Goal: Task Accomplishment & Management: Manage account settings

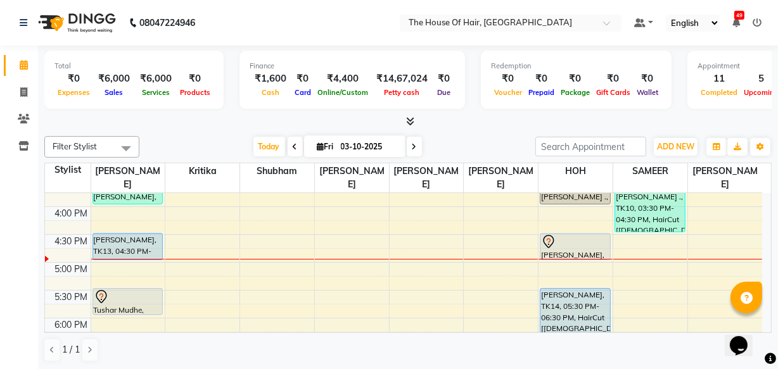
scroll to position [437, 0]
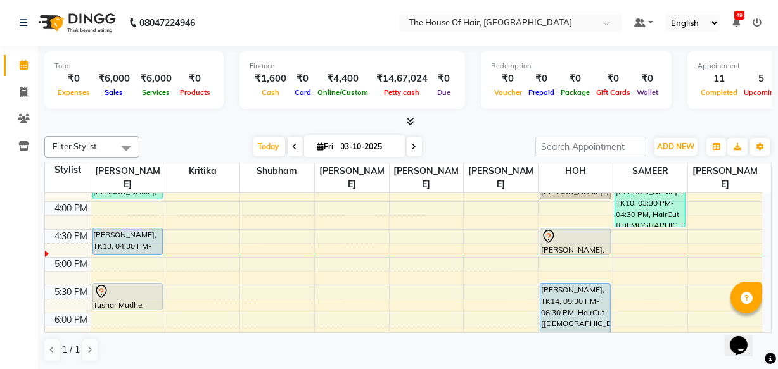
click at [541, 270] on div "8:00 AM 8:30 AM 9:00 AM 9:30 AM 10:00 AM 10:30 AM 11:00 AM 11:30 AM 12:00 PM 12…" at bounding box center [403, 146] width 717 height 780
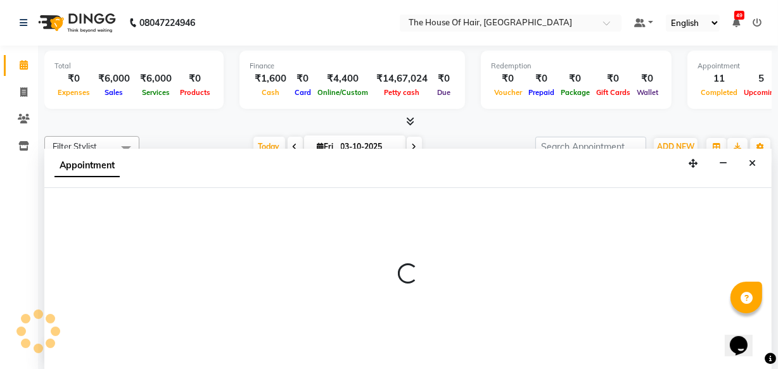
scroll to position [0, 0]
select select "80392"
select select "1035"
select select "tentative"
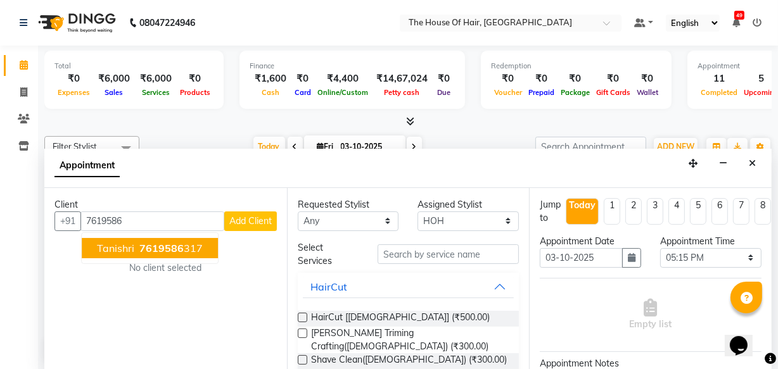
click at [177, 248] on span "7619586" at bounding box center [161, 248] width 44 height 13
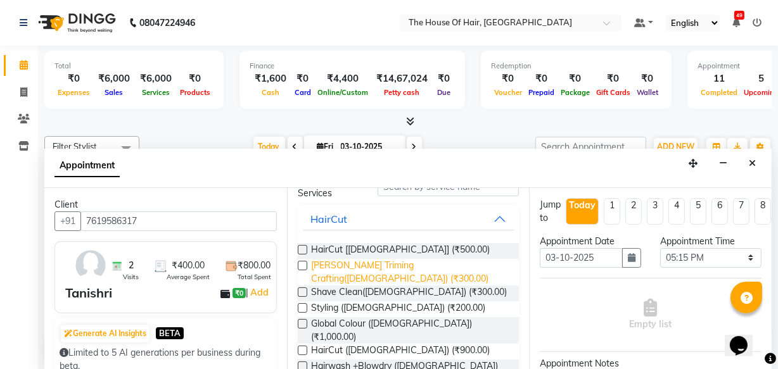
scroll to position [83, 0]
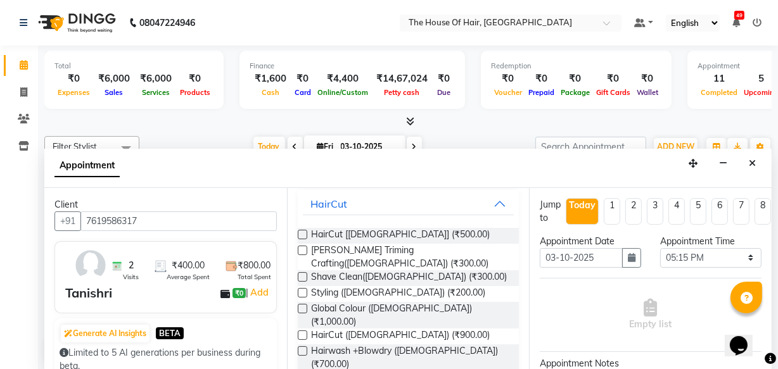
type input "7619586317"
click at [301, 331] on label at bounding box center [302, 335] width 9 height 9
click at [301, 332] on input "checkbox" at bounding box center [302, 336] width 8 height 8
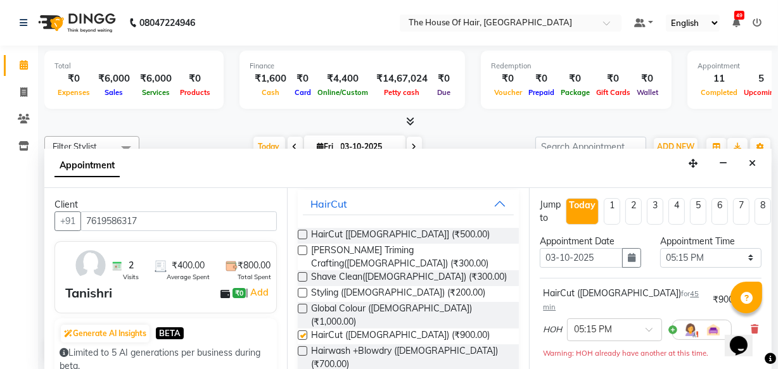
checkbox input "false"
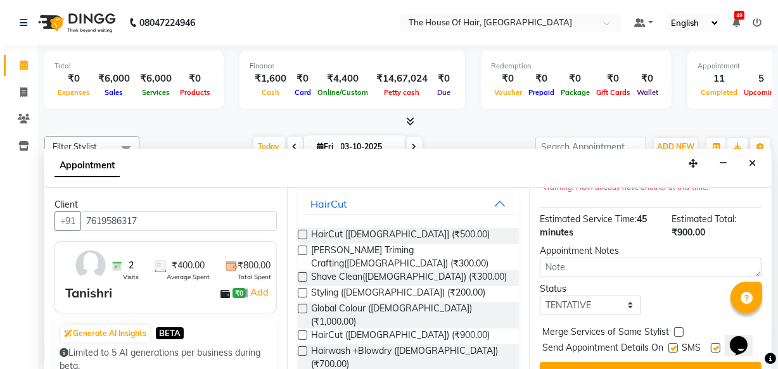
scroll to position [196, 0]
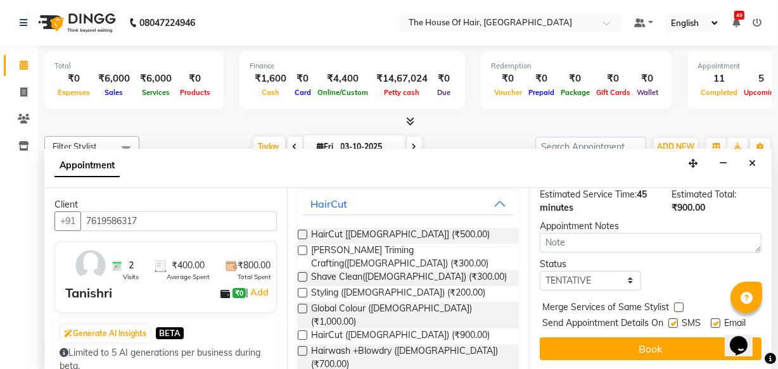
click at [678, 303] on label at bounding box center [678, 307] width 9 height 9
click at [678, 305] on input "checkbox" at bounding box center [678, 309] width 8 height 8
checkbox input "true"
click at [624, 271] on select "Select TENTATIVE CONFIRM CHECK-IN UPCOMING" at bounding box center [590, 281] width 101 height 20
select select "upcoming"
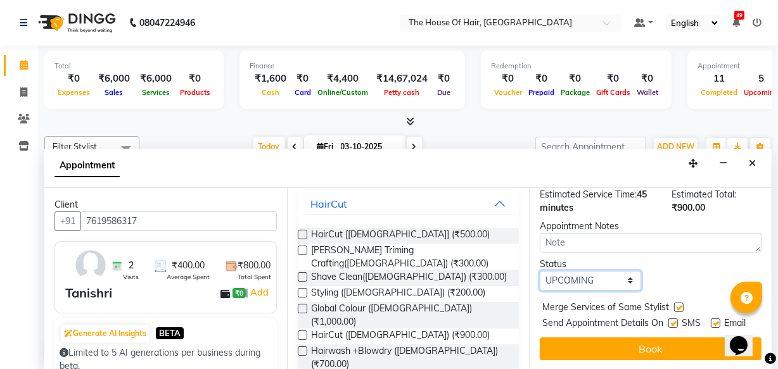
click at [540, 271] on select "Select TENTATIVE CONFIRM CHECK-IN UPCOMING" at bounding box center [590, 281] width 101 height 20
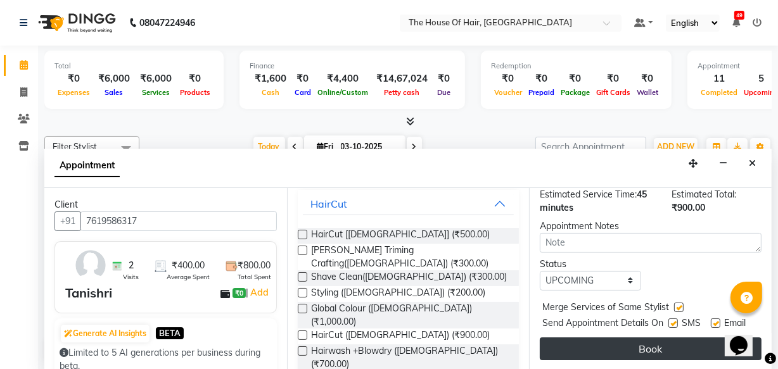
click at [652, 338] on button "Book" at bounding box center [651, 349] width 222 height 23
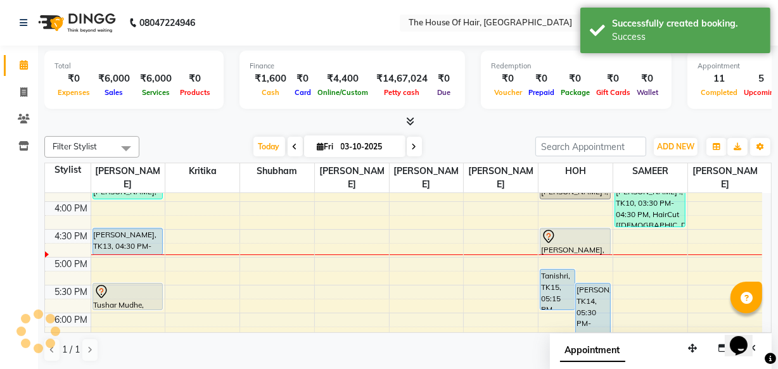
scroll to position [0, 0]
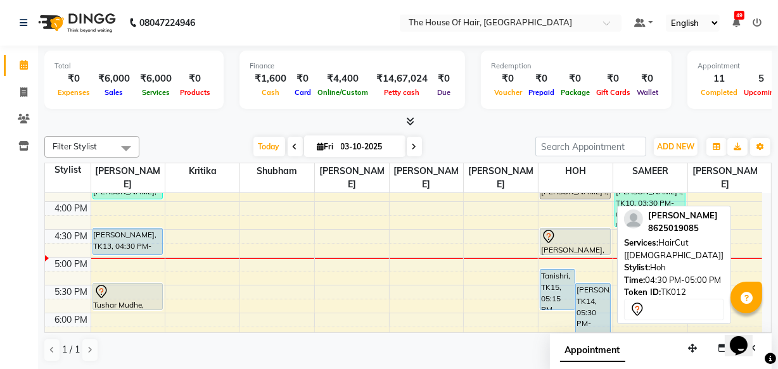
click at [578, 245] on div "[PERSON_NAME], TK12, 04:30 PM-05:00 PM, HairCut [[DEMOGRAPHIC_DATA]]" at bounding box center [575, 242] width 70 height 26
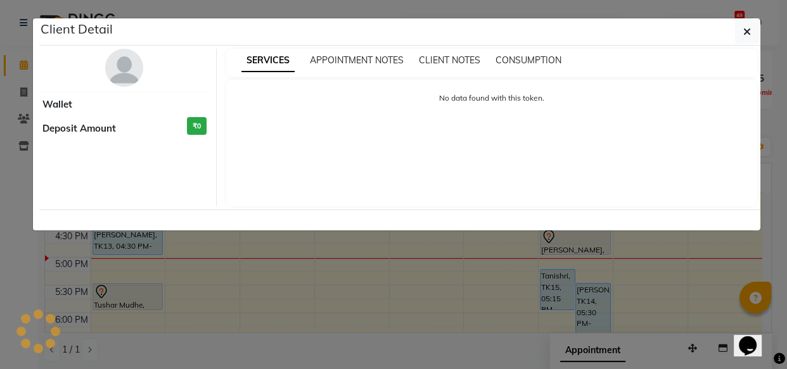
select select "7"
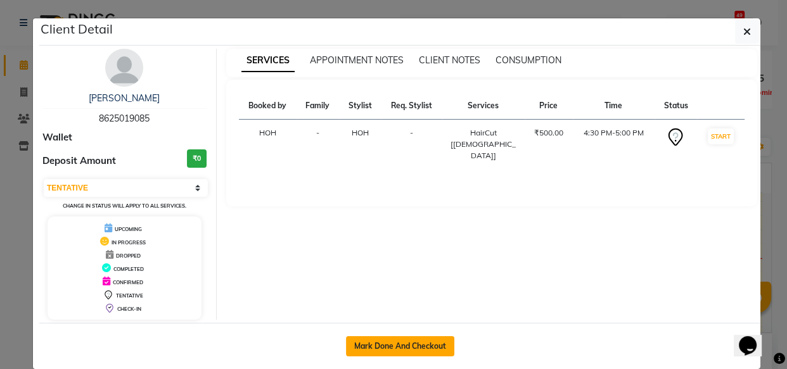
click at [385, 345] on button "Mark Done And Checkout" at bounding box center [400, 346] width 108 height 20
select select "service"
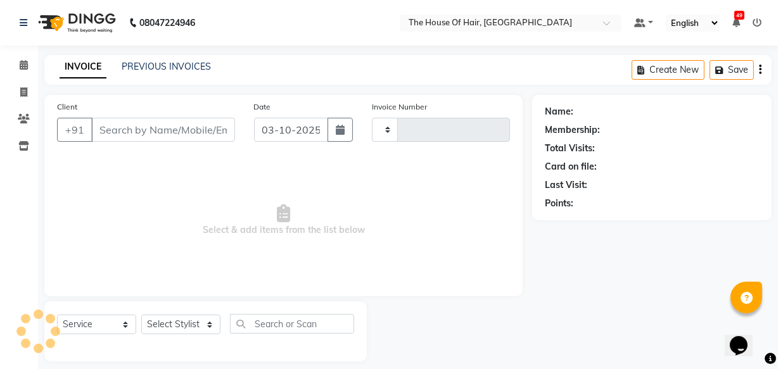
type input "2182"
select select "5992"
type input "8625019085"
select select "80392"
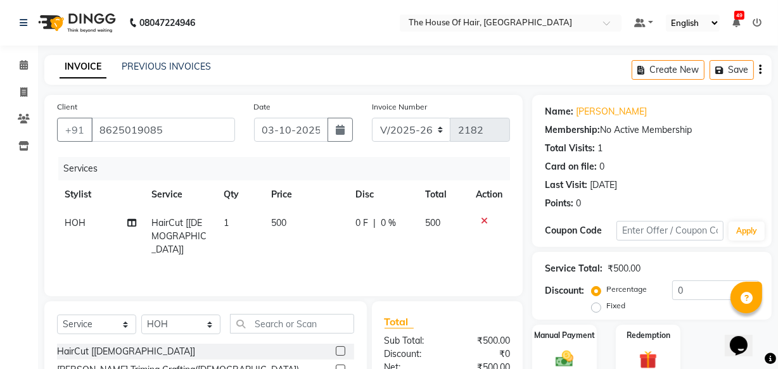
click at [84, 222] on span "HOH" at bounding box center [75, 222] width 21 height 11
select select "80392"
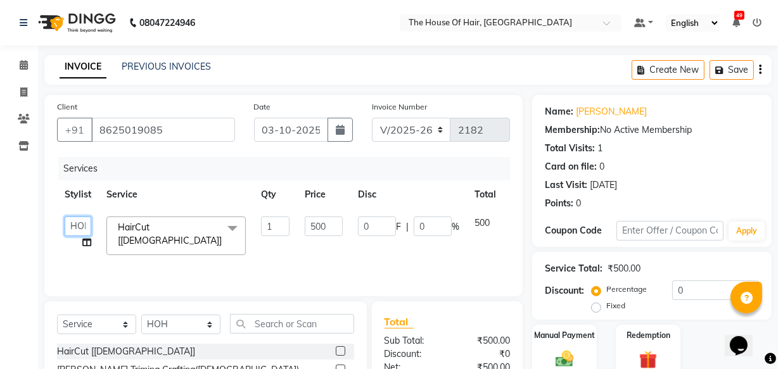
click at [87, 221] on select "Aarohi Ubale Amit Rasal HARSHAL AHIRRAO HOH Kanchan Chouhan Kritika navin vaidy…" at bounding box center [78, 227] width 27 height 20
select select "91289"
click at [577, 350] on img at bounding box center [564, 359] width 30 height 22
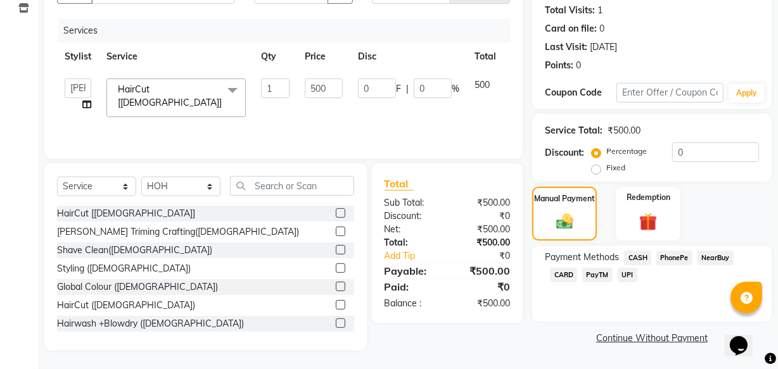
click at [627, 271] on span "UPI" at bounding box center [627, 275] width 20 height 15
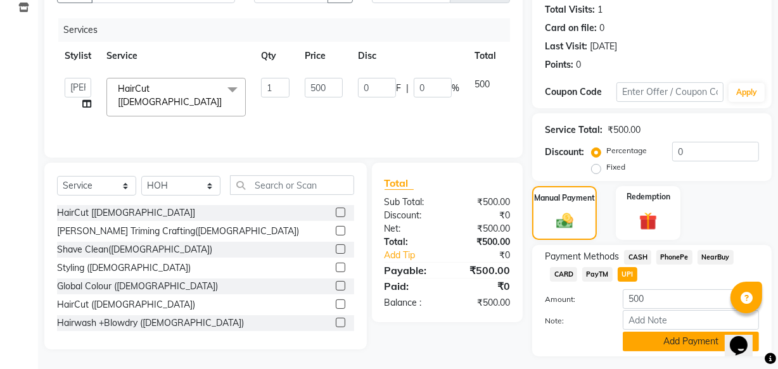
click at [674, 332] on button "Add Payment" at bounding box center [691, 342] width 136 height 20
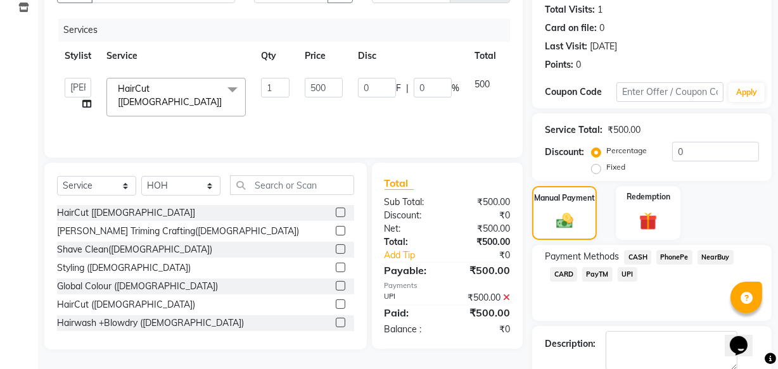
scroll to position [206, 0]
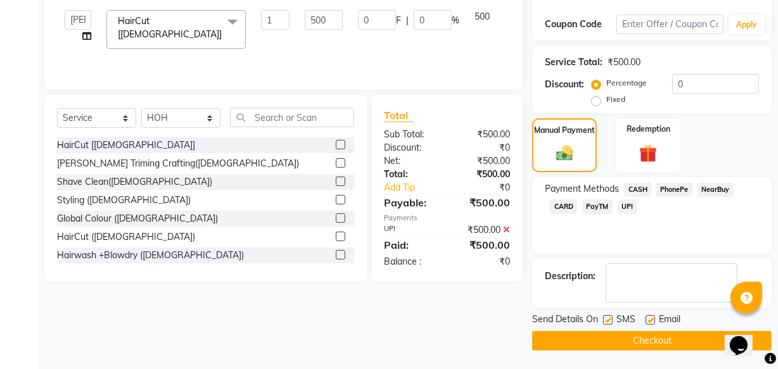
click at [631, 339] on button "Checkout" at bounding box center [651, 341] width 239 height 20
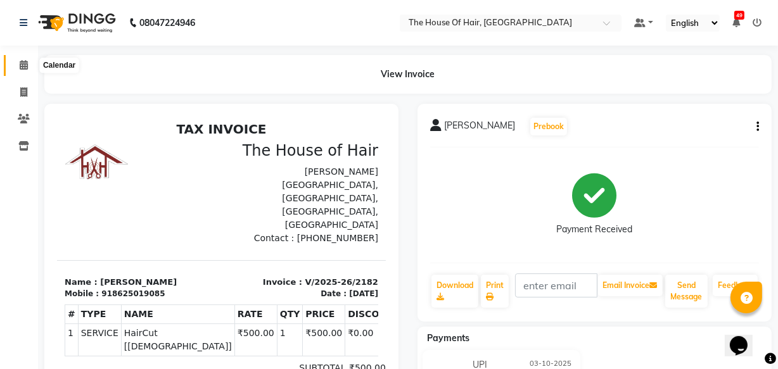
click at [24, 63] on icon at bounding box center [24, 64] width 8 height 9
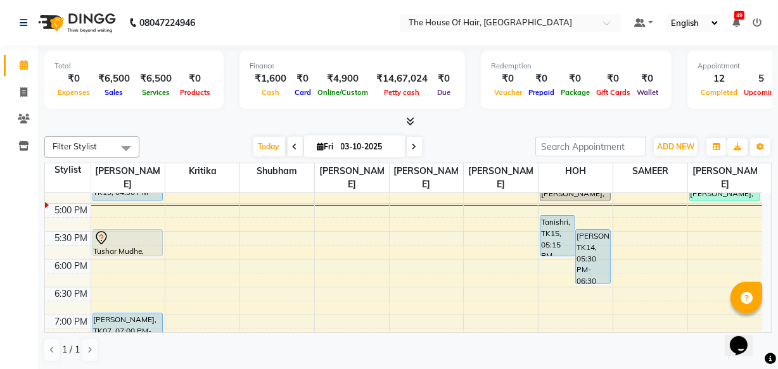
scroll to position [490, 0]
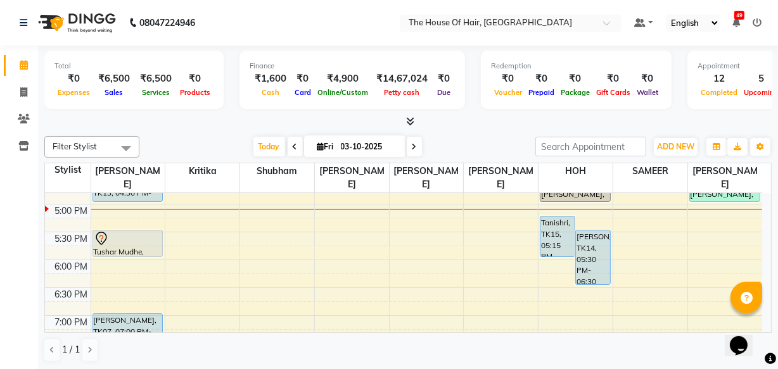
click at [577, 210] on div "8:00 AM 8:30 AM 9:00 AM 9:30 AM 10:00 AM 10:30 AM 11:00 AM 11:30 AM 12:00 PM 12…" at bounding box center [403, 93] width 717 height 780
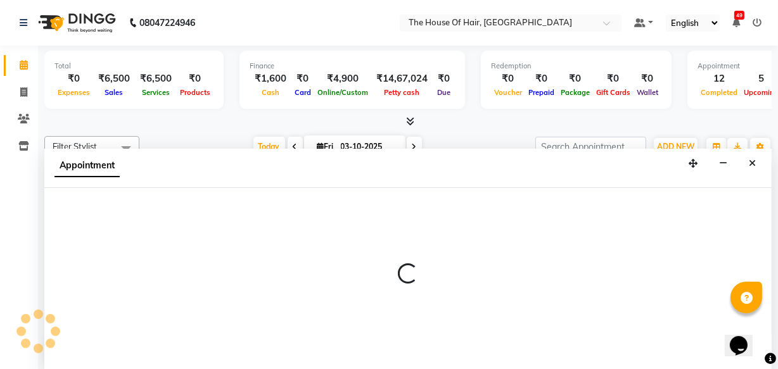
select select "80392"
select select "tentative"
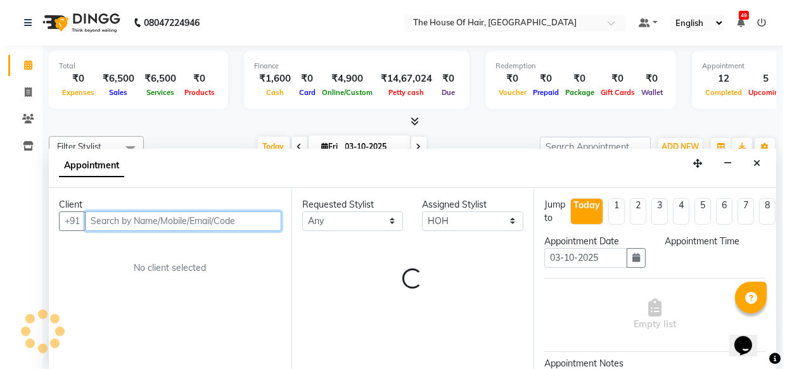
scroll to position [0, 0]
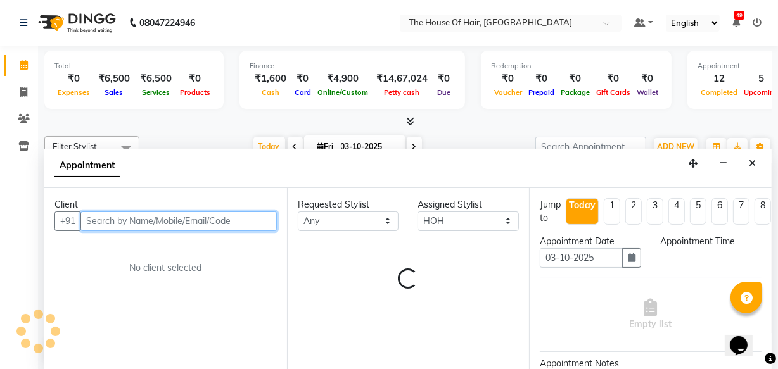
select select "1020"
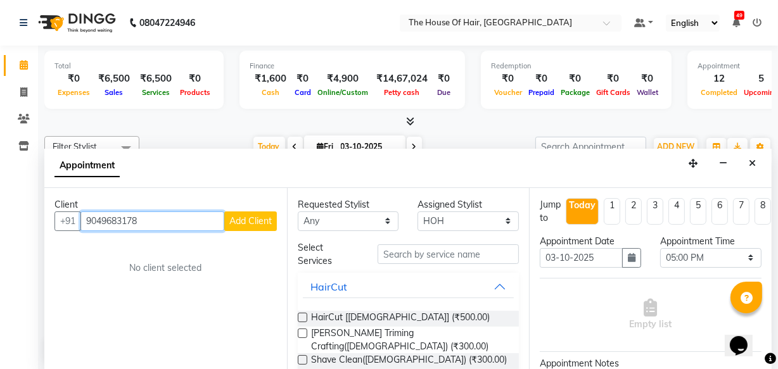
type input "9049683178"
click at [247, 215] on span "Add Client" at bounding box center [250, 220] width 42 height 11
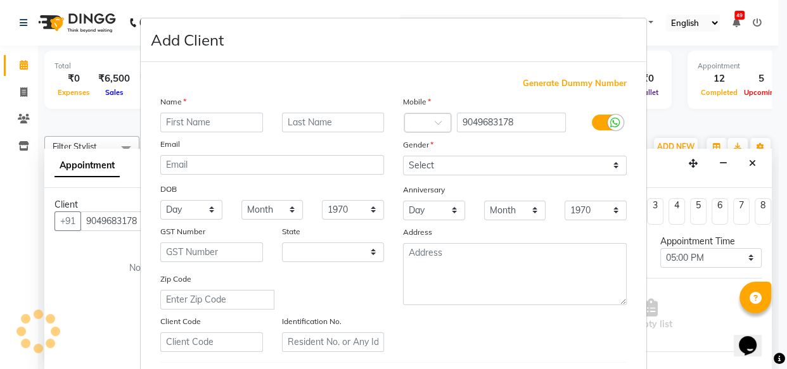
select select "22"
type input "nikita"
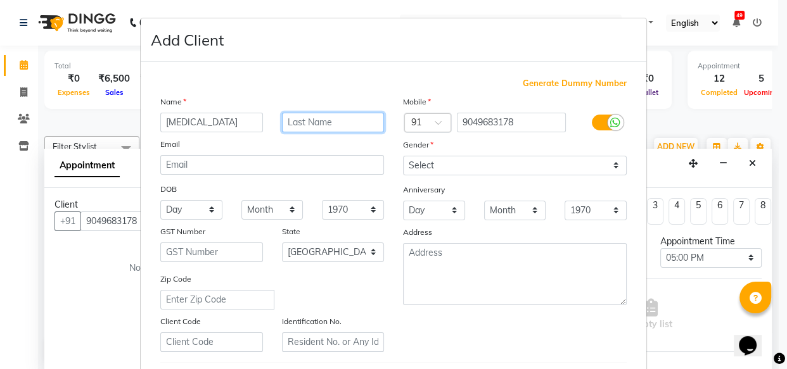
click at [304, 123] on input "text" at bounding box center [333, 123] width 103 height 20
type input "."
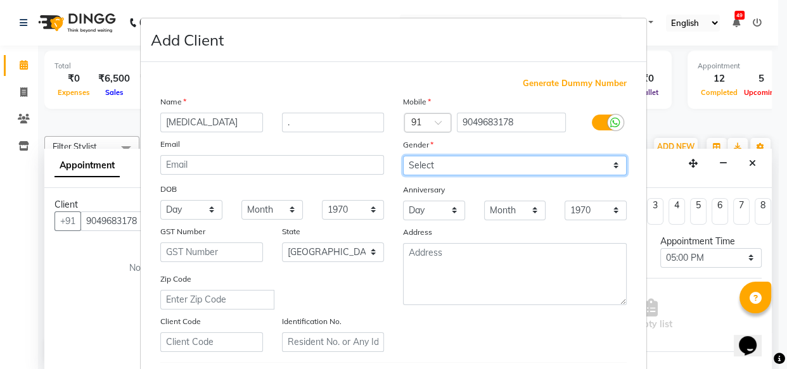
click at [419, 171] on select "Select Male Female Other Prefer Not To Say" at bounding box center [515, 166] width 224 height 20
select select "female"
click at [403, 156] on select "Select Male Female Other Prefer Not To Say" at bounding box center [515, 166] width 224 height 20
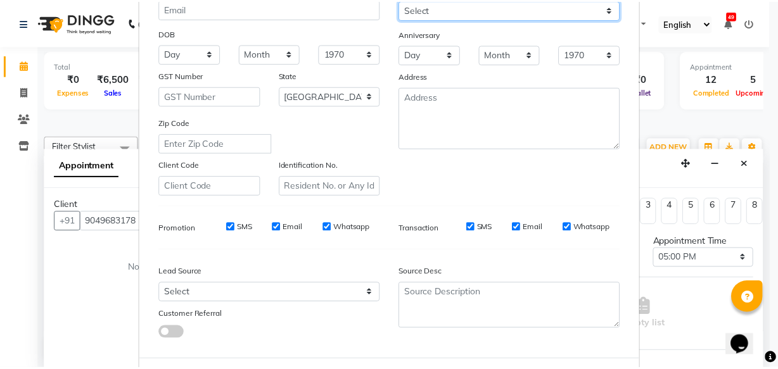
scroll to position [219, 0]
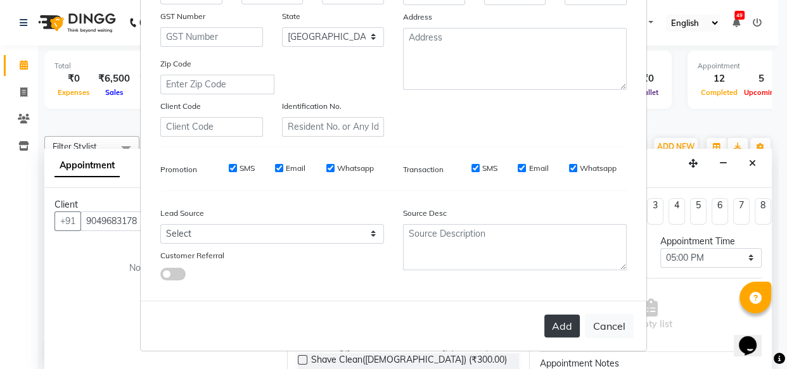
click at [559, 321] on button "Add" at bounding box center [561, 326] width 35 height 23
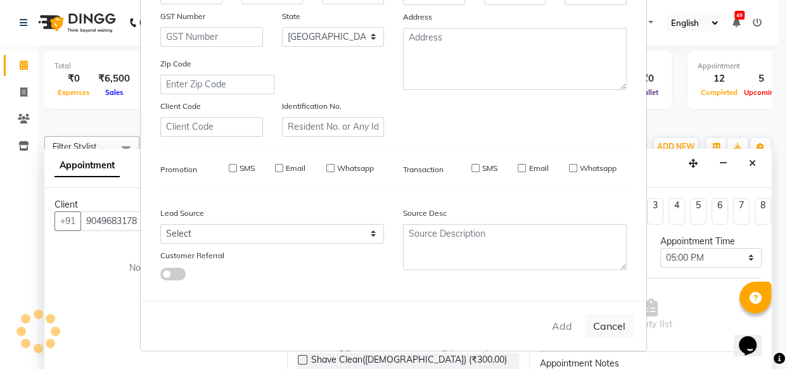
select select
select select "null"
select select
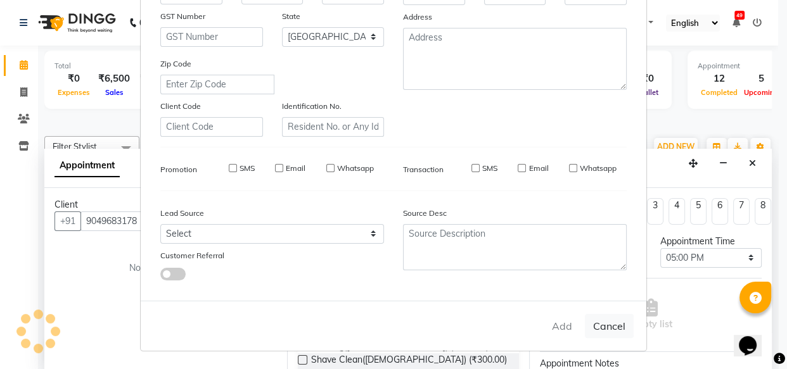
select select
checkbox input "false"
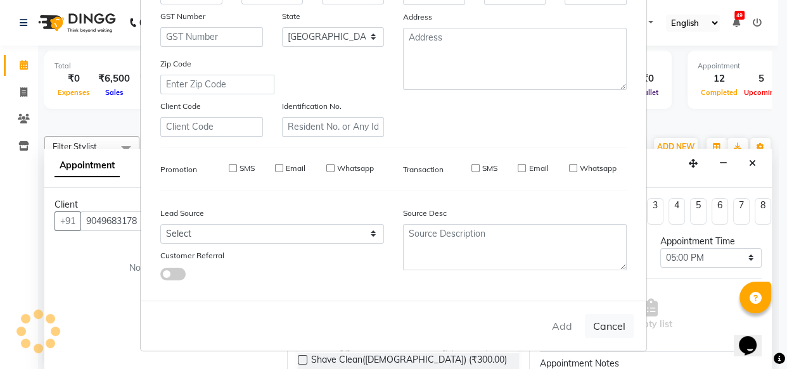
checkbox input "false"
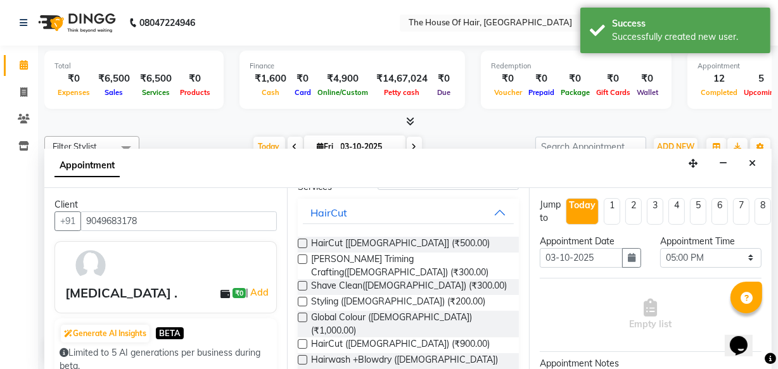
scroll to position [77, 0]
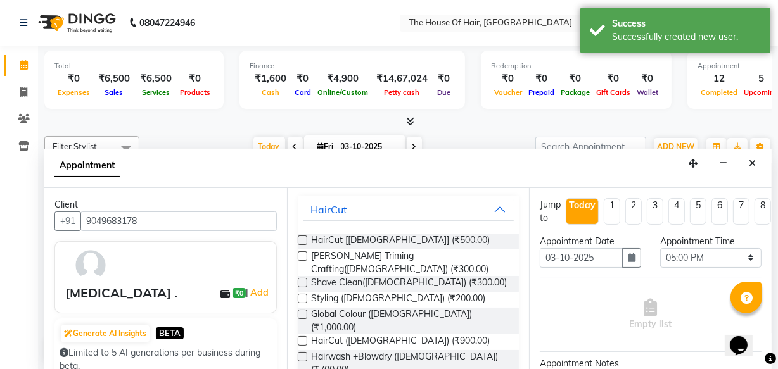
click at [302, 352] on label at bounding box center [302, 356] width 9 height 9
click at [302, 354] on input "checkbox" at bounding box center [302, 358] width 8 height 8
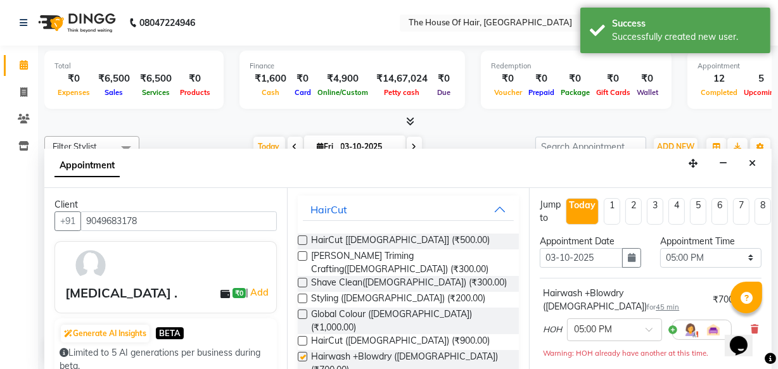
checkbox input "false"
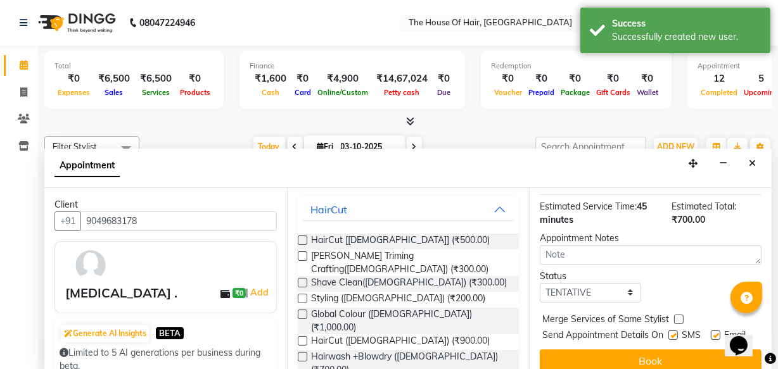
scroll to position [209, 0]
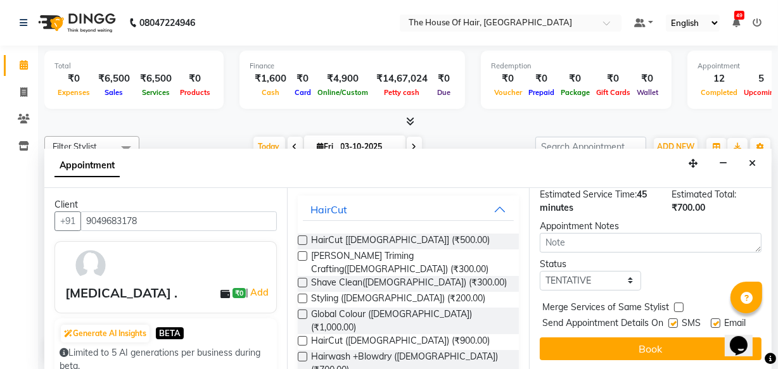
click at [677, 303] on label at bounding box center [678, 307] width 9 height 9
click at [677, 305] on input "checkbox" at bounding box center [678, 309] width 8 height 8
checkbox input "true"
click at [626, 271] on select "Select TENTATIVE CONFIRM CHECK-IN UPCOMING" at bounding box center [590, 281] width 101 height 20
select select "upcoming"
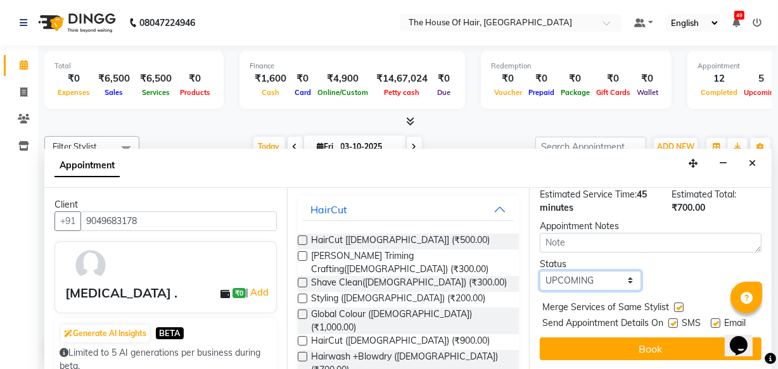
click at [540, 271] on select "Select TENTATIVE CONFIRM CHECK-IN UPCOMING" at bounding box center [590, 281] width 101 height 20
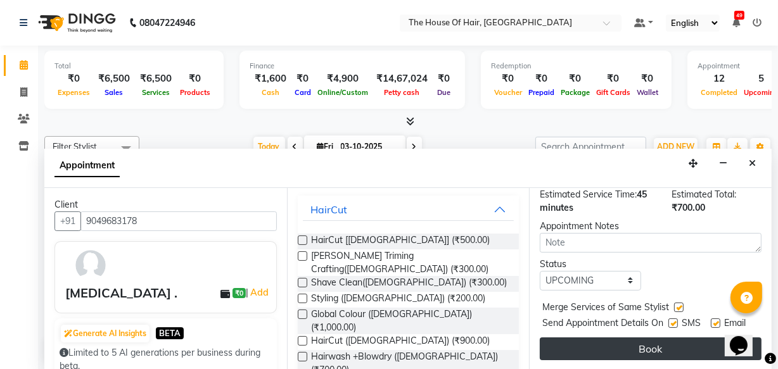
click at [642, 338] on button "Book" at bounding box center [651, 349] width 222 height 23
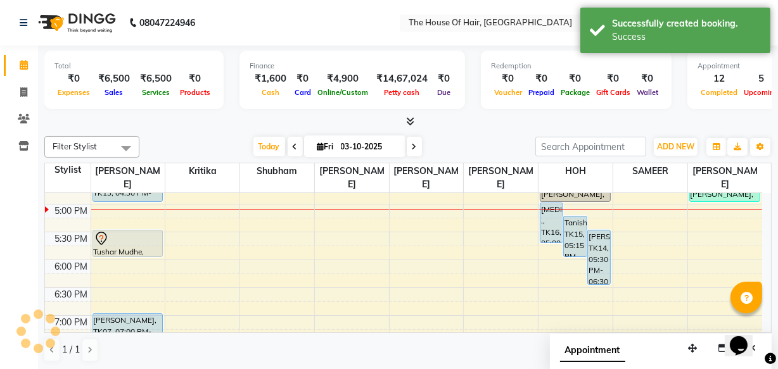
scroll to position [0, 0]
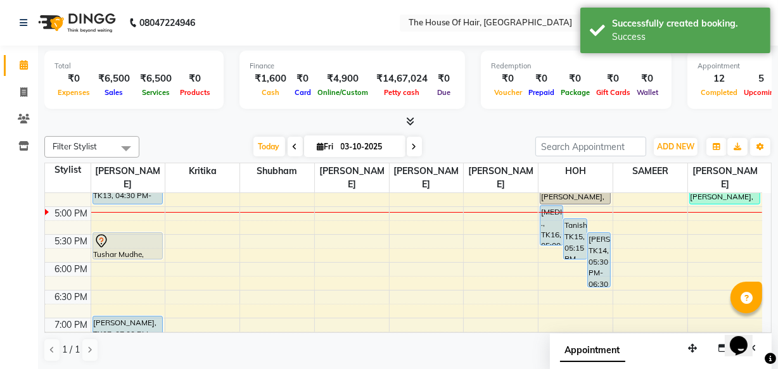
click at [464, 216] on div "8:00 AM 8:30 AM 9:00 AM 9:30 AM 10:00 AM 10:30 AM 11:00 AM 11:30 AM 12:00 PM 12…" at bounding box center [403, 96] width 717 height 780
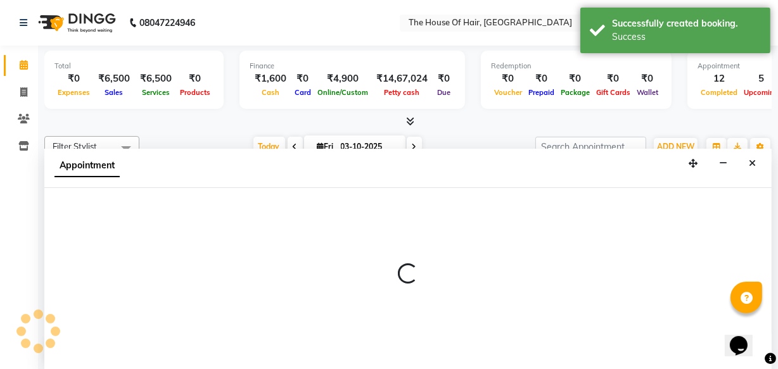
select select "64184"
select select "1020"
select select "tentative"
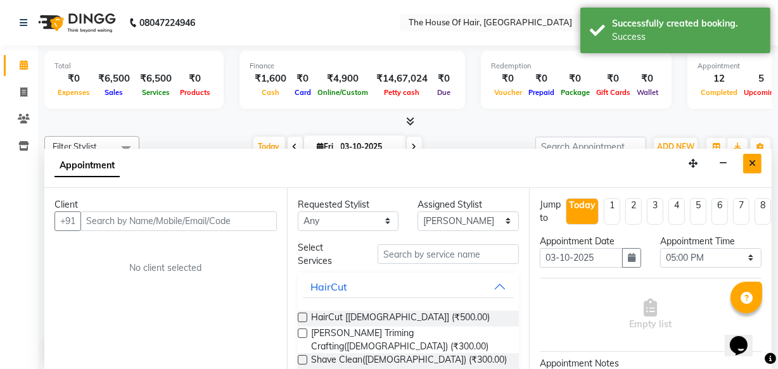
click at [748, 157] on button "Close" at bounding box center [752, 164] width 18 height 20
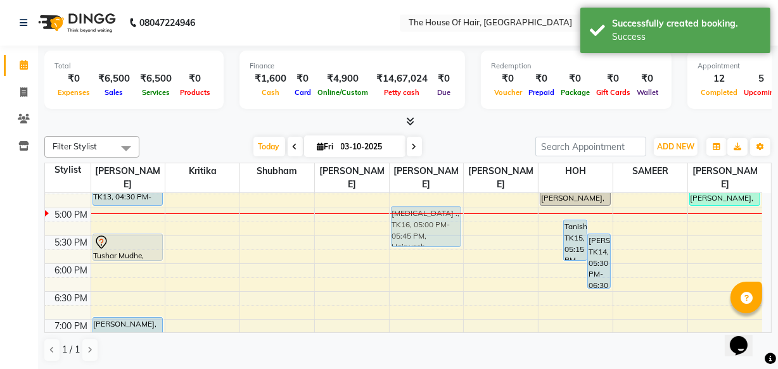
scroll to position [486, 0]
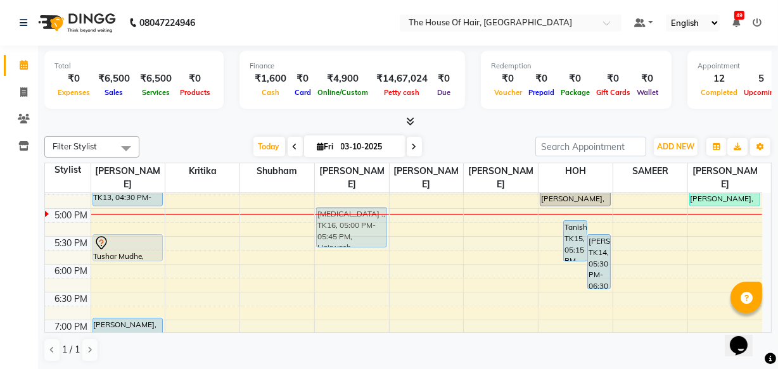
drag, startPoint x: 544, startPoint y: 222, endPoint x: 351, endPoint y: 225, distance: 193.2
click at [351, 225] on tr "PRANAV WAGHMARE, TK01, 12:00 PM-12:30 PM, HairCut [Male] PRANAV WAGHMARE, TK01,…" at bounding box center [403, 97] width 717 height 780
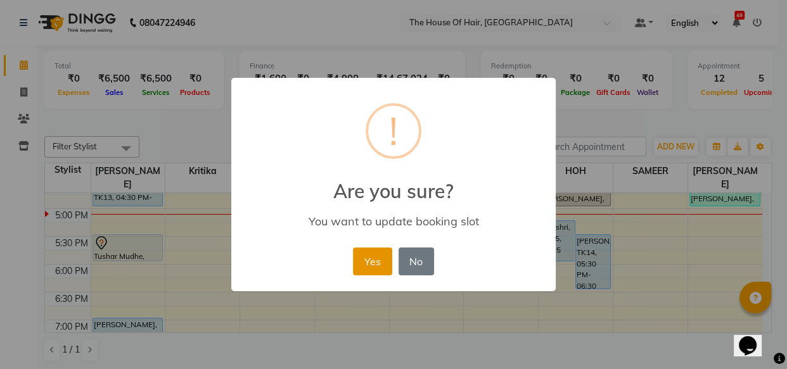
click at [367, 255] on button "Yes" at bounding box center [372, 262] width 39 height 28
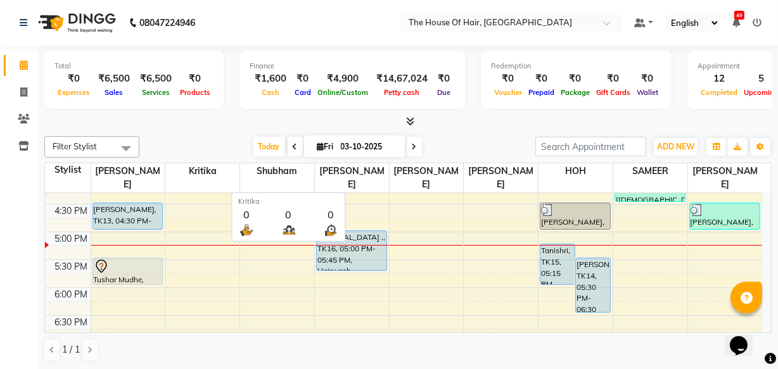
scroll to position [456, 0]
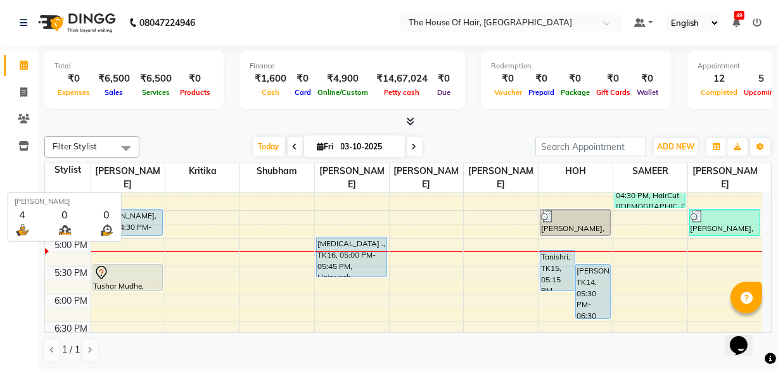
drag, startPoint x: 193, startPoint y: 271, endPoint x: 163, endPoint y: 168, distance: 106.8
click at [163, 168] on table "Stylist navin vaidya Kritika Shubham Amit Rasal Aarohi Ubale Kanchan Chouhan HO…" at bounding box center [407, 248] width 727 height 170
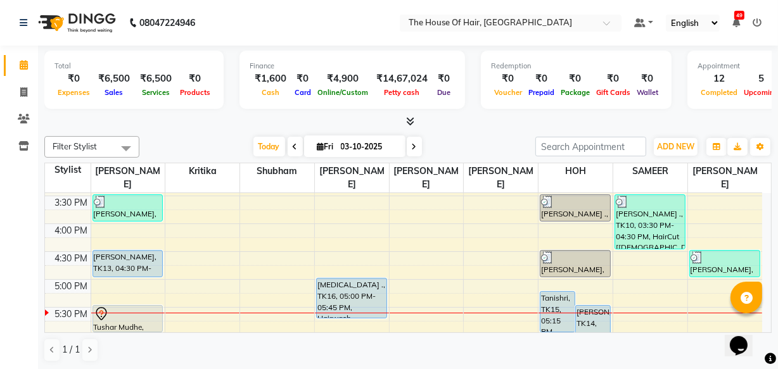
scroll to position [415, 0]
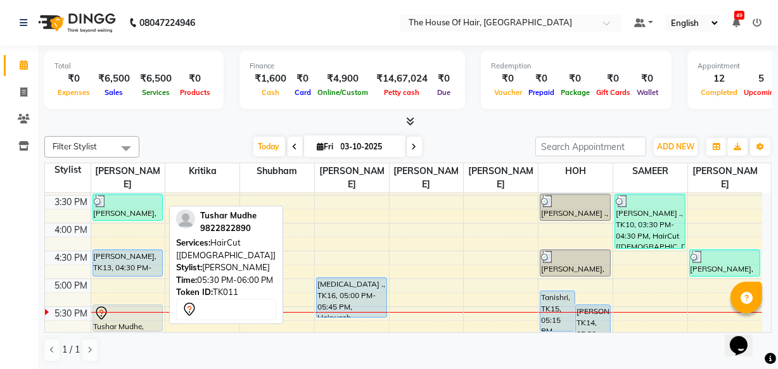
click at [102, 325] on div "Tushar Mudhe, TK11, 05:30 PM-06:00 PM, HairCut [Male]" at bounding box center [128, 318] width 70 height 26
click at [114, 315] on div at bounding box center [128, 313] width 68 height 15
select select "7"
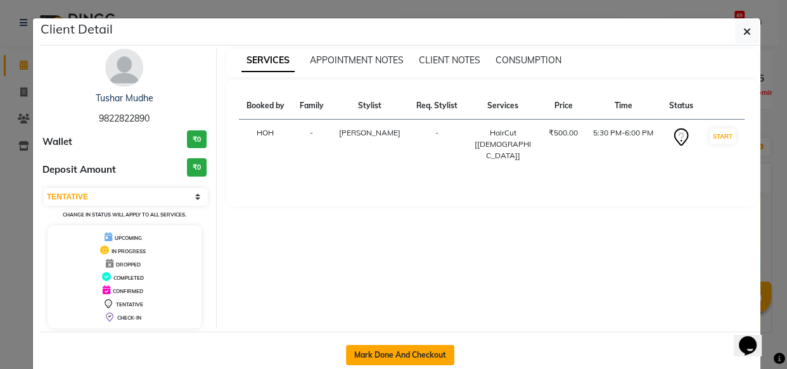
click at [389, 352] on button "Mark Done And Checkout" at bounding box center [400, 355] width 108 height 20
select select "5992"
select select "service"
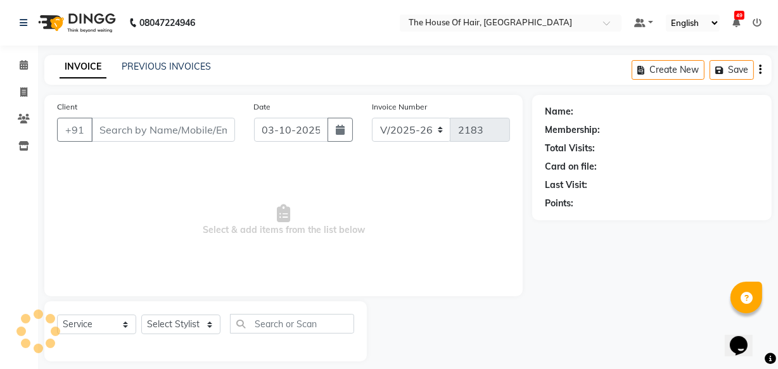
type input "9822822890"
select select "42812"
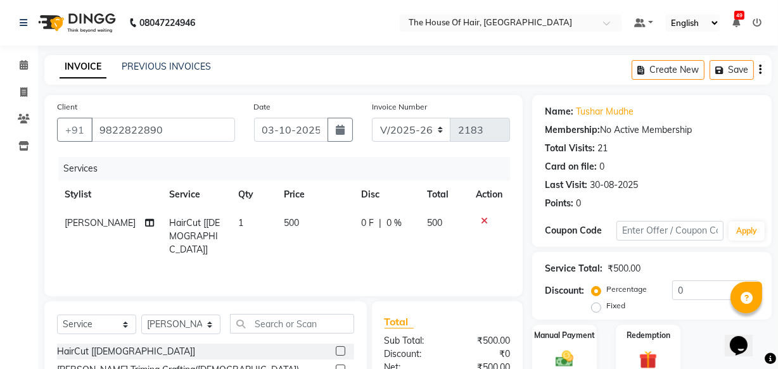
click at [484, 221] on icon at bounding box center [484, 221] width 7 height 9
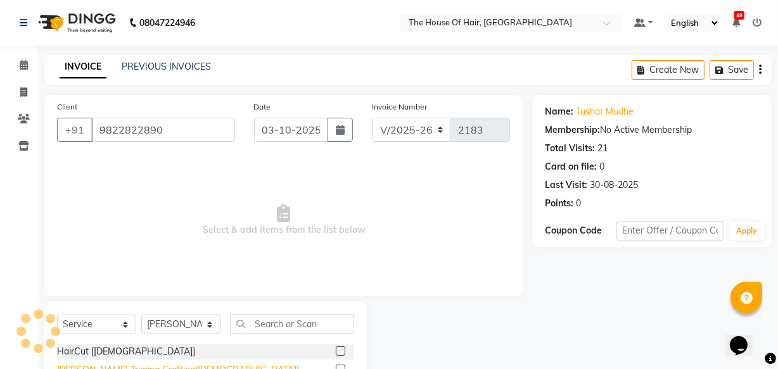
scroll to position [64, 0]
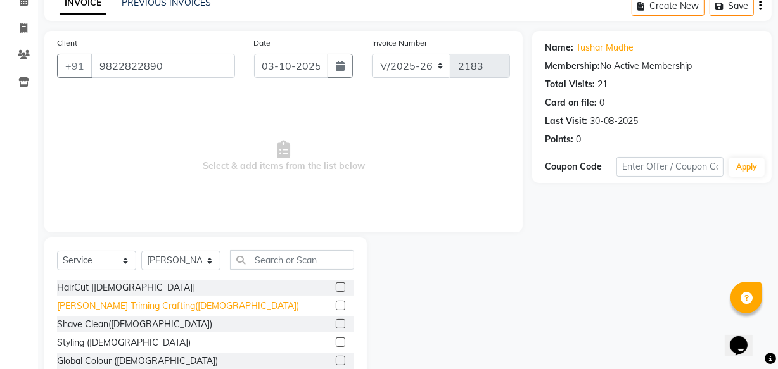
click at [155, 312] on div "Beard Triming Crafting(Male)" at bounding box center [178, 306] width 242 height 13
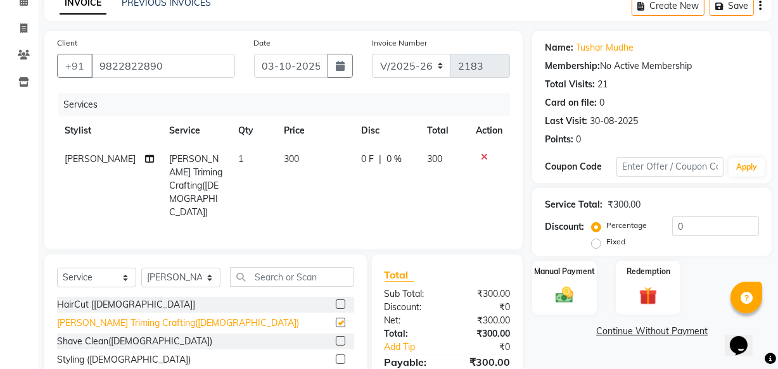
checkbox input "false"
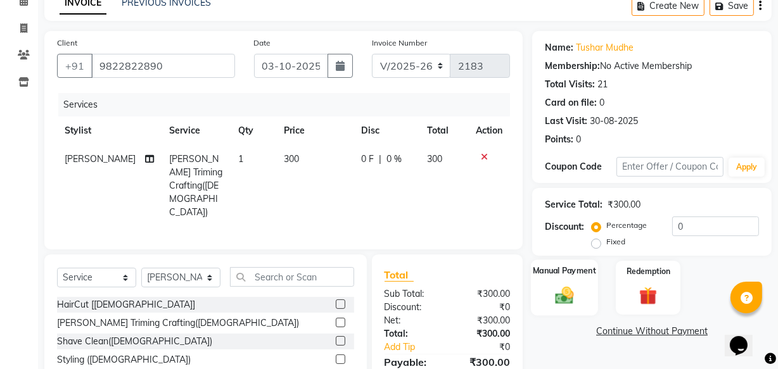
click at [561, 282] on div "Manual Payment" at bounding box center [564, 288] width 67 height 56
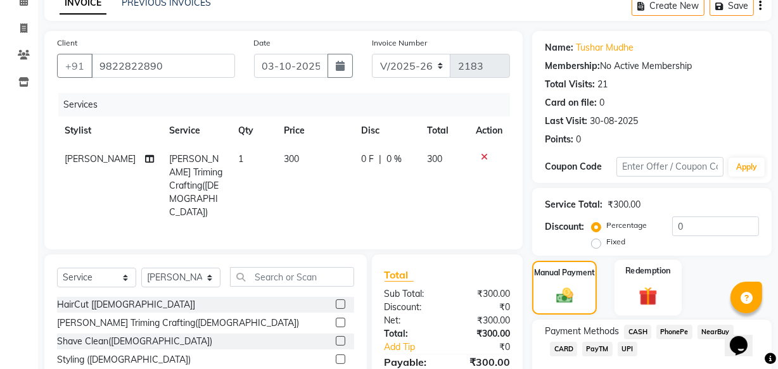
scroll to position [106, 0]
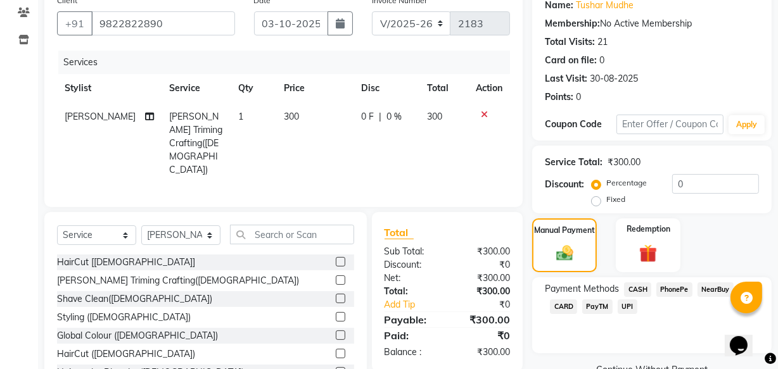
click at [631, 305] on span "UPI" at bounding box center [627, 307] width 20 height 15
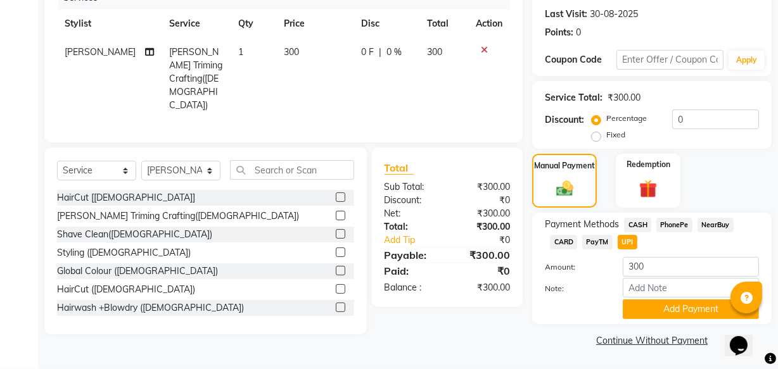
click at [669, 312] on button "Add Payment" at bounding box center [691, 310] width 136 height 20
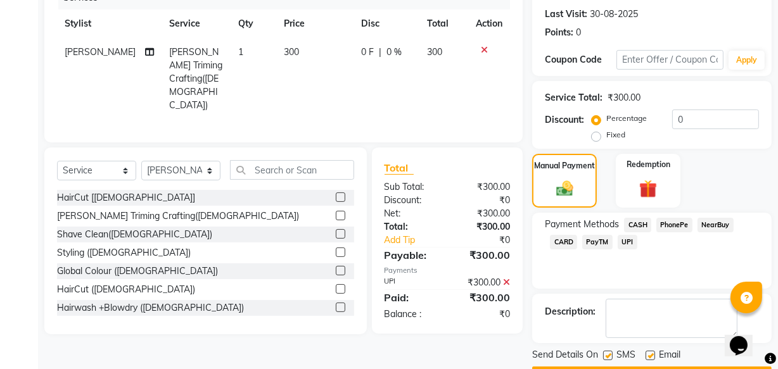
scroll to position [206, 0]
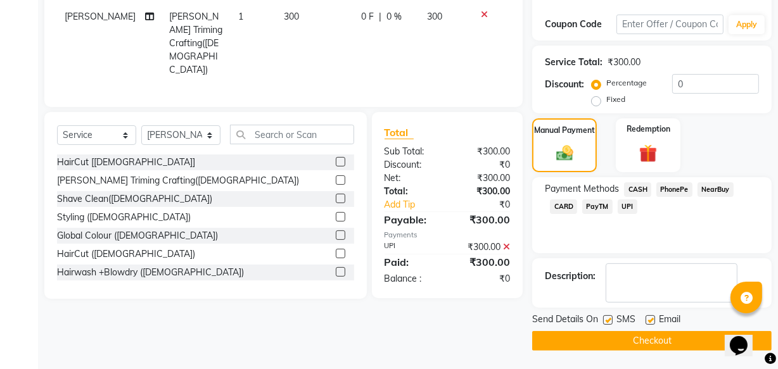
click at [625, 346] on button "Checkout" at bounding box center [651, 341] width 239 height 20
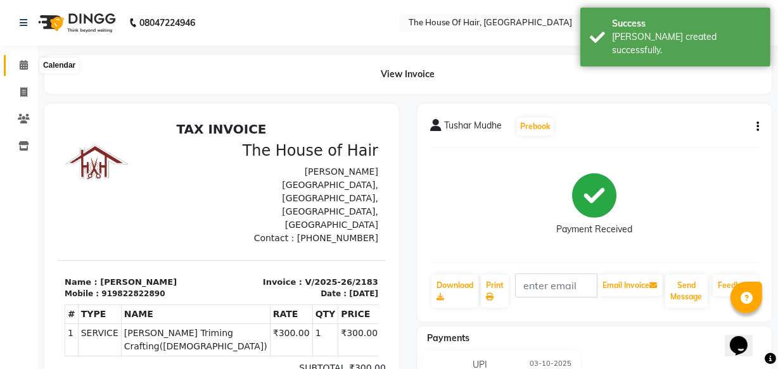
click at [27, 66] on icon at bounding box center [24, 64] width 8 height 9
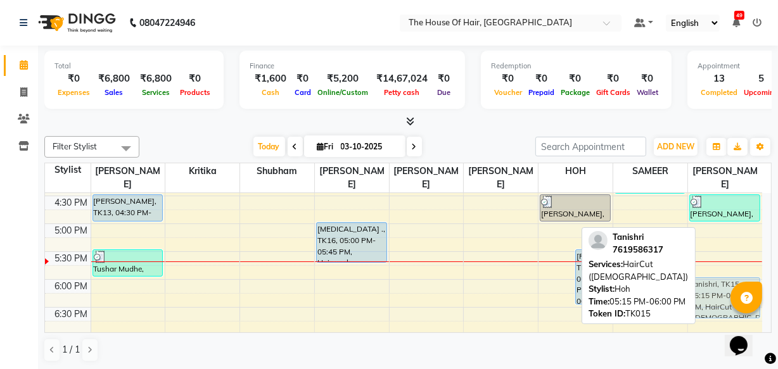
scroll to position [476, 0]
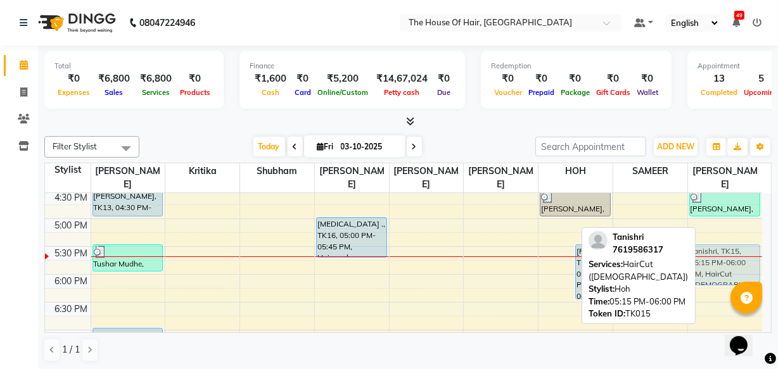
drag, startPoint x: 564, startPoint y: 243, endPoint x: 714, endPoint y: 269, distance: 152.9
click at [714, 269] on tr "PRANAV WAGHMARE, TK01, 12:00 PM-12:30 PM, HairCut [Male] PRANAV WAGHMARE, TK01,…" at bounding box center [403, 108] width 717 height 780
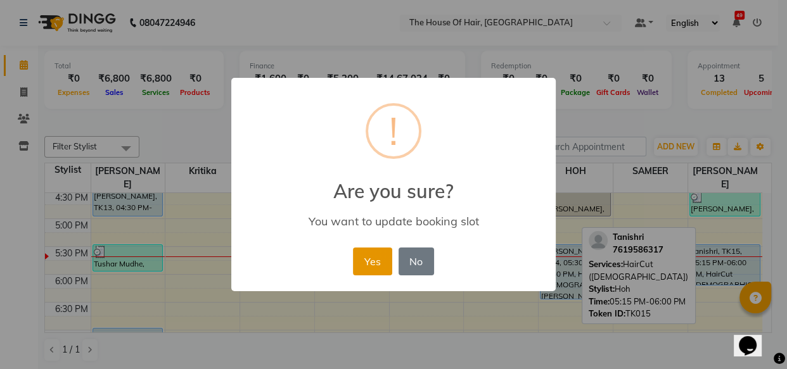
click at [360, 260] on button "Yes" at bounding box center [372, 262] width 39 height 28
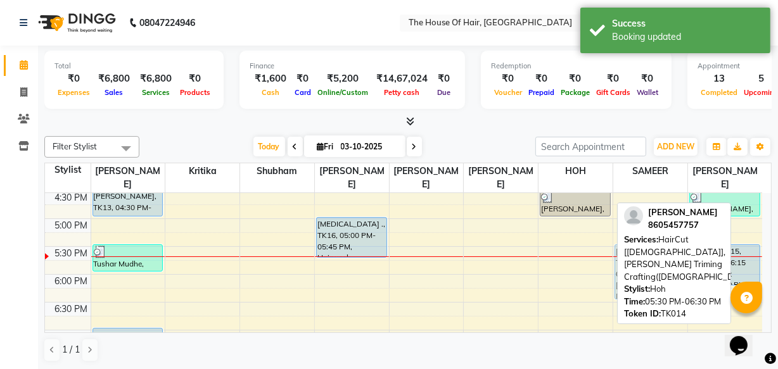
drag, startPoint x: 568, startPoint y: 256, endPoint x: 620, endPoint y: 258, distance: 52.0
click at [620, 258] on div "Filter Stylist Select All Aarohi Ubale Amit Rasal HARSHAL AHIRRAO HOH Kanchan C…" at bounding box center [407, 249] width 727 height 236
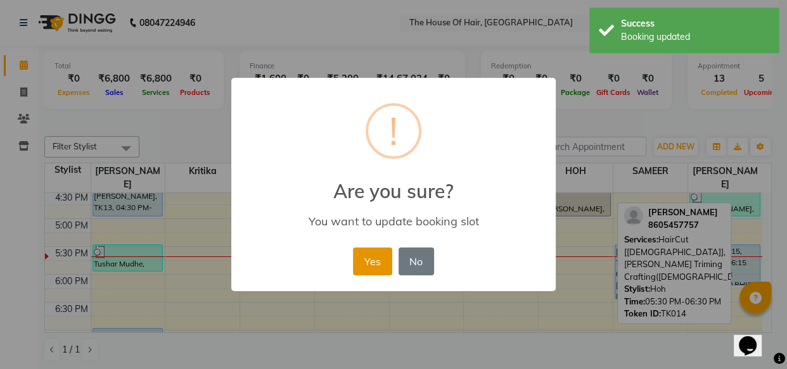
click at [364, 253] on button "Yes" at bounding box center [372, 262] width 39 height 28
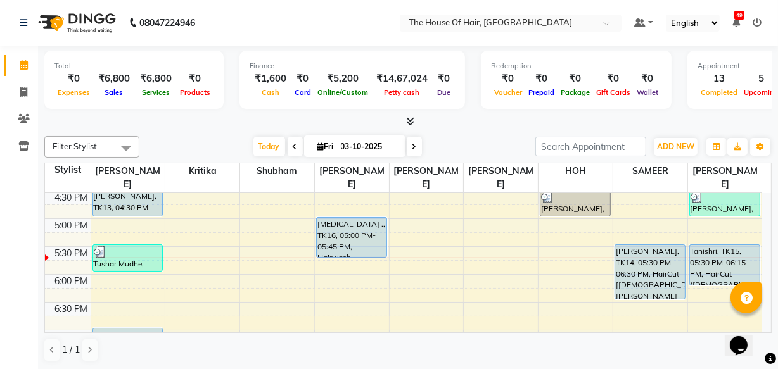
click at [14, 277] on div "Calendar Invoice Clients Inventory Completed InProgress Upcoming Dropped Tentat…" at bounding box center [85, 193] width 171 height 315
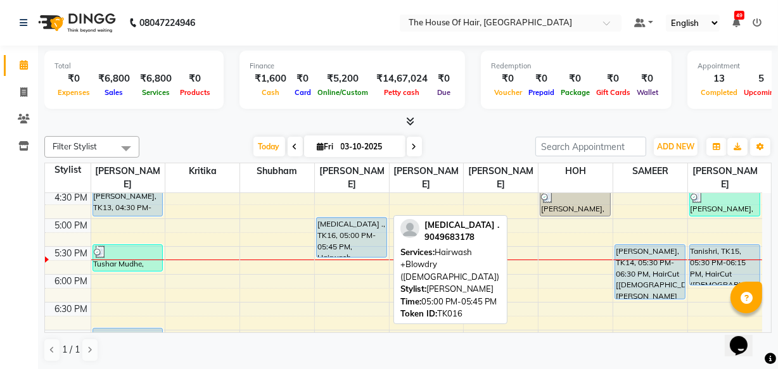
click at [345, 232] on div "[MEDICAL_DATA] ., TK16, 05:00 PM-05:45 PM, Hairwash +Blowdry ([DEMOGRAPHIC_DATA…" at bounding box center [352, 237] width 70 height 39
click at [362, 231] on div "[MEDICAL_DATA] ., TK16, 05:00 PM-05:45 PM, Hairwash +Blowdry ([DEMOGRAPHIC_DATA…" at bounding box center [352, 237] width 70 height 39
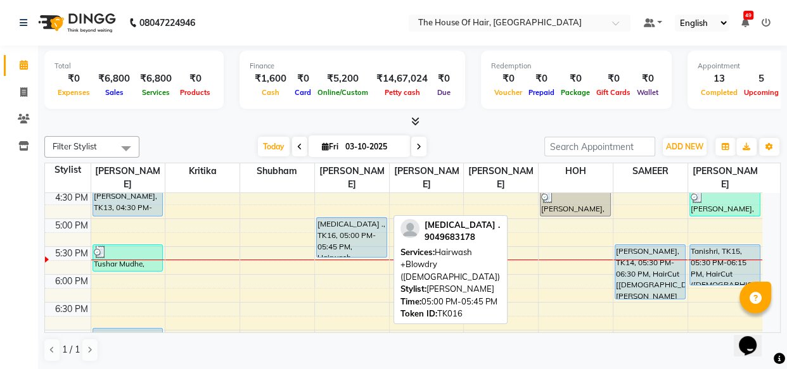
select select "5"
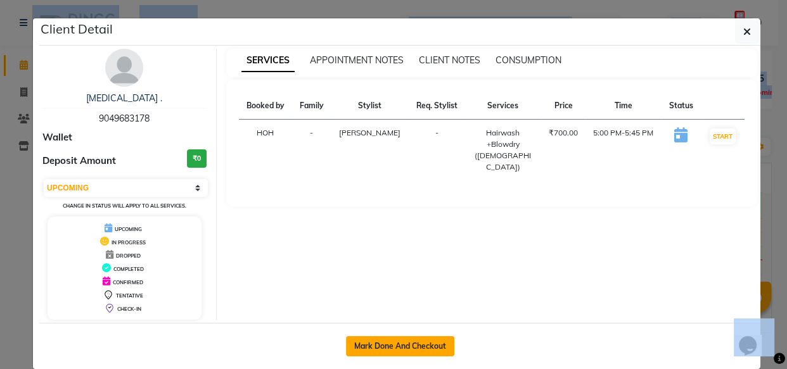
click at [399, 343] on button "Mark Done And Checkout" at bounding box center [400, 346] width 108 height 20
select select "5992"
select select "service"
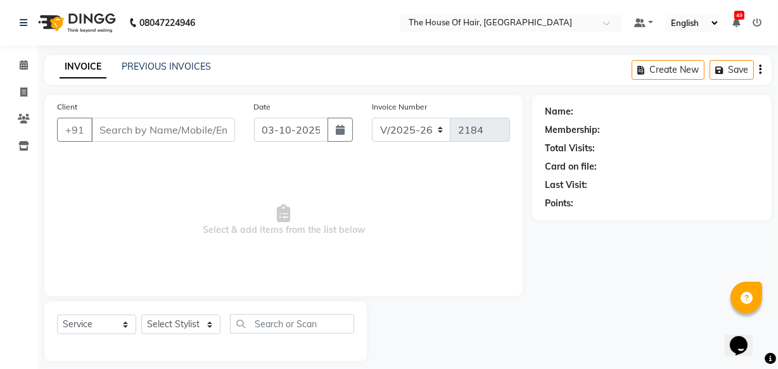
type input "9049683178"
select select "57808"
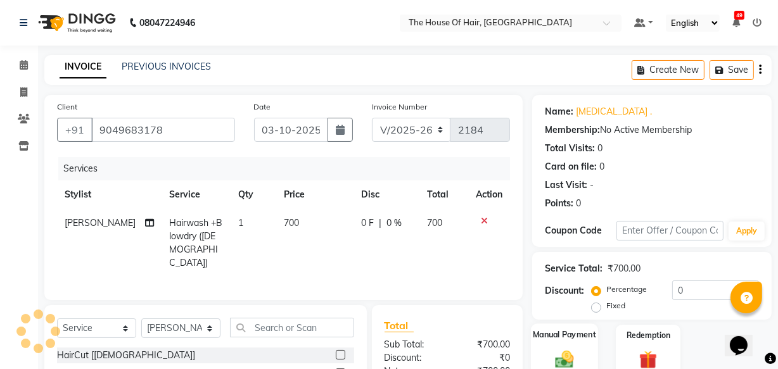
scroll to position [98, 0]
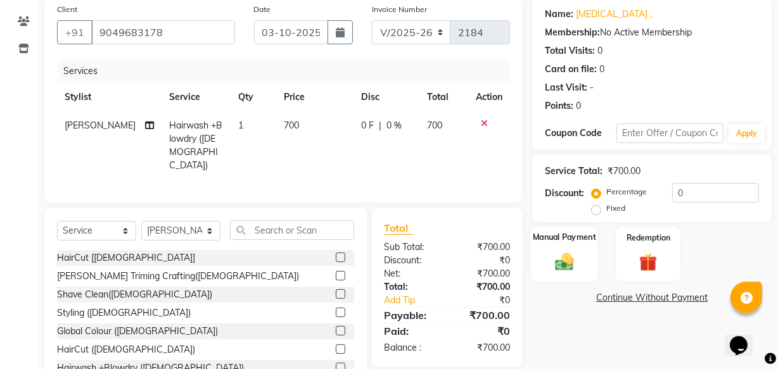
click at [553, 239] on label "Manual Payment" at bounding box center [564, 237] width 63 height 12
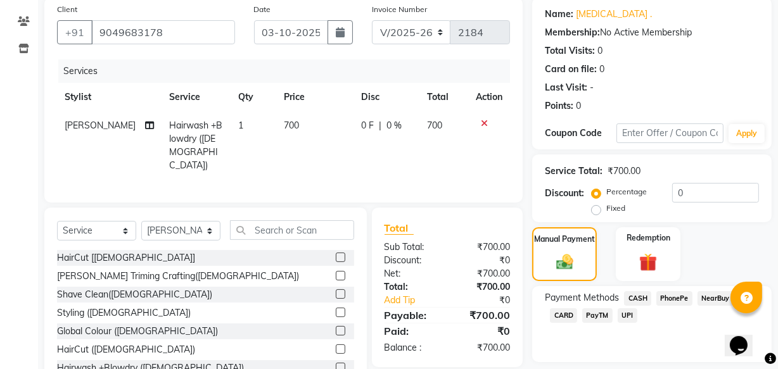
click at [626, 313] on span "UPI" at bounding box center [627, 315] width 20 height 15
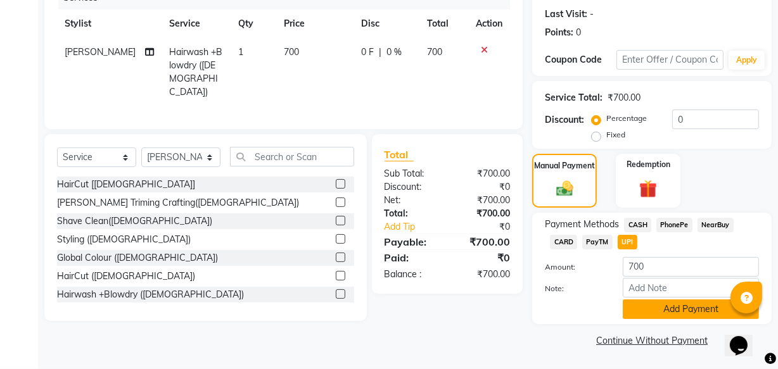
click at [641, 307] on button "Add Payment" at bounding box center [691, 310] width 136 height 20
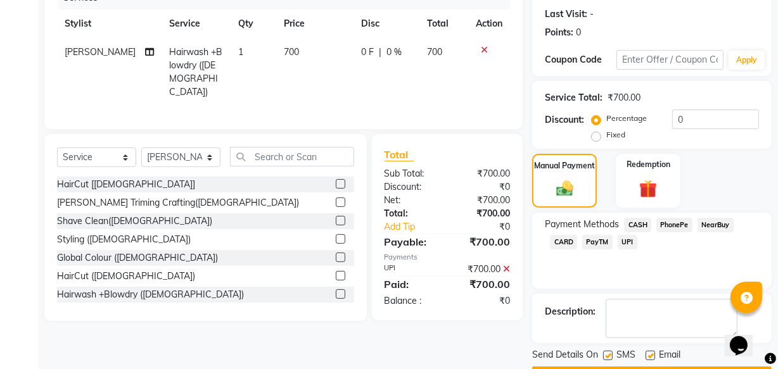
scroll to position [206, 0]
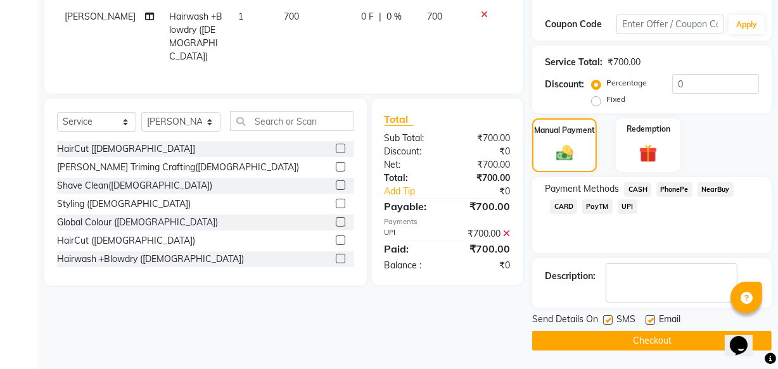
click at [645, 331] on button "Checkout" at bounding box center [651, 341] width 239 height 20
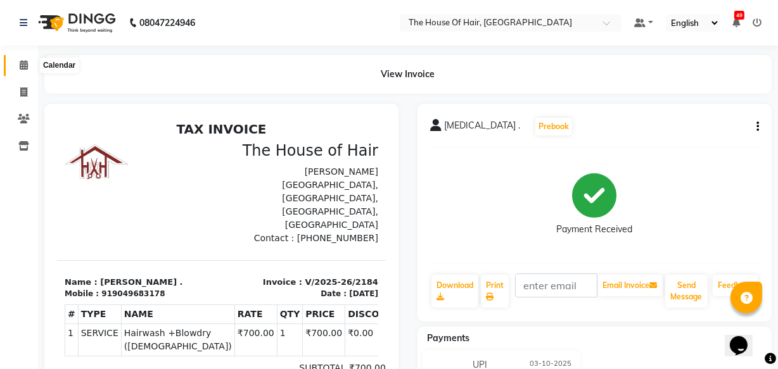
click at [27, 61] on icon at bounding box center [24, 64] width 8 height 9
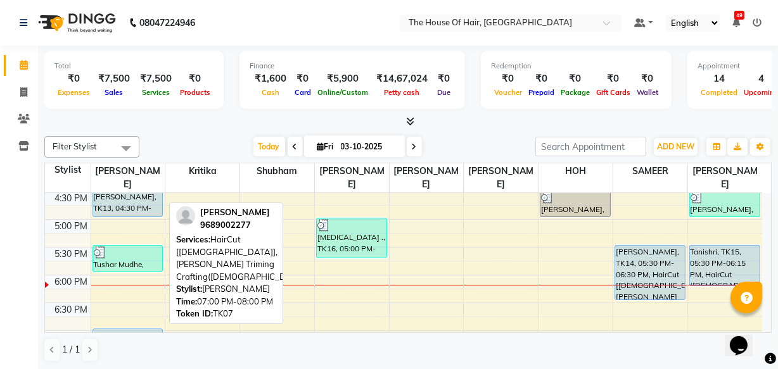
scroll to position [453, 0]
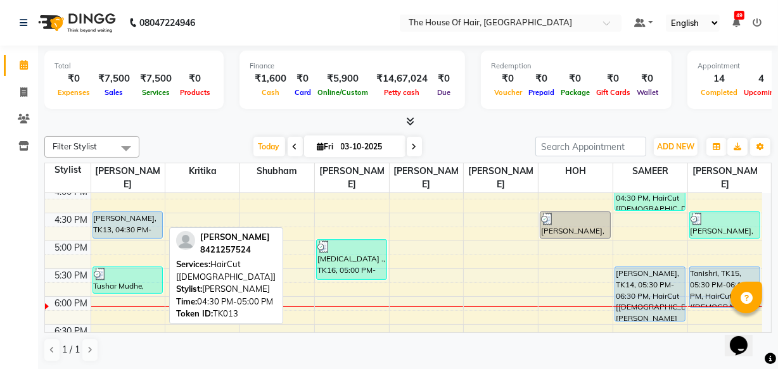
click at [125, 224] on div "Sreyas, TK13, 04:30 PM-05:00 PM, HairCut [Male]" at bounding box center [128, 225] width 70 height 26
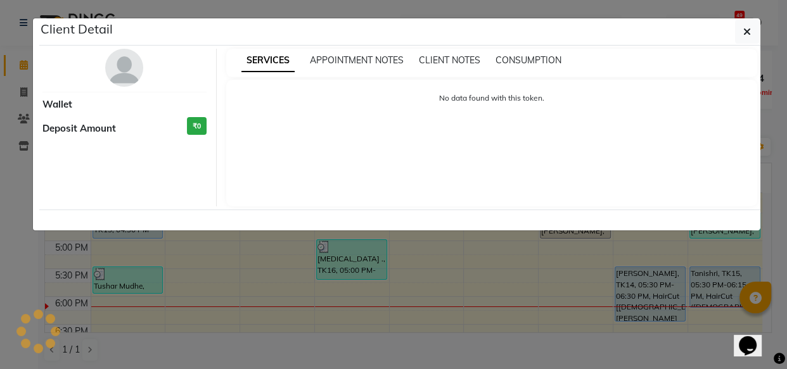
select select "5"
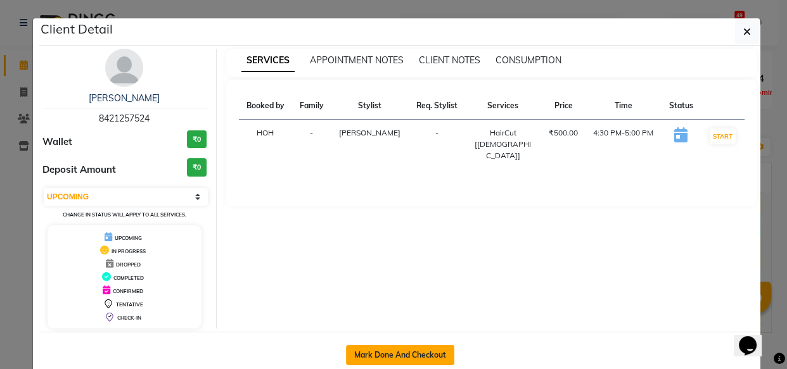
click at [386, 360] on button "Mark Done And Checkout" at bounding box center [400, 355] width 108 height 20
select select "service"
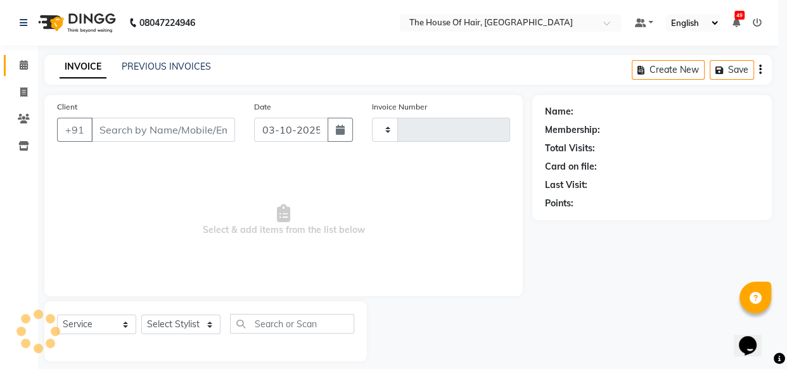
type input "2185"
select select "5992"
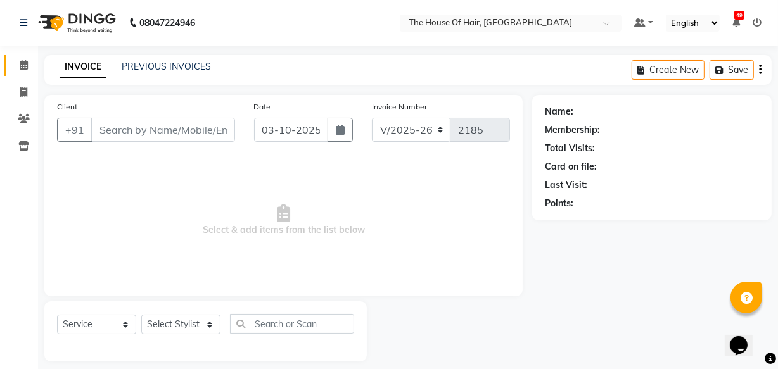
type input "8421257524"
select select "42812"
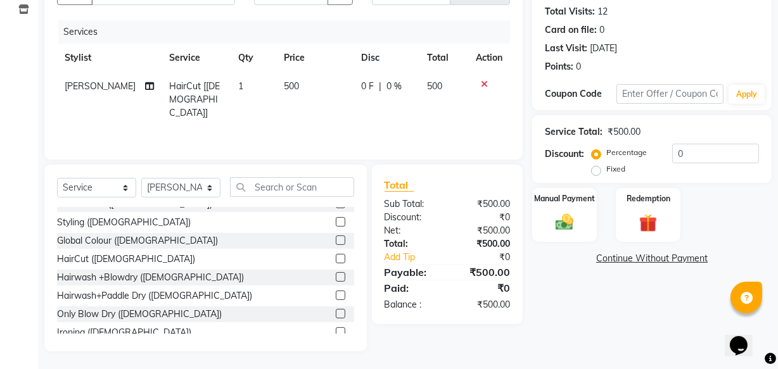
scroll to position [46, 0]
click at [336, 242] on label at bounding box center [340, 241] width 9 height 9
click at [336, 242] on input "checkbox" at bounding box center [340, 242] width 8 height 8
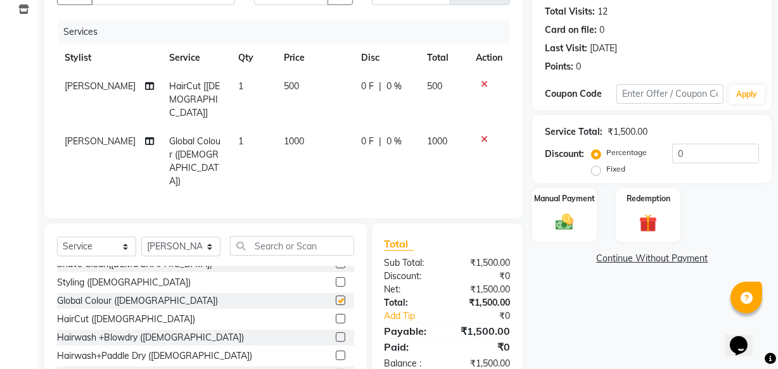
checkbox input "false"
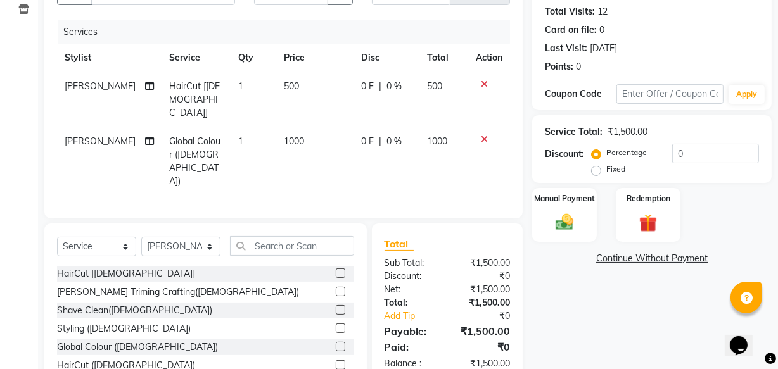
scroll to position [0, 0]
click at [336, 287] on label at bounding box center [340, 291] width 9 height 9
click at [336, 288] on input "checkbox" at bounding box center [340, 292] width 8 height 8
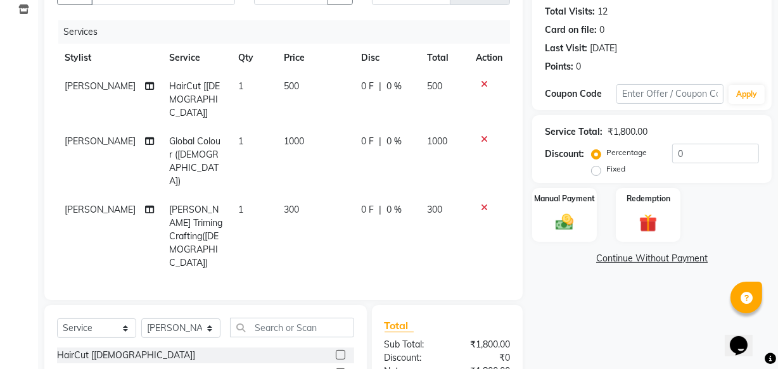
checkbox input "false"
click at [284, 85] on span "500" at bounding box center [291, 85] width 15 height 11
select select "42812"
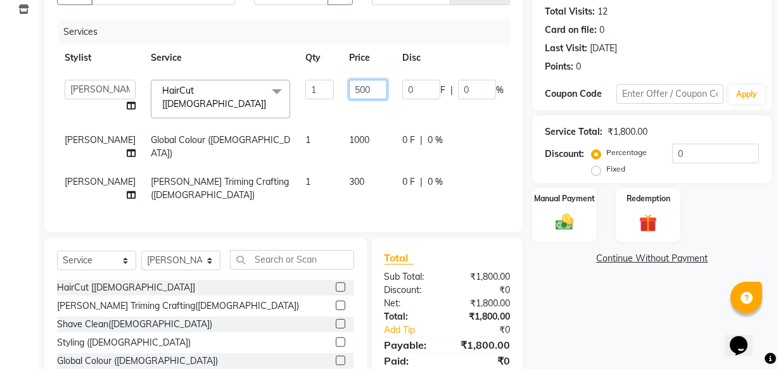
click at [349, 88] on input "500" at bounding box center [368, 90] width 38 height 20
click at [349, 95] on input "00" at bounding box center [368, 90] width 38 height 20
type input "0"
type input "400"
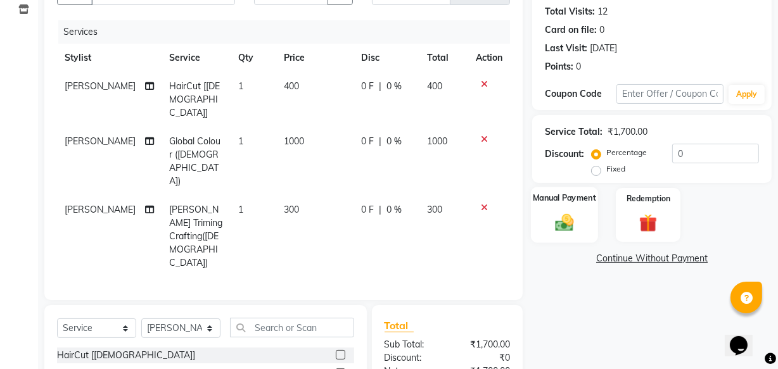
click at [558, 216] on img at bounding box center [564, 223] width 30 height 22
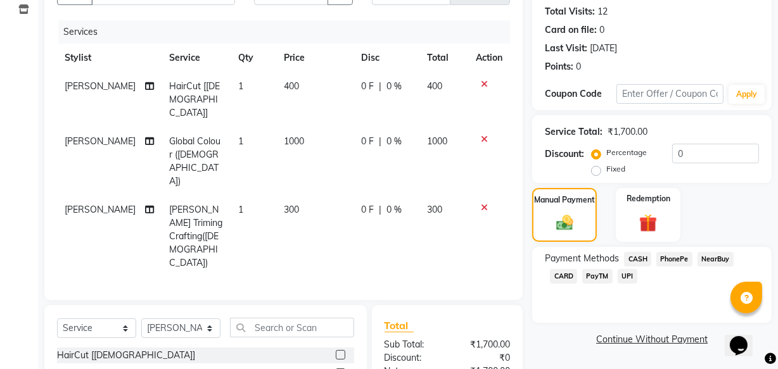
scroll to position [221, 0]
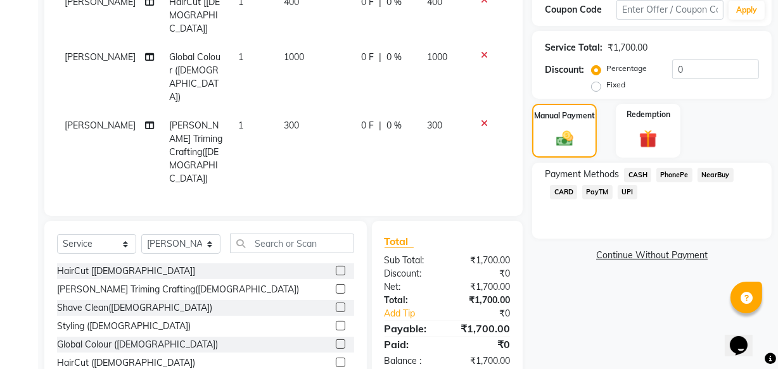
click at [628, 188] on span "UPI" at bounding box center [627, 192] width 20 height 15
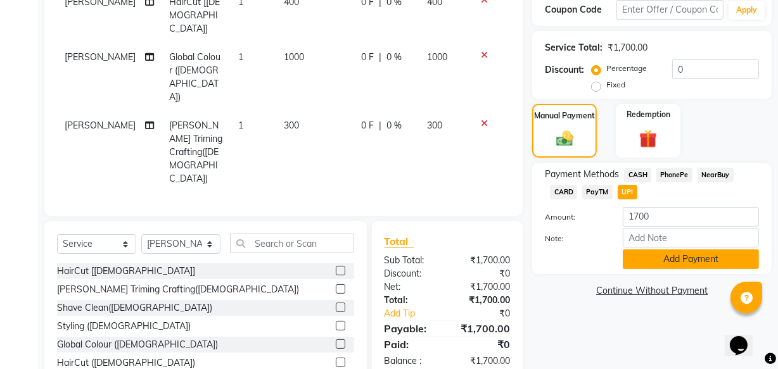
click at [659, 253] on button "Add Payment" at bounding box center [691, 260] width 136 height 20
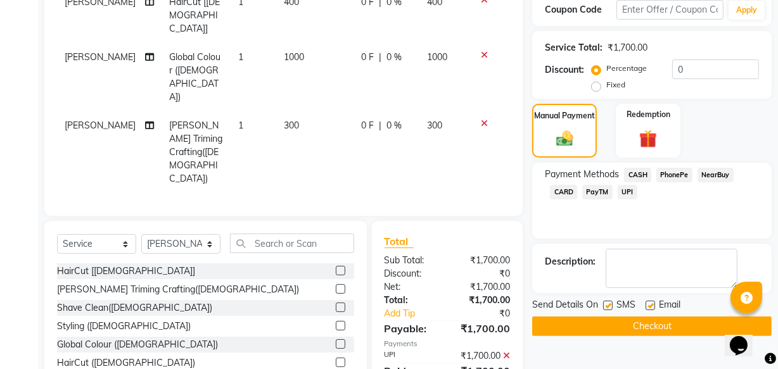
click at [624, 321] on button "Checkout" at bounding box center [651, 327] width 239 height 20
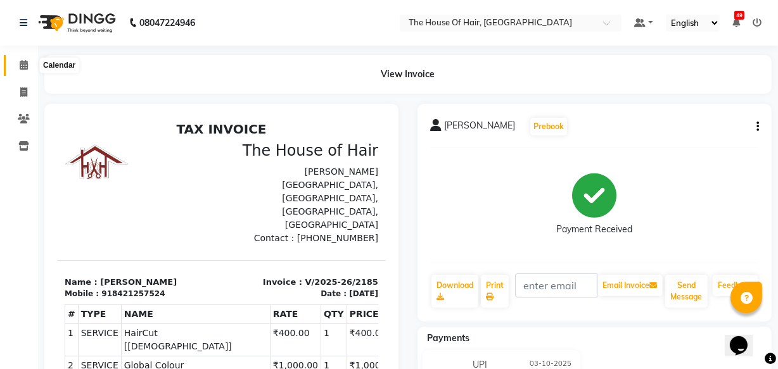
click at [23, 64] on icon at bounding box center [24, 64] width 8 height 9
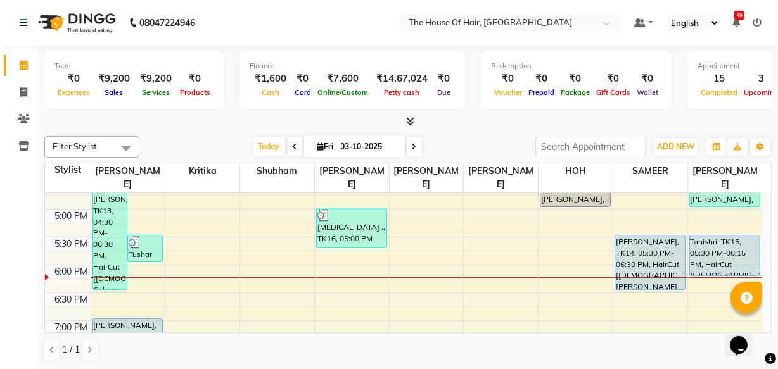
scroll to position [486, 0]
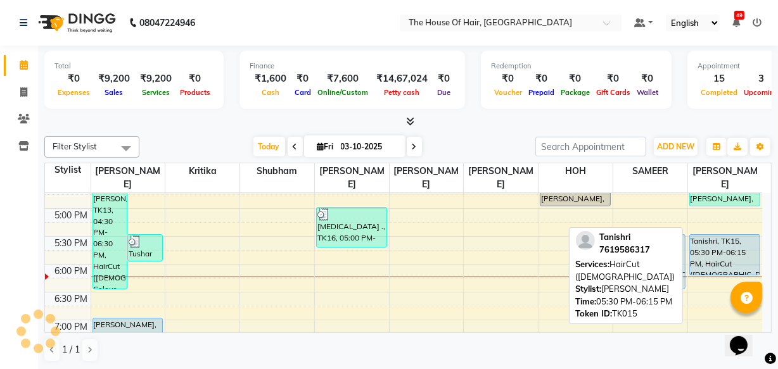
click at [718, 258] on div "Tanishri, TK15, 05:30 PM-06:15 PM, HairCut ([DEMOGRAPHIC_DATA])" at bounding box center [725, 255] width 70 height 40
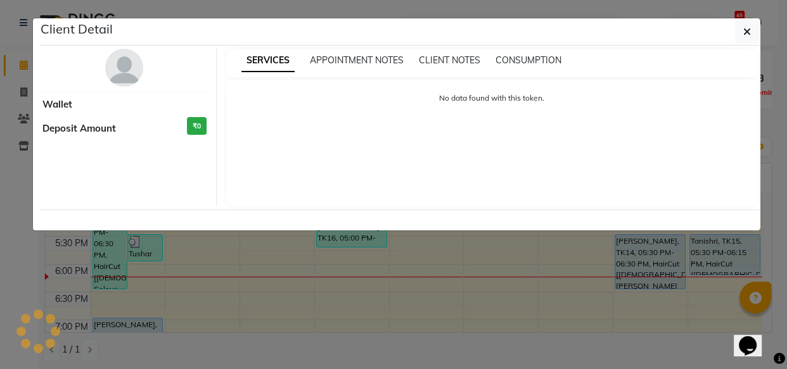
select select "5"
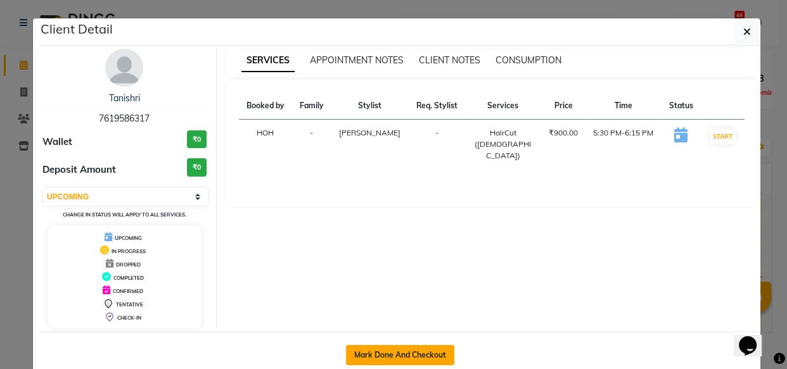
click at [376, 348] on button "Mark Done And Checkout" at bounding box center [400, 355] width 108 height 20
select select "service"
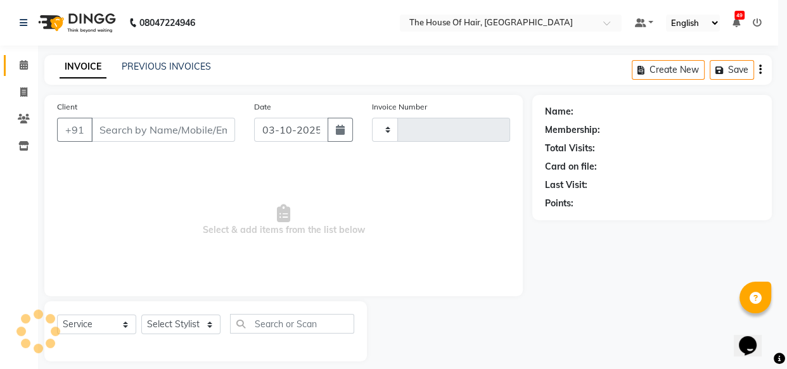
type input "2186"
select select "5992"
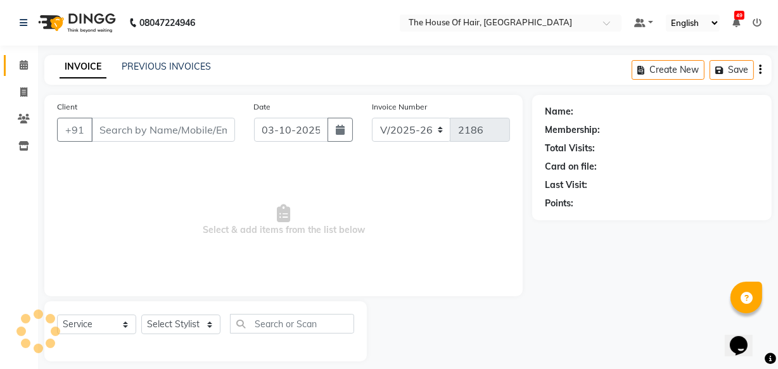
type input "7619586317"
select select "91289"
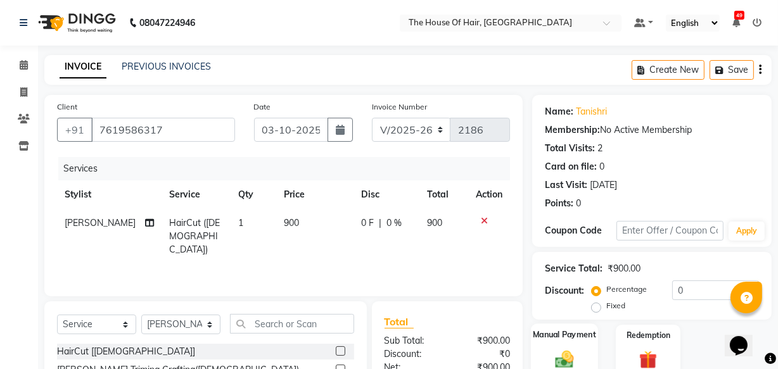
click at [576, 341] on div "Manual Payment" at bounding box center [564, 352] width 67 height 56
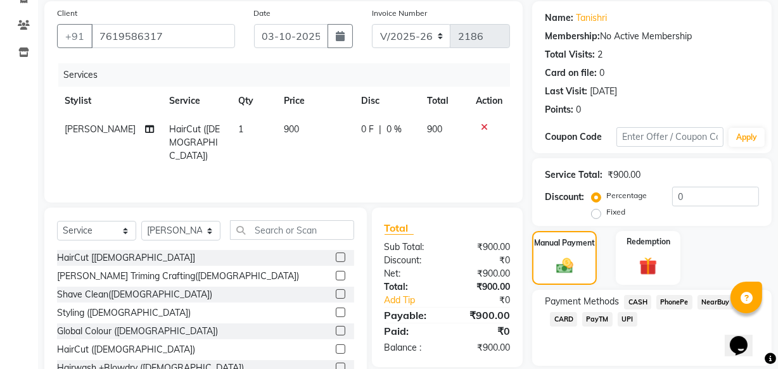
click at [628, 313] on span "UPI" at bounding box center [627, 319] width 20 height 15
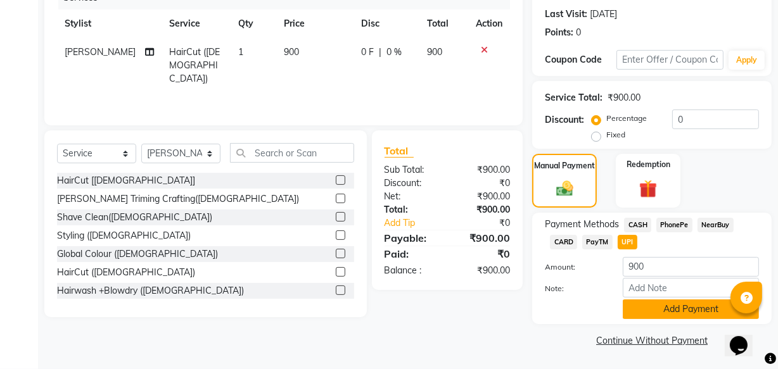
click at [645, 310] on button "Add Payment" at bounding box center [691, 310] width 136 height 20
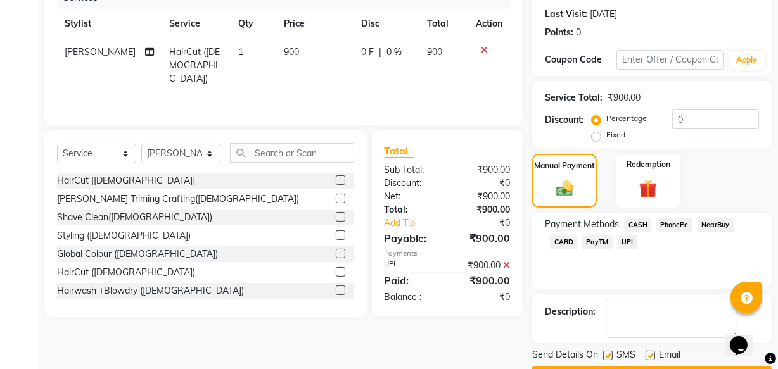
scroll to position [206, 0]
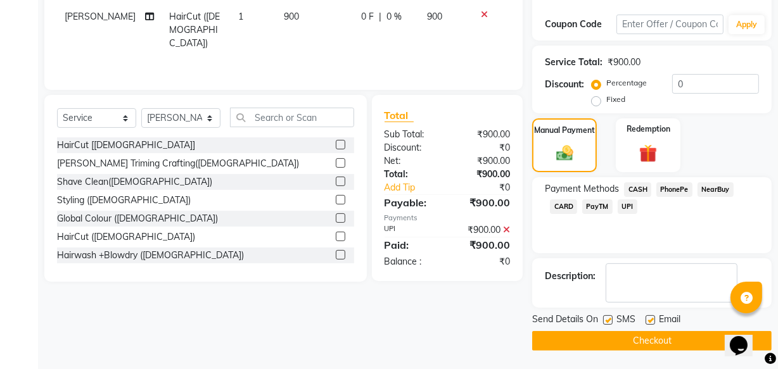
click at [623, 343] on button "Checkout" at bounding box center [651, 341] width 239 height 20
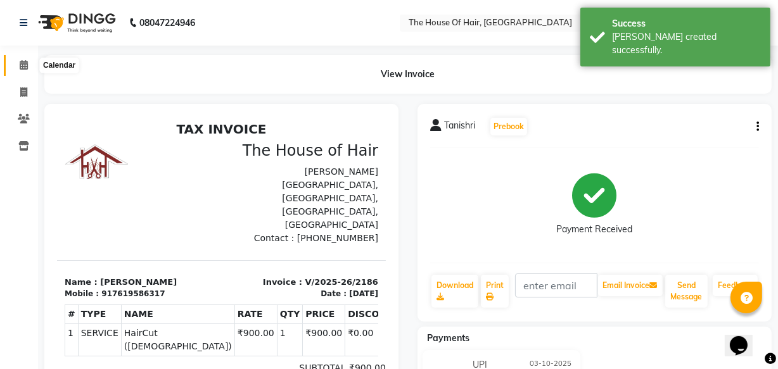
click at [25, 61] on icon at bounding box center [24, 64] width 8 height 9
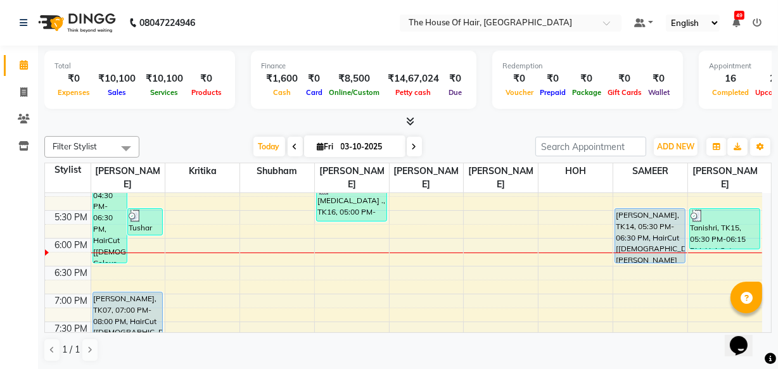
scroll to position [472, 0]
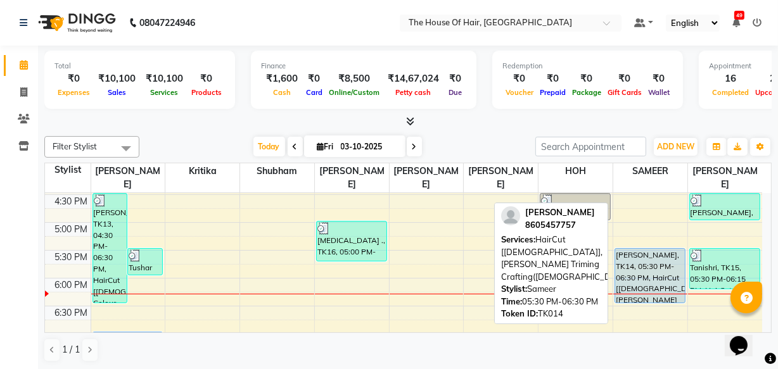
click at [640, 267] on div "[PERSON_NAME], TK14, 05:30 PM-06:30 PM, HairCut [[DEMOGRAPHIC_DATA]],[PERSON_NA…" at bounding box center [650, 276] width 70 height 54
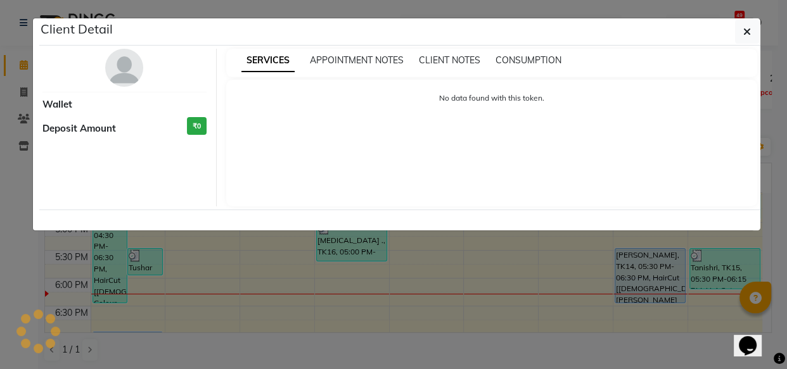
select select "5"
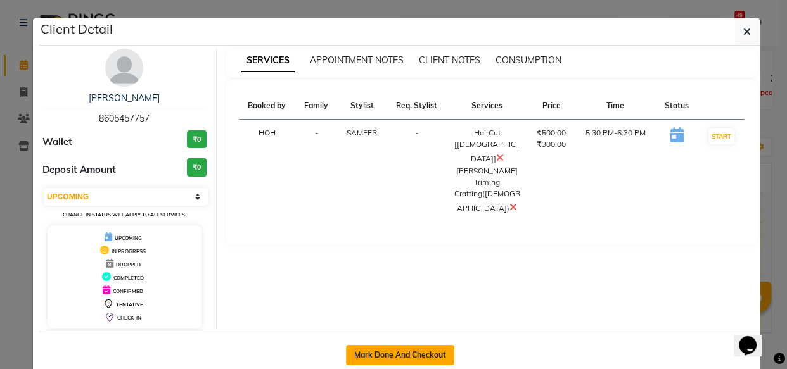
click at [394, 350] on button "Mark Done And Checkout" at bounding box center [400, 355] width 108 height 20
select select "5992"
select select "service"
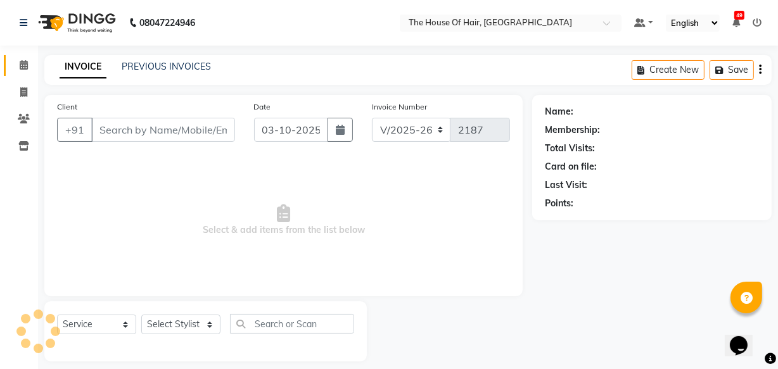
type input "8605457757"
select select "90281"
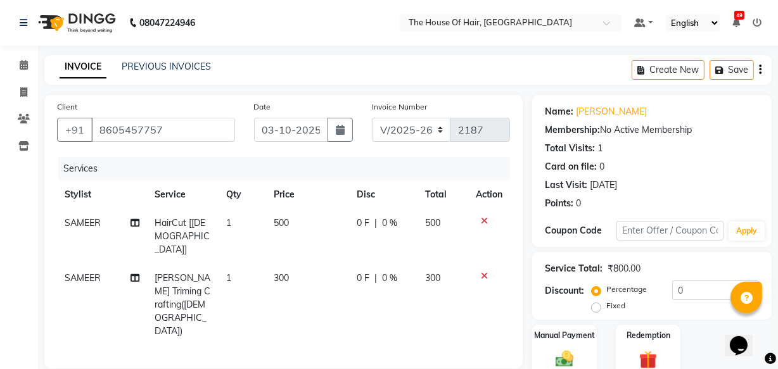
click at [277, 222] on span "500" at bounding box center [281, 222] width 15 height 11
select select "90281"
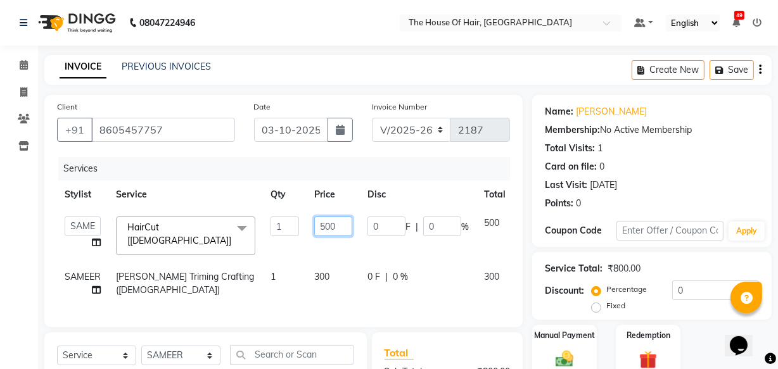
click at [322, 228] on input "500" at bounding box center [333, 227] width 38 height 20
type input "400"
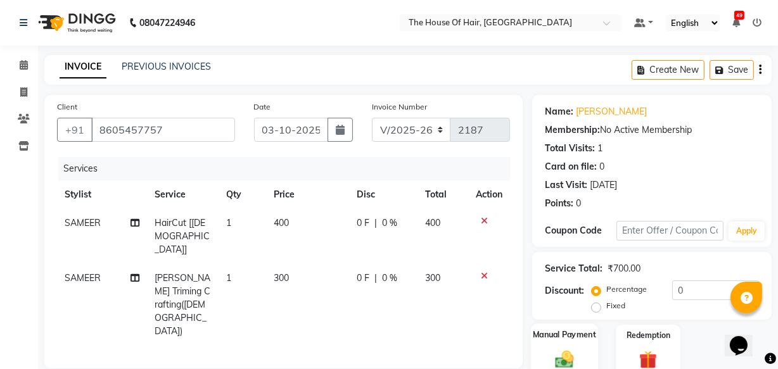
click at [582, 344] on div "Manual Payment" at bounding box center [564, 352] width 67 height 56
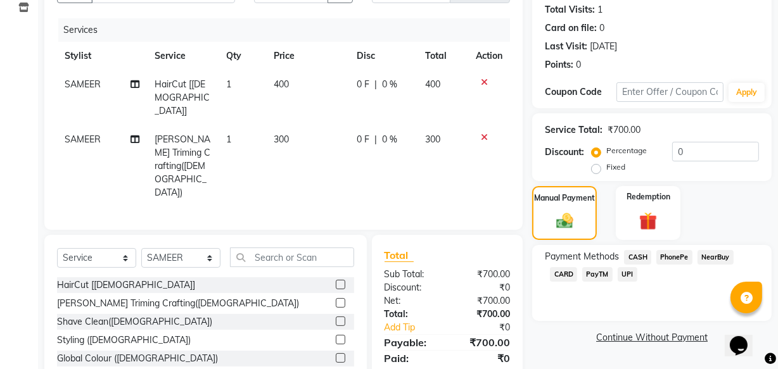
click at [625, 274] on span "UPI" at bounding box center [627, 274] width 20 height 15
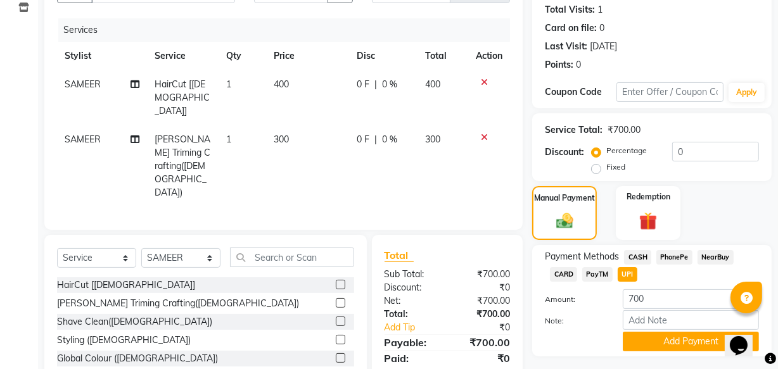
scroll to position [179, 0]
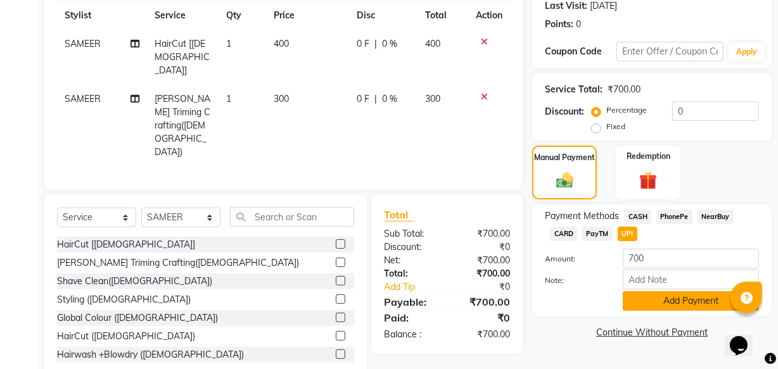
click at [669, 299] on button "Add Payment" at bounding box center [691, 301] width 136 height 20
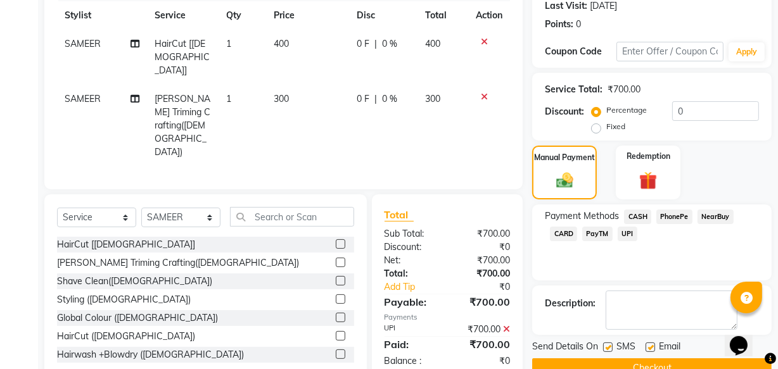
scroll to position [206, 0]
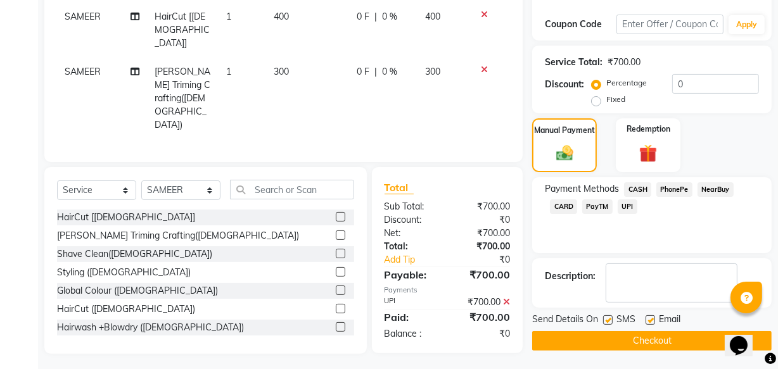
click at [655, 335] on button "Checkout" at bounding box center [651, 341] width 239 height 20
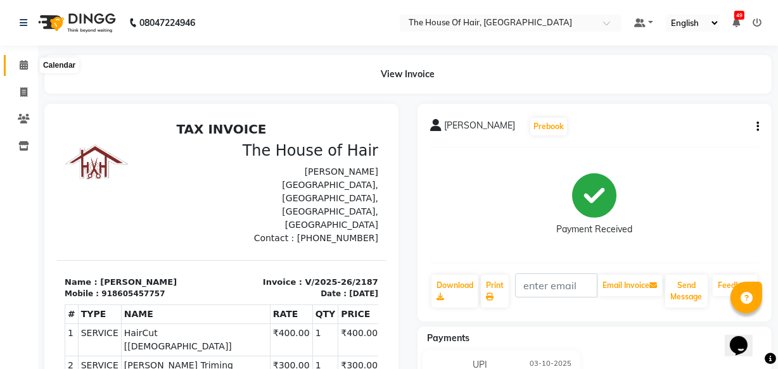
click at [20, 63] on icon at bounding box center [24, 64] width 8 height 9
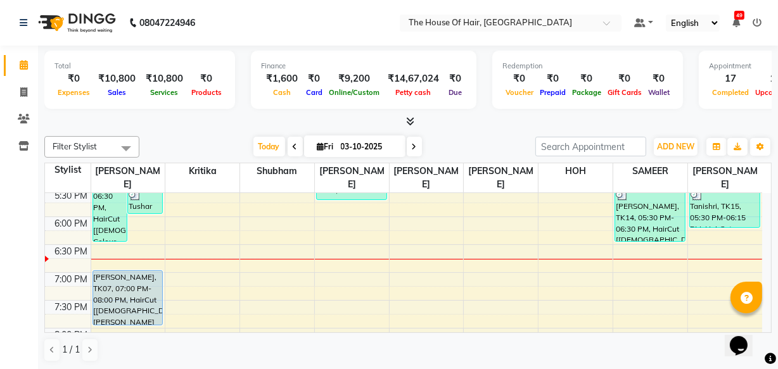
scroll to position [533, 0]
click at [549, 266] on div "8:00 AM 8:30 AM 9:00 AM 9:30 AM 10:00 AM 10:30 AM 11:00 AM 11:30 AM 12:00 PM 12…" at bounding box center [403, 51] width 717 height 780
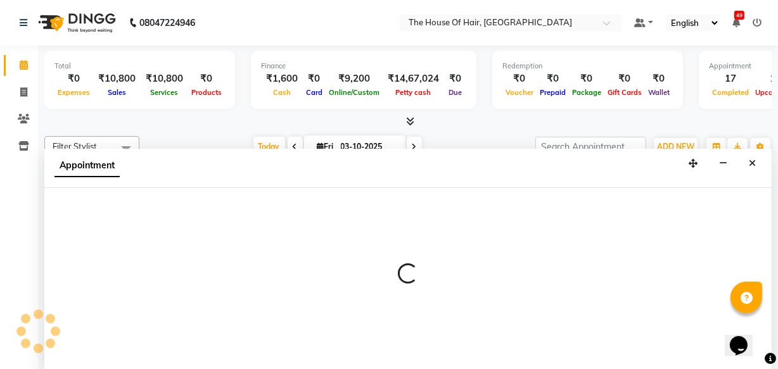
scroll to position [0, 0]
select select "80392"
select select "tentative"
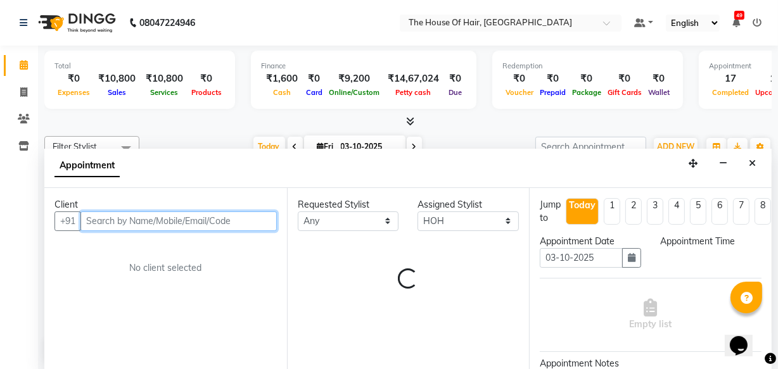
select select "1125"
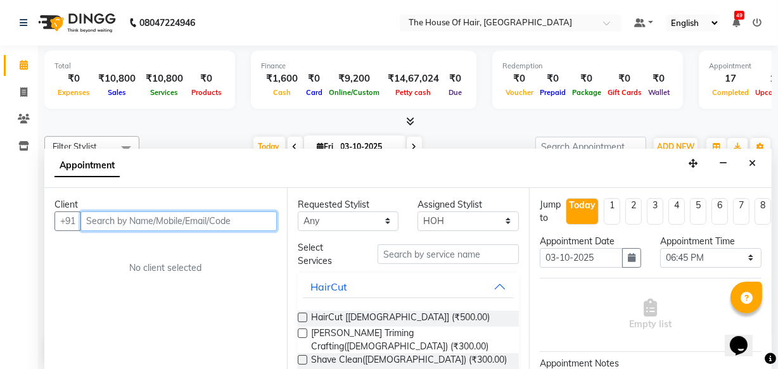
click at [98, 225] on input "text" at bounding box center [178, 222] width 196 height 20
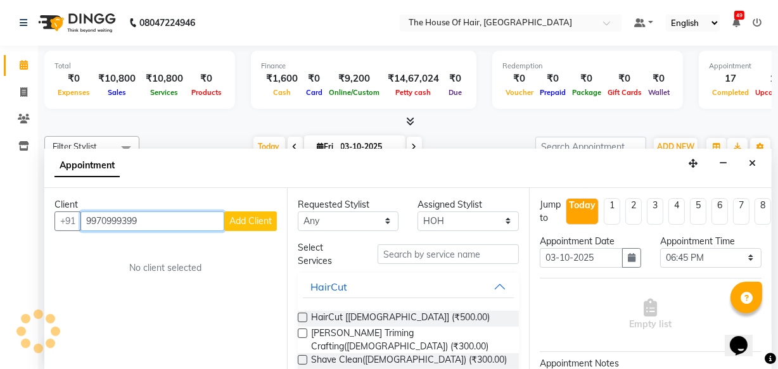
type input "9970999399"
click at [244, 224] on span "Add Client" at bounding box center [250, 220] width 42 height 11
select select
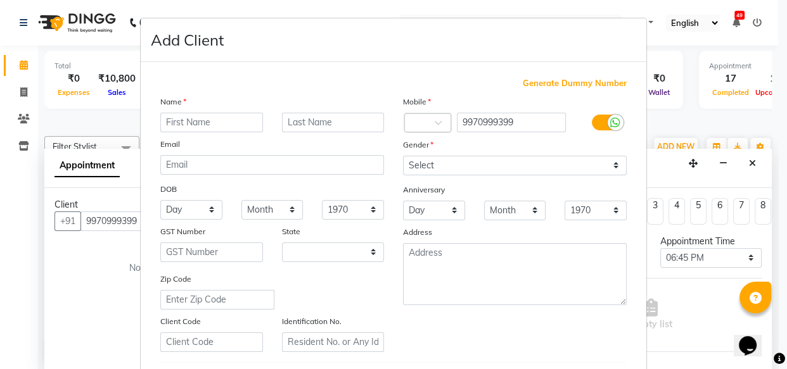
click at [200, 123] on input "text" at bounding box center [211, 123] width 103 height 20
click at [212, 123] on input "Rabvi" at bounding box center [211, 123] width 103 height 20
type input "Ravi"
click at [297, 115] on input "text" at bounding box center [333, 123] width 103 height 20
type input "."
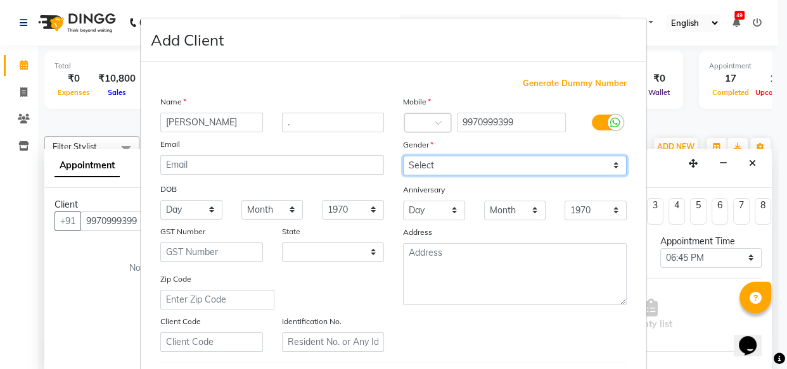
click at [415, 167] on select "Select Male Female Other Prefer Not To Say" at bounding box center [515, 166] width 224 height 20
select select "male"
click at [403, 156] on select "Select Male Female Other Prefer Not To Say" at bounding box center [515, 166] width 224 height 20
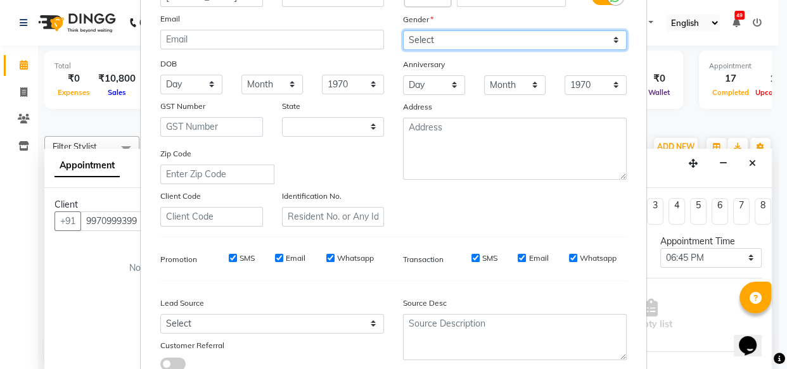
scroll to position [219, 0]
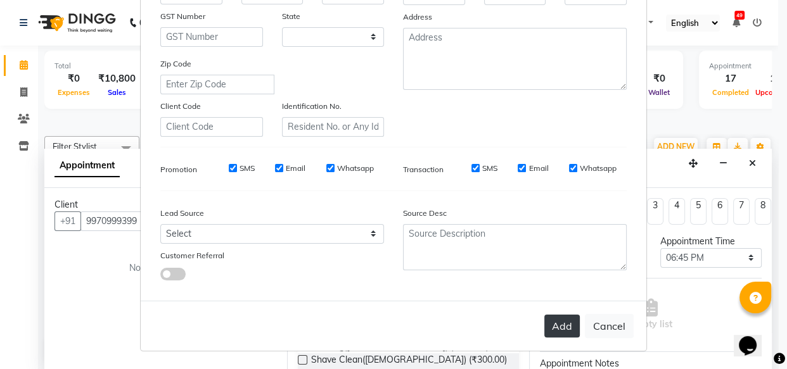
click at [563, 324] on button "Add" at bounding box center [561, 326] width 35 height 23
click at [564, 329] on button "Add" at bounding box center [561, 326] width 35 height 23
click at [566, 331] on button "Add" at bounding box center [561, 326] width 35 height 23
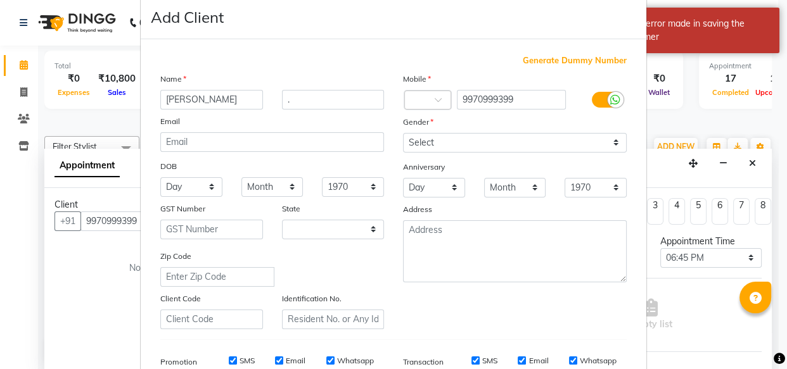
scroll to position [27, 0]
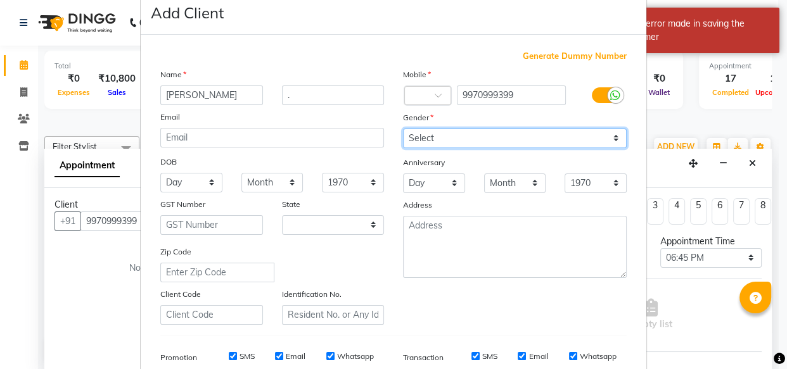
click at [417, 137] on select "Select Male Female Other Prefer Not To Say" at bounding box center [515, 139] width 224 height 20
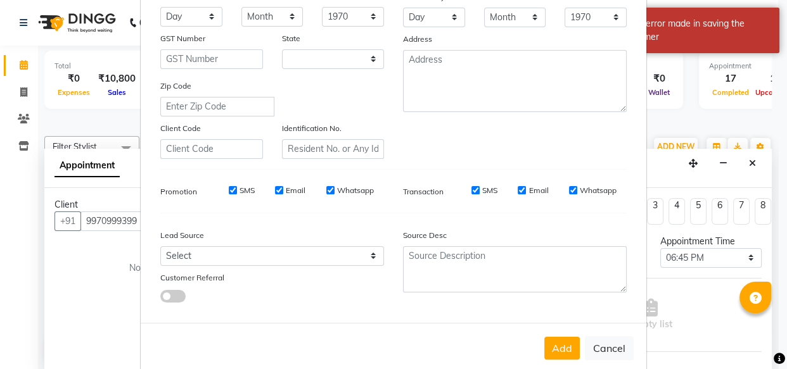
scroll to position [219, 0]
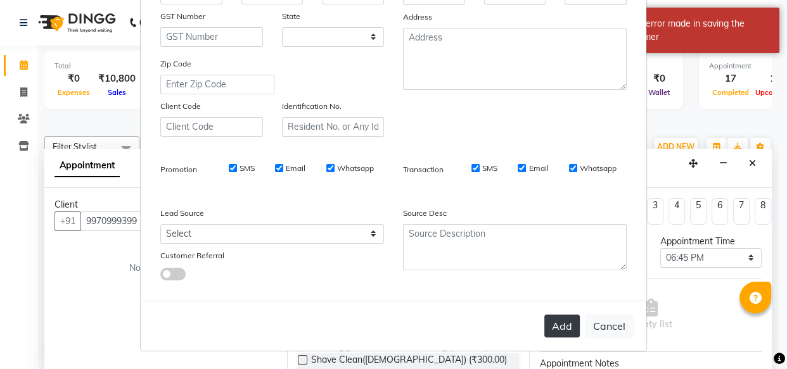
click at [564, 322] on button "Add" at bounding box center [561, 326] width 35 height 23
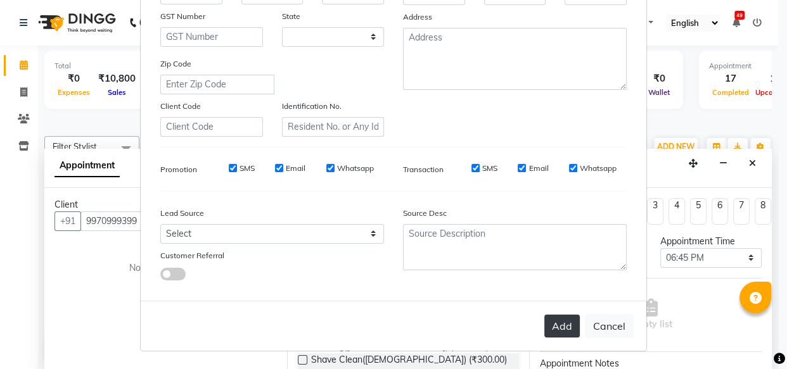
click at [548, 330] on button "Add" at bounding box center [561, 326] width 35 height 23
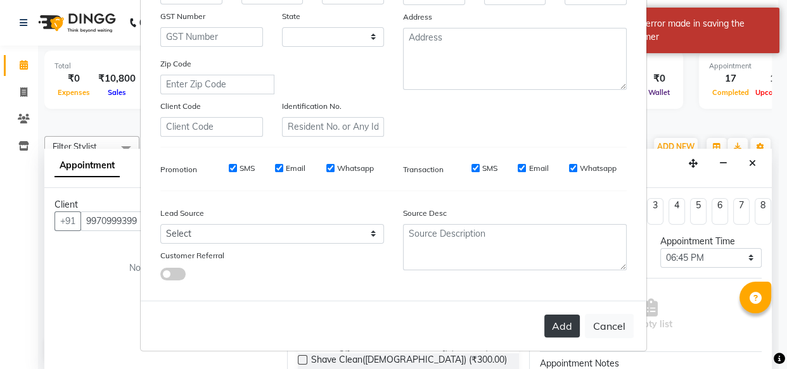
click at [548, 330] on button "Add" at bounding box center [561, 326] width 35 height 23
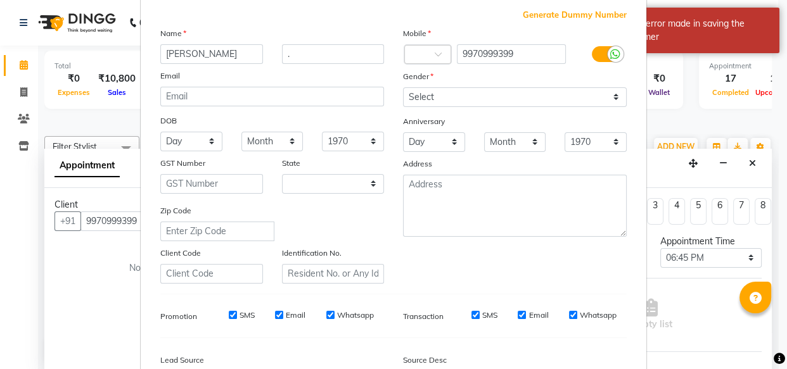
scroll to position [0, 0]
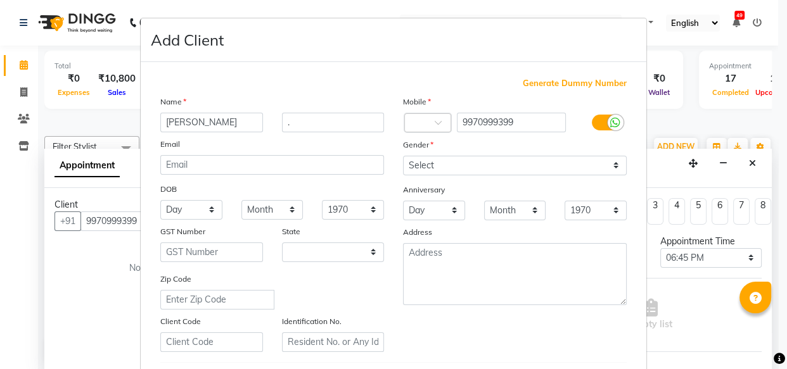
click at [0, 229] on ngb-modal-window "Add Client Generate Dummy Number Name Ravi . Email DOB Day 01 02 03 04 05 06 07…" at bounding box center [393, 184] width 787 height 369
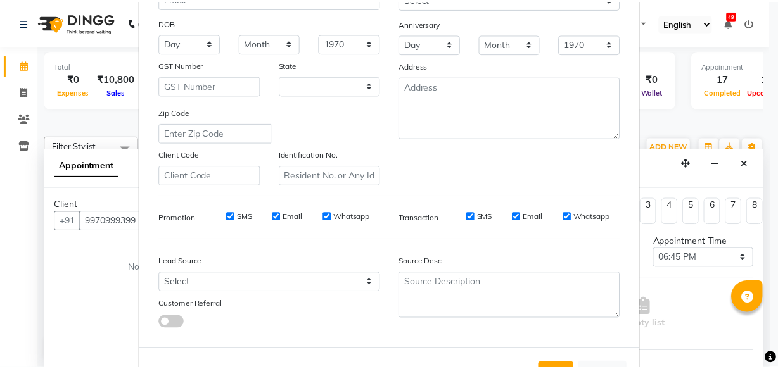
scroll to position [219, 0]
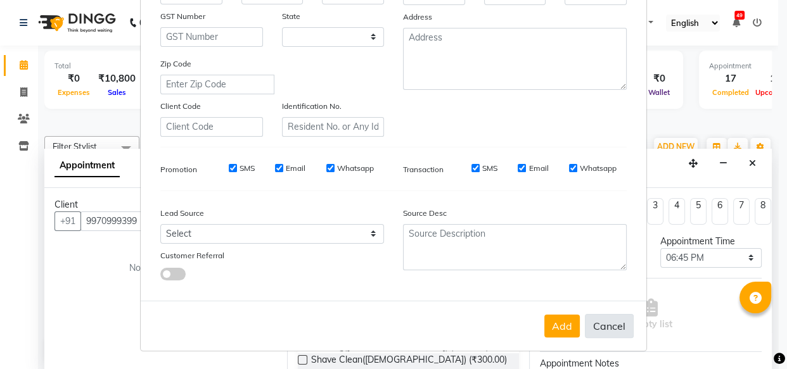
click at [594, 319] on button "Cancel" at bounding box center [609, 326] width 49 height 24
select select
select select "null"
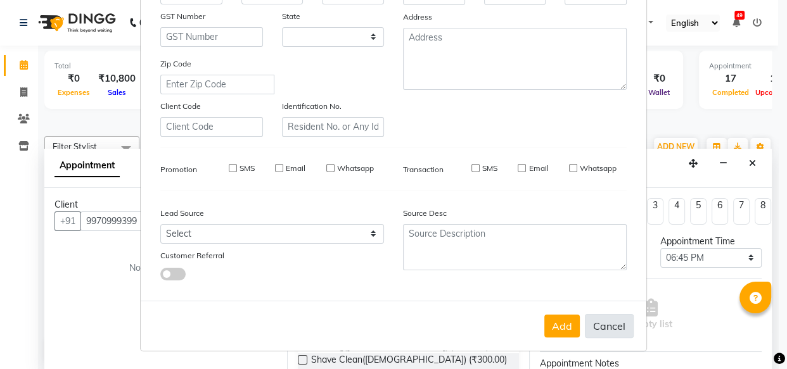
select select
checkbox input "false"
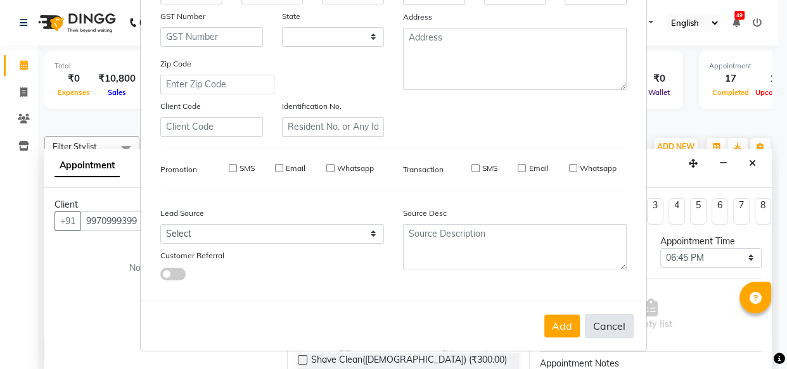
checkbox input "false"
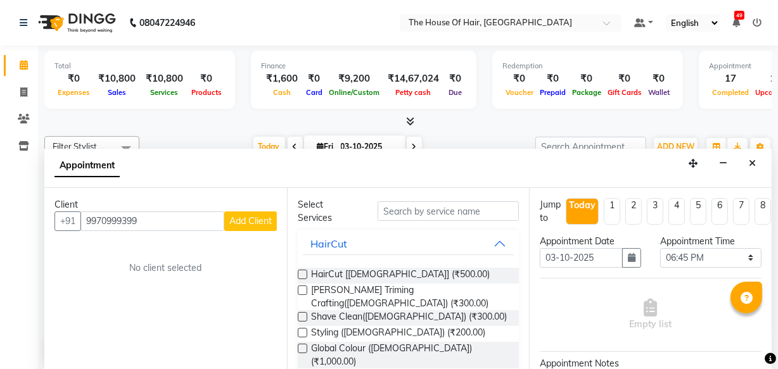
scroll to position [0, 0]
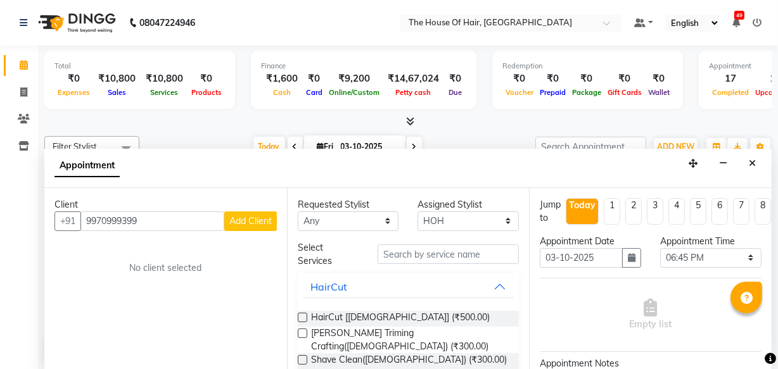
click at [302, 313] on label at bounding box center [302, 317] width 9 height 9
click at [302, 315] on input "checkbox" at bounding box center [302, 319] width 8 height 8
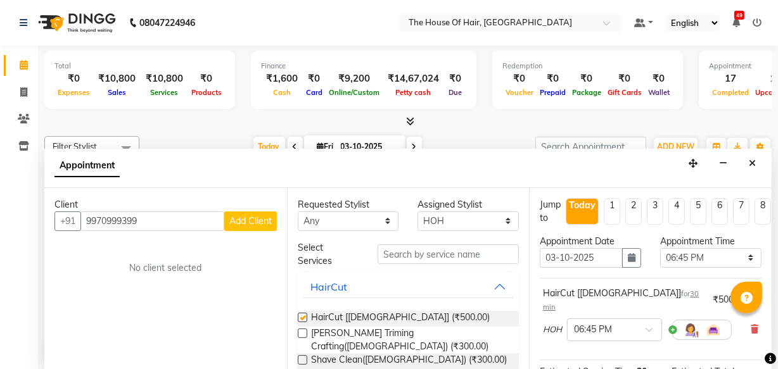
checkbox input "false"
click at [300, 334] on label at bounding box center [302, 333] width 9 height 9
click at [300, 334] on input "checkbox" at bounding box center [302, 335] width 8 height 8
checkbox input "false"
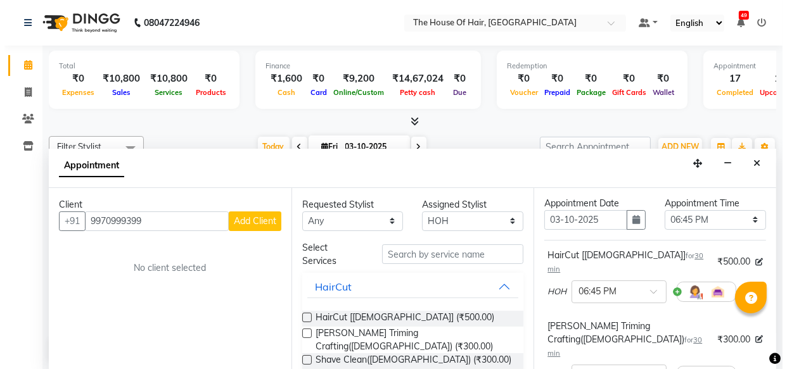
scroll to position [39, 0]
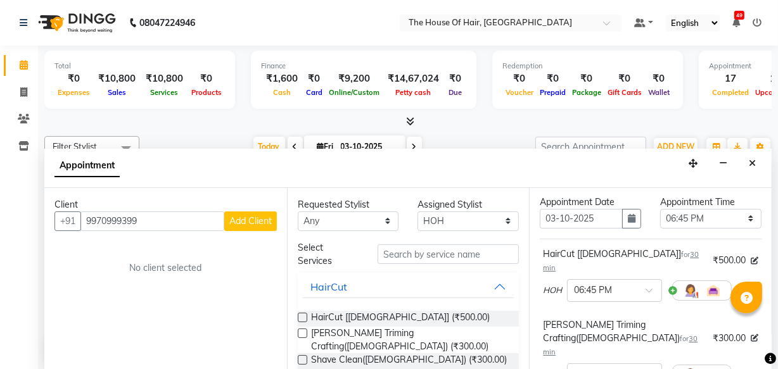
click at [240, 218] on span "Add Client" at bounding box center [250, 220] width 42 height 11
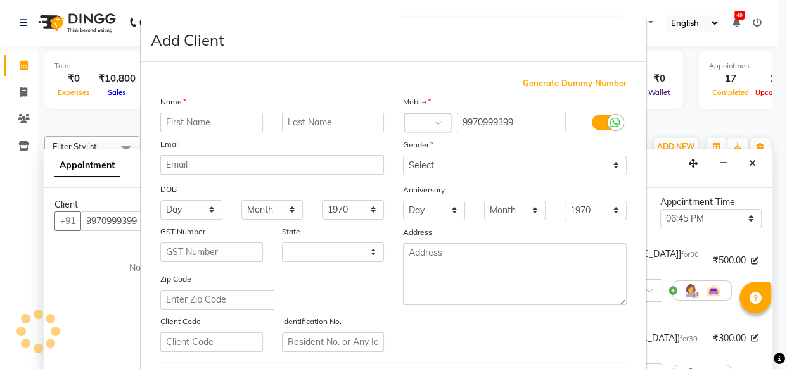
select select "22"
click at [172, 125] on input "text" at bounding box center [211, 123] width 103 height 20
type input "Ravi"
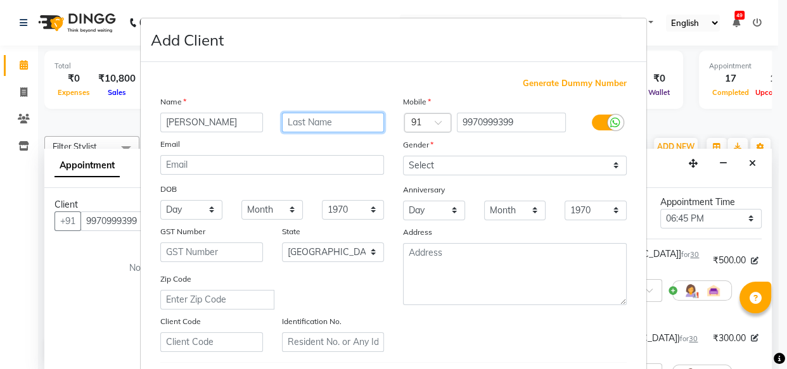
click at [300, 126] on input "text" at bounding box center [333, 123] width 103 height 20
type input "."
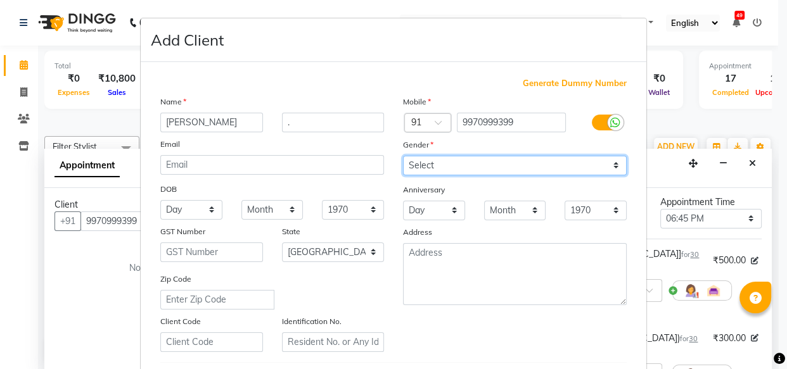
click at [429, 167] on select "Select Male Female Other Prefer Not To Say" at bounding box center [515, 166] width 224 height 20
select select "male"
click at [403, 156] on select "Select Male Female Other Prefer Not To Say" at bounding box center [515, 166] width 224 height 20
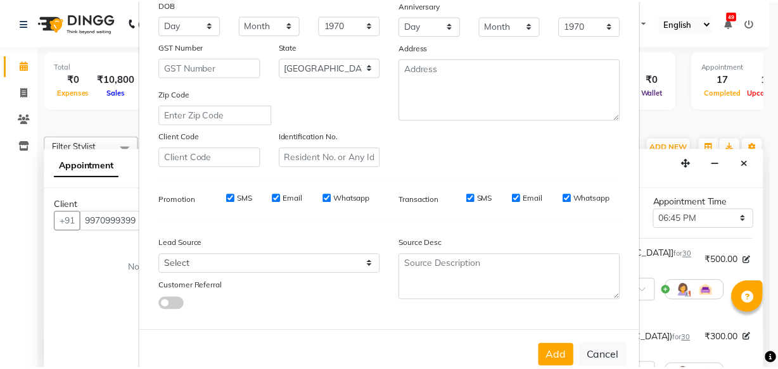
scroll to position [219, 0]
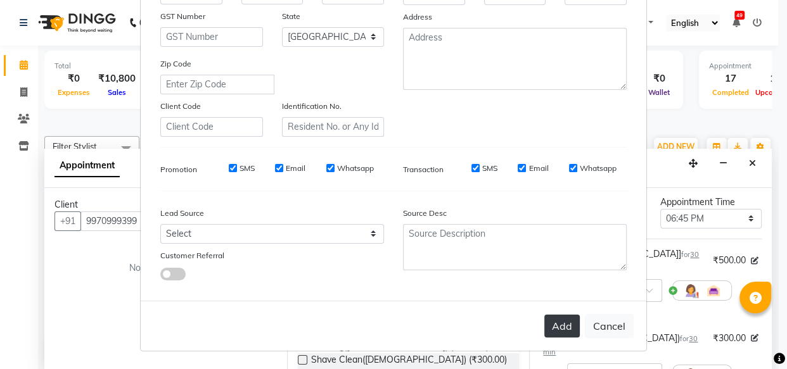
click at [564, 332] on button "Add" at bounding box center [561, 326] width 35 height 23
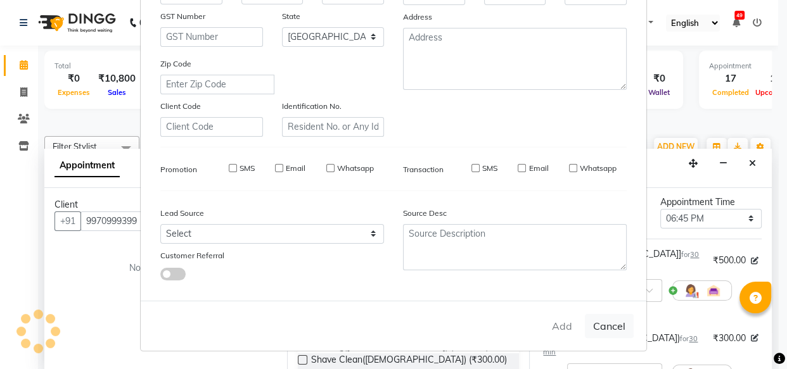
select select
select select "null"
select select
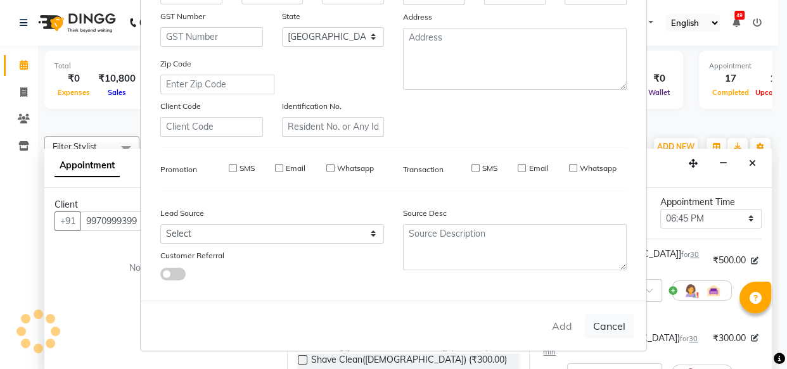
select select
checkbox input "false"
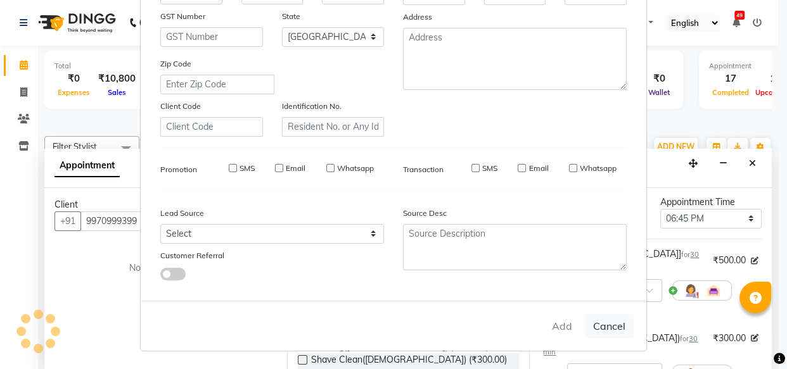
checkbox input "false"
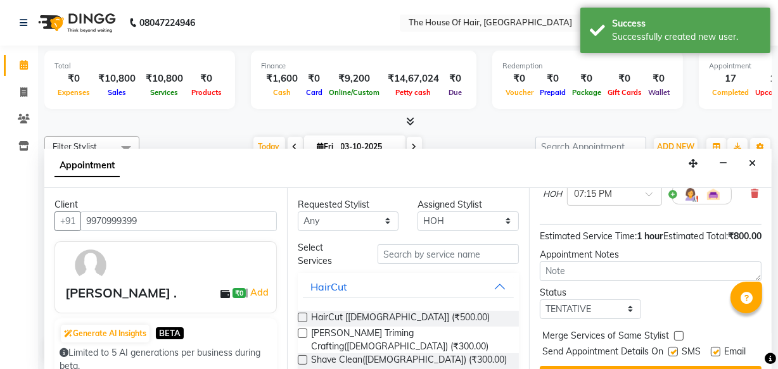
scroll to position [241, 0]
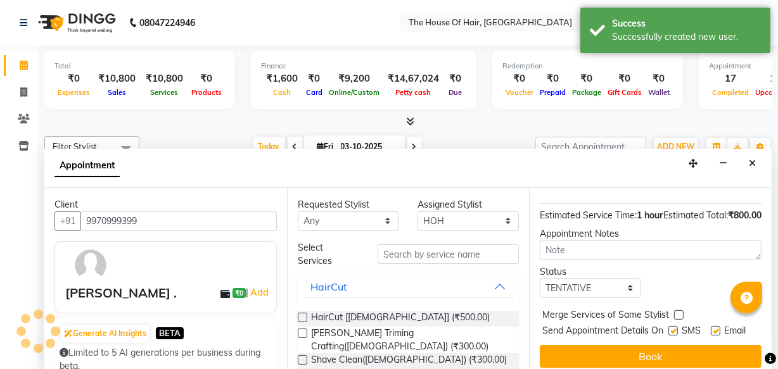
click at [680, 310] on label at bounding box center [678, 314] width 9 height 9
click at [680, 312] on input "checkbox" at bounding box center [678, 316] width 8 height 8
checkbox input "true"
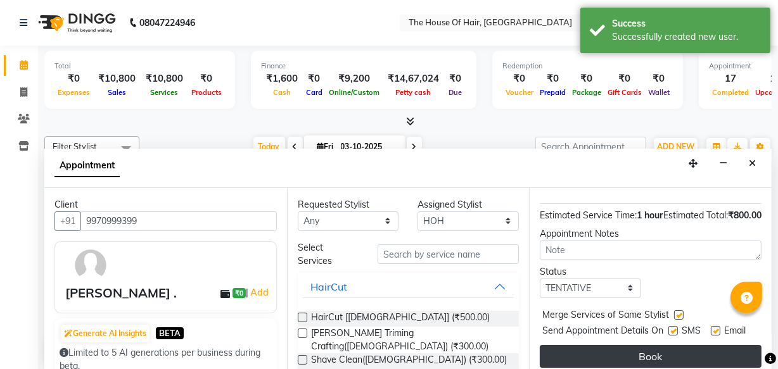
click at [614, 345] on button "Book" at bounding box center [651, 356] width 222 height 23
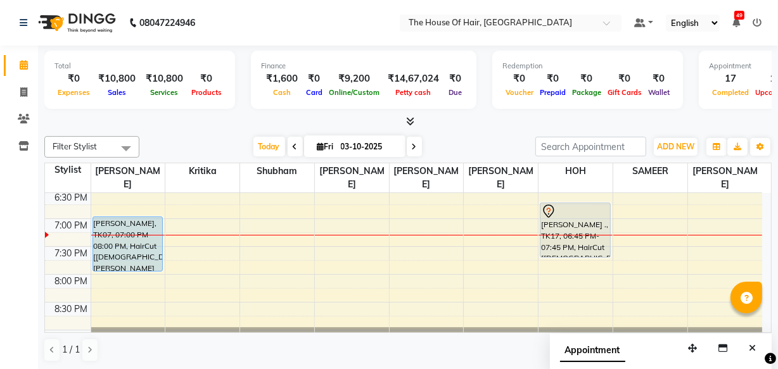
scroll to position [588, 0]
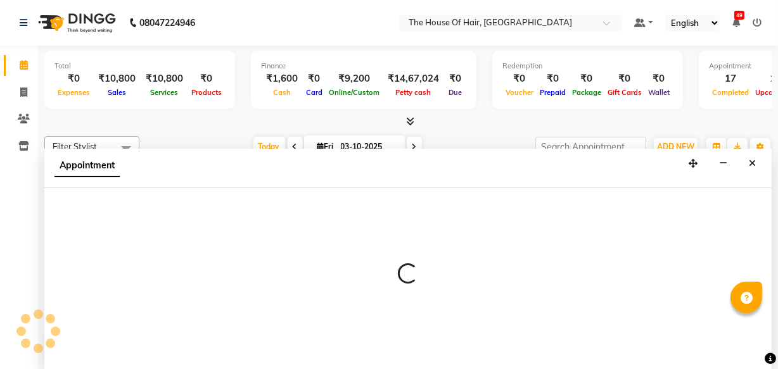
scroll to position [0, 0]
select select "80392"
select select "1185"
select select "tentative"
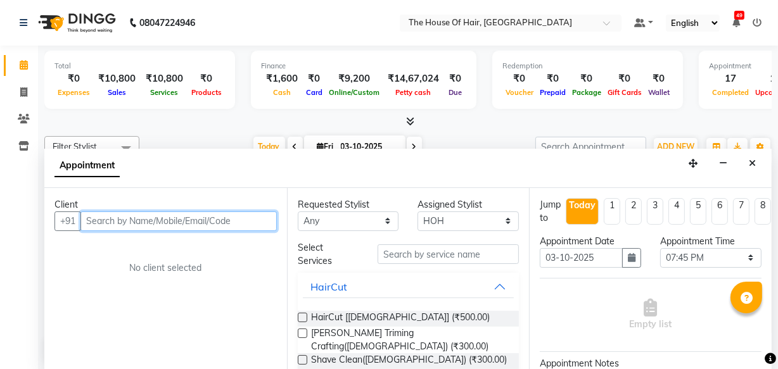
click at [88, 225] on input "text" at bounding box center [178, 222] width 196 height 20
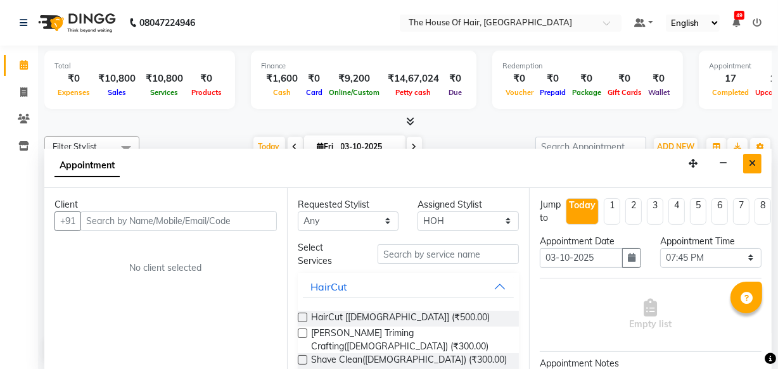
click at [753, 169] on button "Close" at bounding box center [752, 164] width 18 height 20
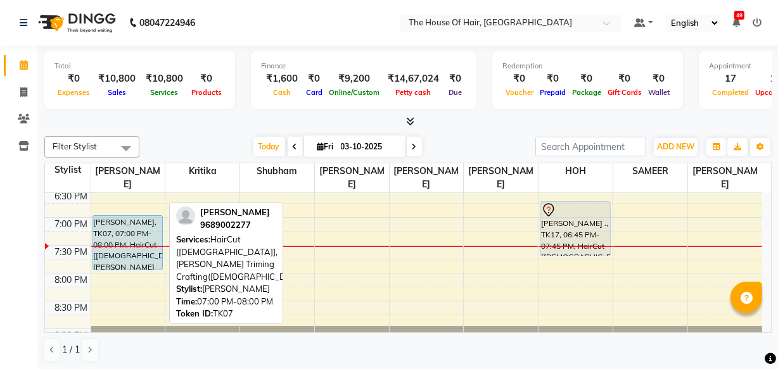
click at [138, 243] on div "[PERSON_NAME], TK07, 07:00 PM-08:00 PM, HairCut [[DEMOGRAPHIC_DATA]],[PERSON_NA…" at bounding box center [128, 243] width 70 height 54
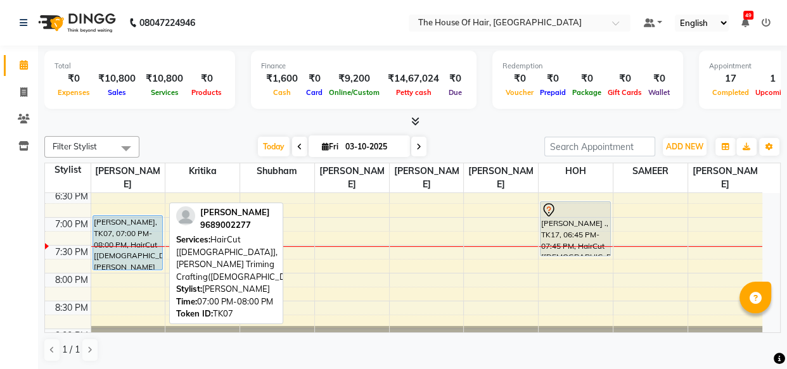
select select "5"
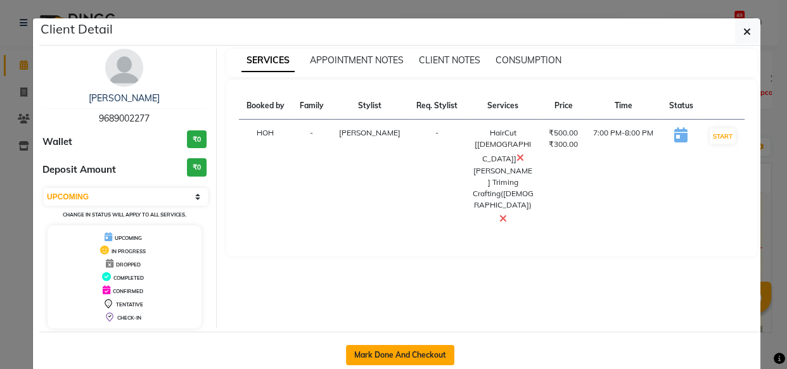
click at [389, 362] on button "Mark Done And Checkout" at bounding box center [400, 355] width 108 height 20
select select "service"
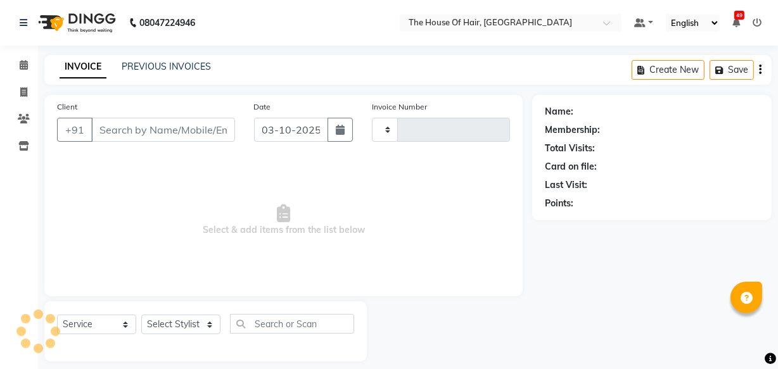
type input "2188"
select select "5992"
type input "9689002277"
select select "42812"
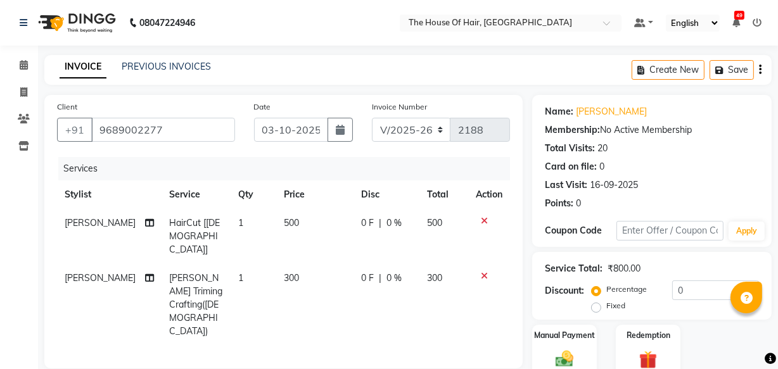
scroll to position [179, 0]
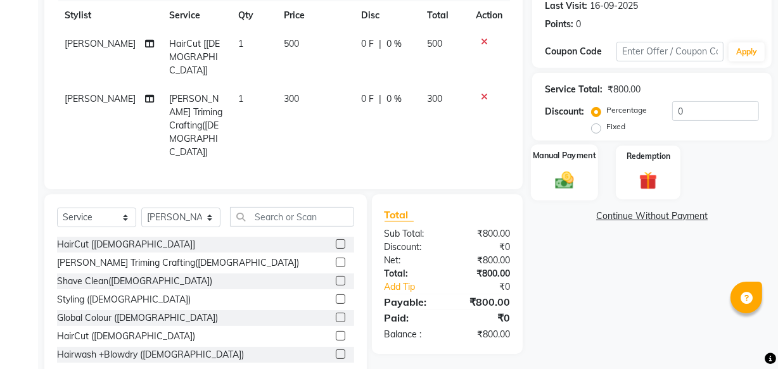
click at [569, 163] on div "Manual Payment" at bounding box center [564, 172] width 67 height 56
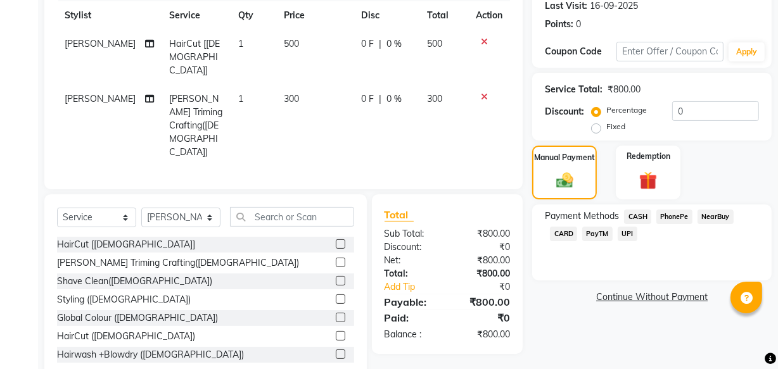
click at [637, 217] on span "CASH" at bounding box center [637, 217] width 27 height 15
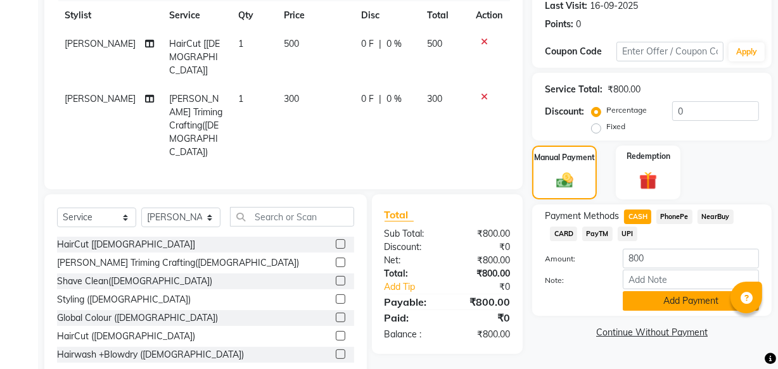
click at [670, 304] on button "Add Payment" at bounding box center [691, 301] width 136 height 20
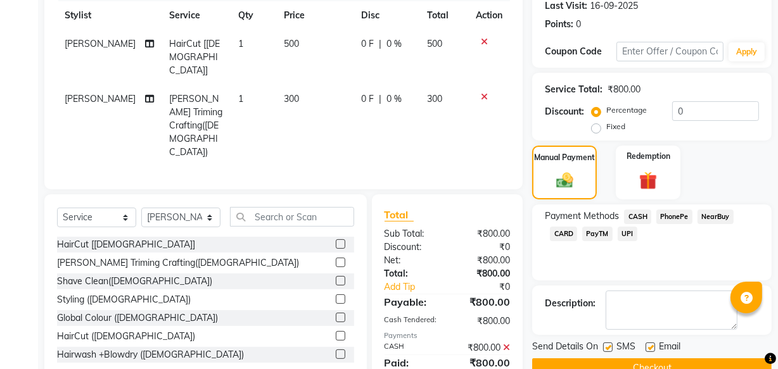
scroll to position [206, 0]
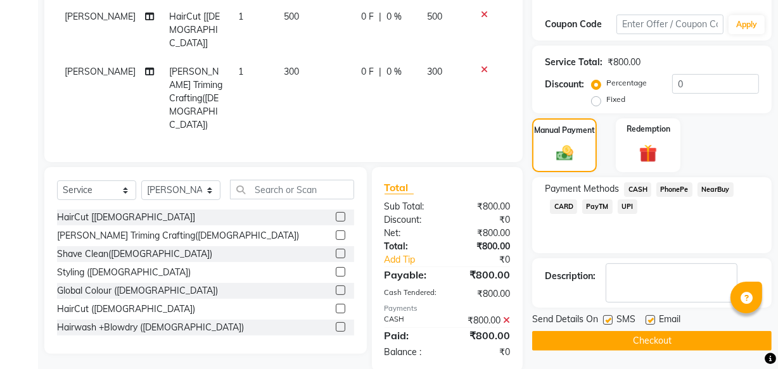
click at [610, 339] on button "Checkout" at bounding box center [651, 341] width 239 height 20
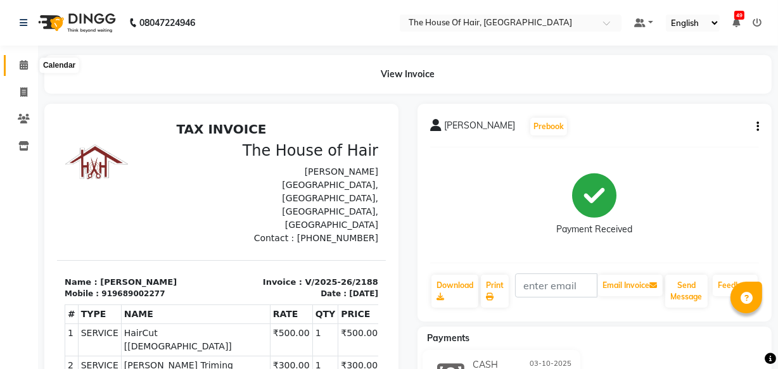
click at [24, 63] on icon at bounding box center [24, 64] width 8 height 9
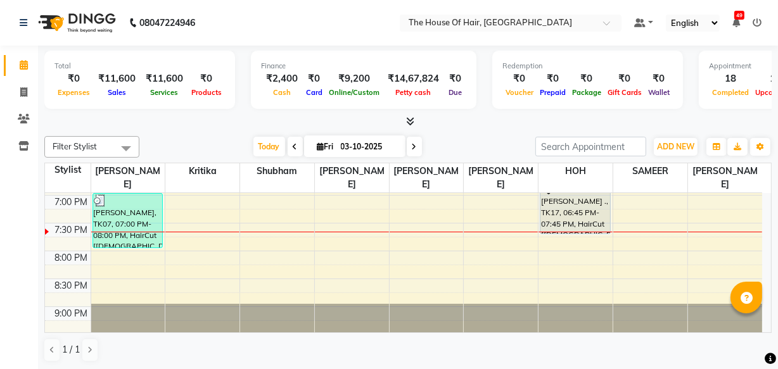
scroll to position [623, 0]
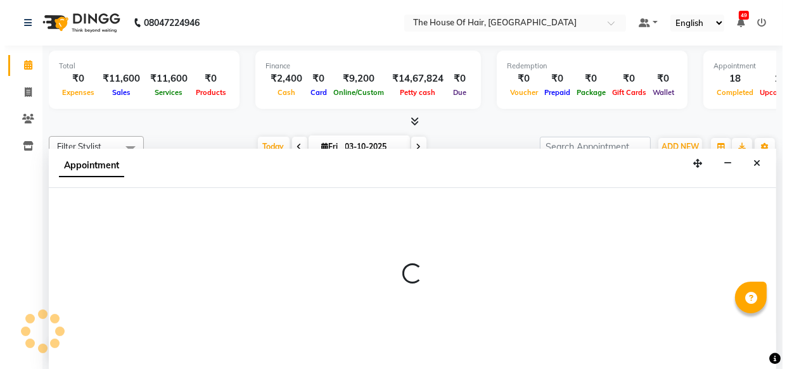
scroll to position [0, 0]
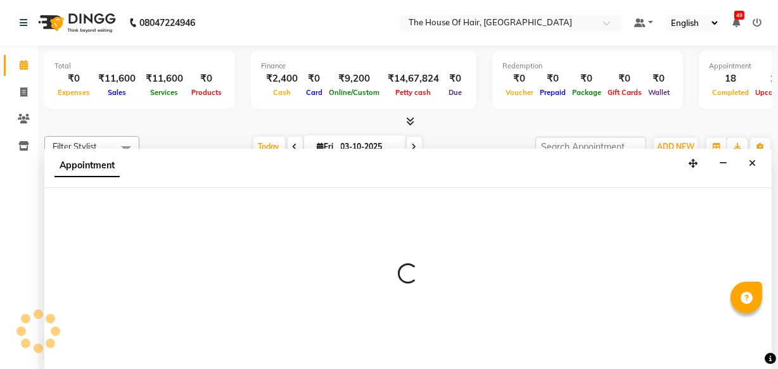
select select "64183"
select select "tentative"
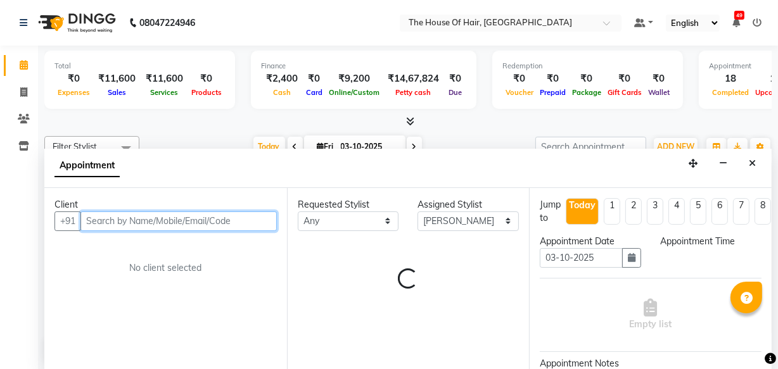
select select "1200"
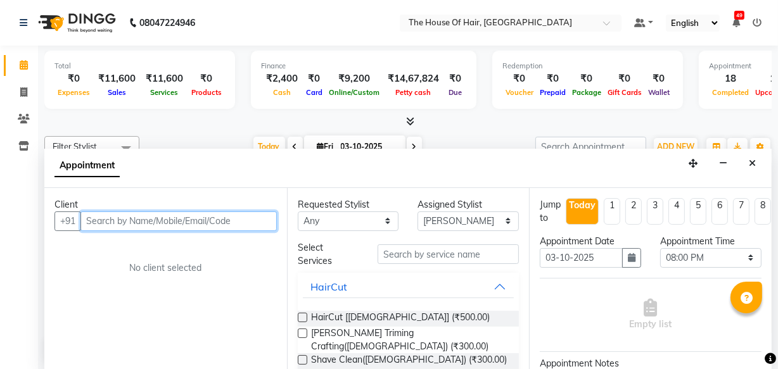
click at [108, 219] on input "text" at bounding box center [178, 222] width 196 height 20
type input "9604546229"
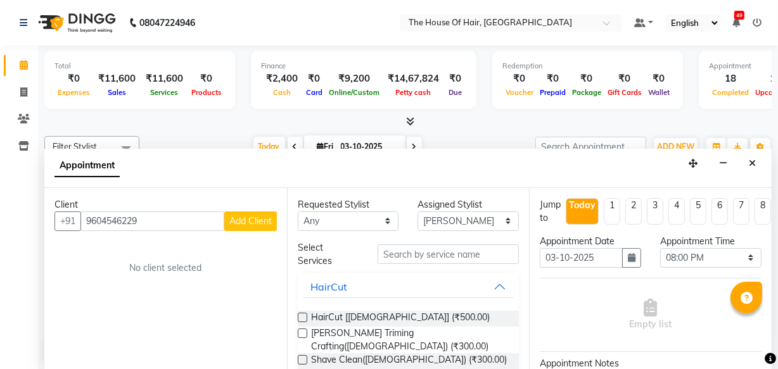
click at [237, 216] on span "Add Client" at bounding box center [250, 220] width 42 height 11
select select "22"
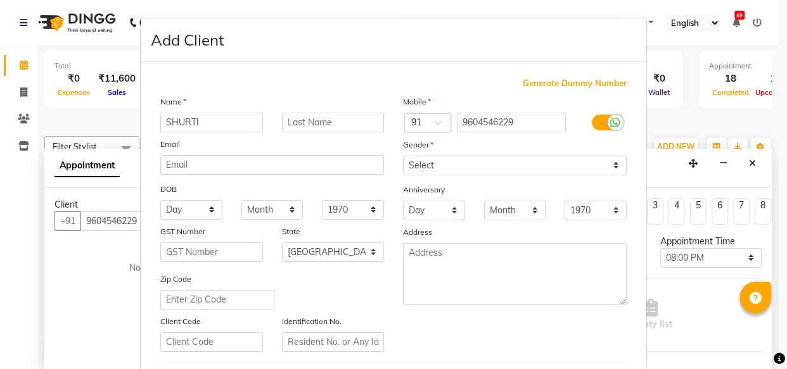
type input "SHURTI"
click at [291, 130] on input "text" at bounding box center [333, 123] width 103 height 20
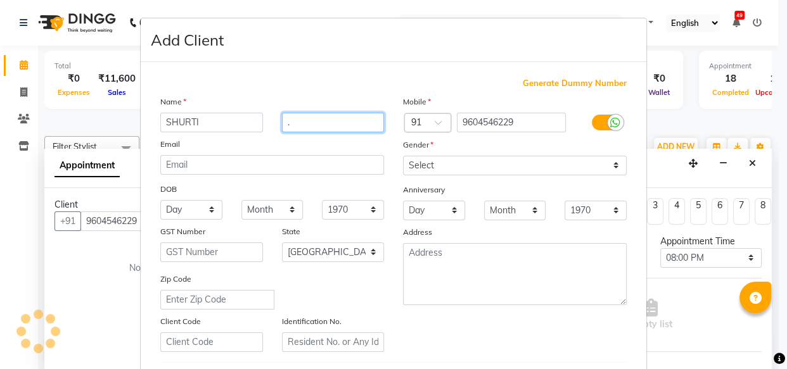
type input "."
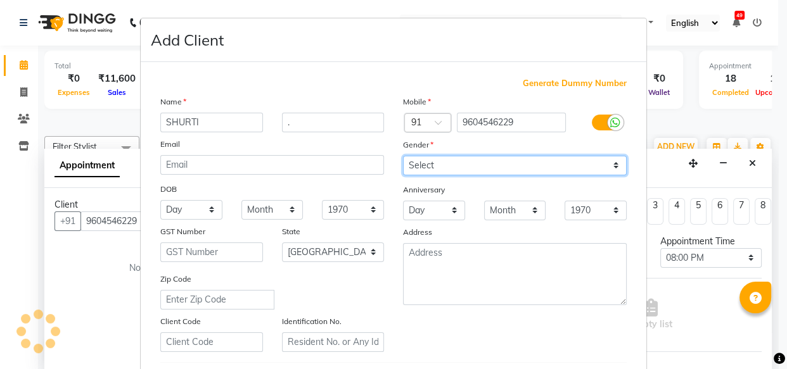
click at [424, 162] on select "Select Male Female Other Prefer Not To Say" at bounding box center [515, 166] width 224 height 20
click at [403, 156] on select "Select Male Female Other Prefer Not To Say" at bounding box center [515, 166] width 224 height 20
click at [422, 169] on select "Select Male Female Other Prefer Not To Say" at bounding box center [515, 166] width 224 height 20
select select "female"
click at [403, 156] on select "Select Male Female Other Prefer Not To Say" at bounding box center [515, 166] width 224 height 20
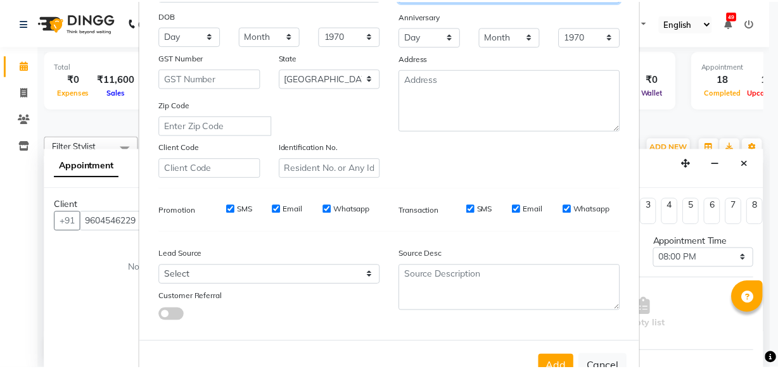
scroll to position [219, 0]
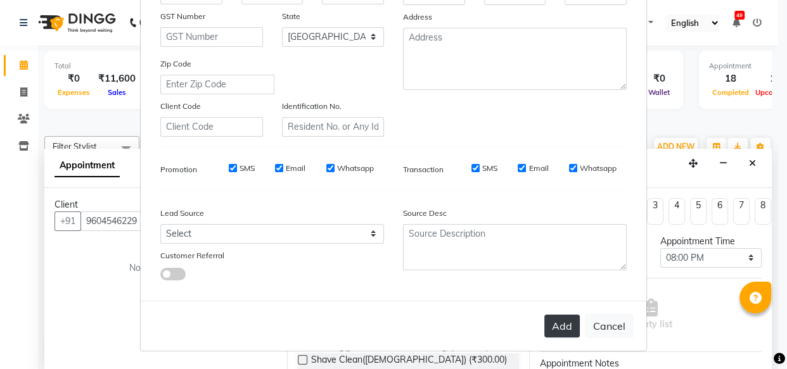
click at [554, 322] on button "Add" at bounding box center [561, 326] width 35 height 23
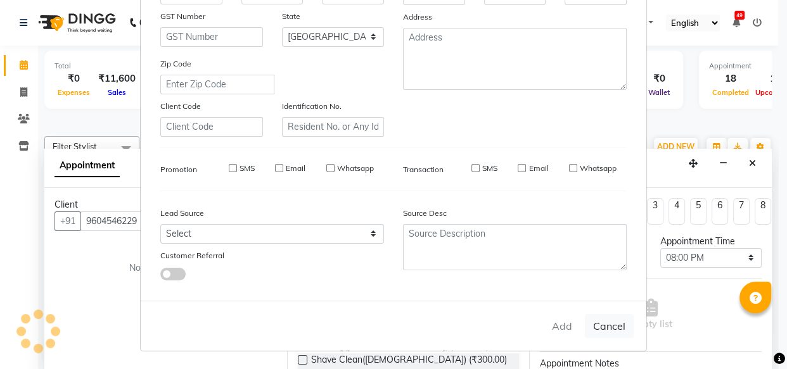
select select
select select "null"
select select
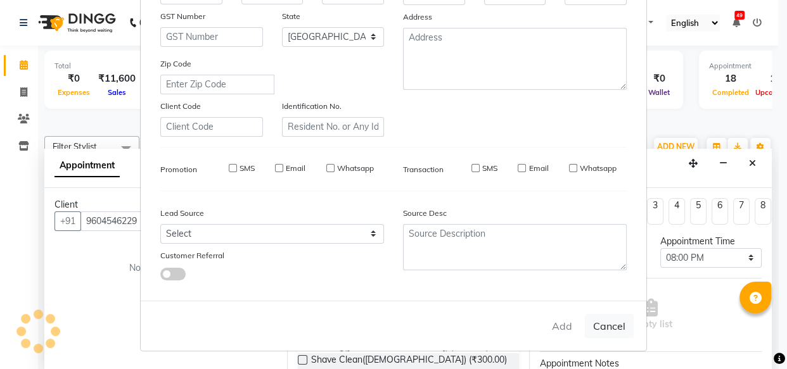
select select
checkbox input "false"
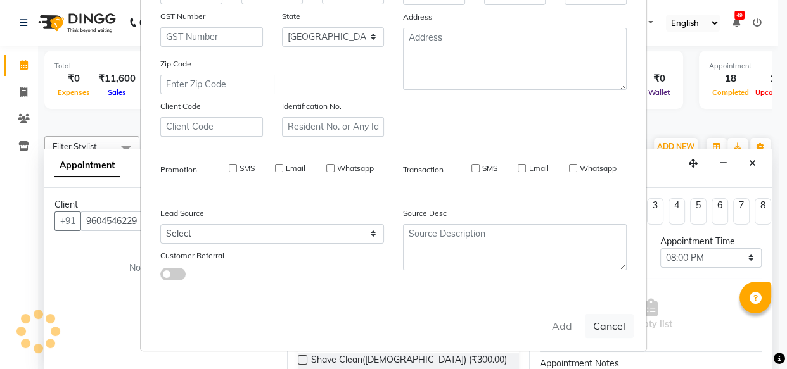
checkbox input "false"
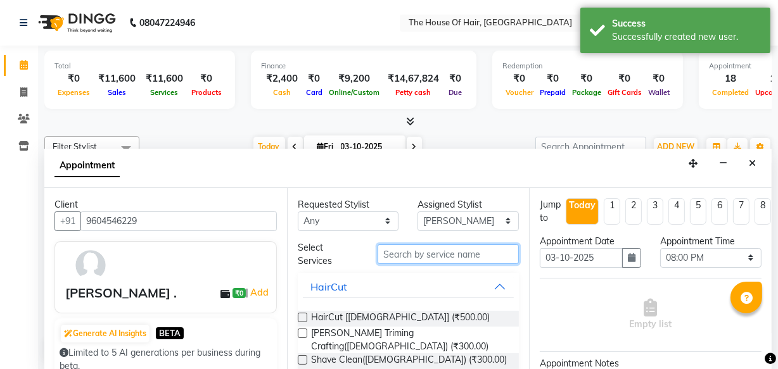
click at [405, 255] on input "text" at bounding box center [447, 254] width 141 height 20
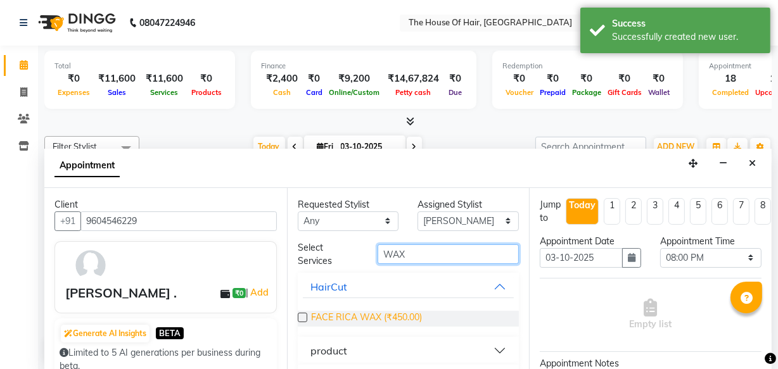
scroll to position [32, 0]
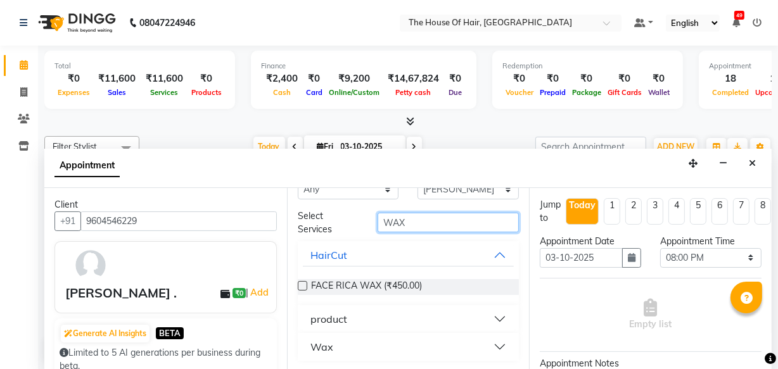
type input "WAX"
click at [359, 355] on button "Wax" at bounding box center [409, 347] width 212 height 23
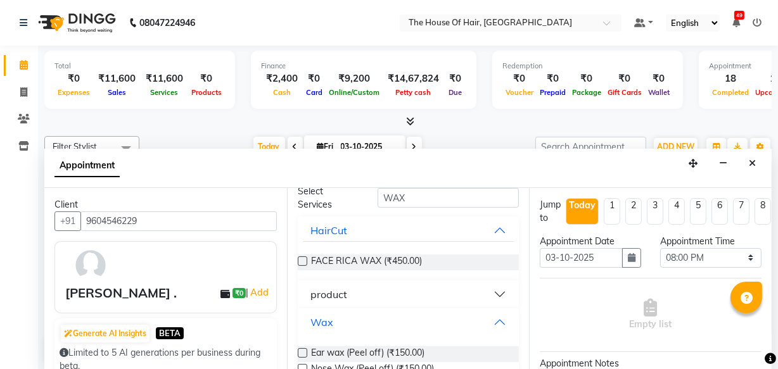
scroll to position [84, 0]
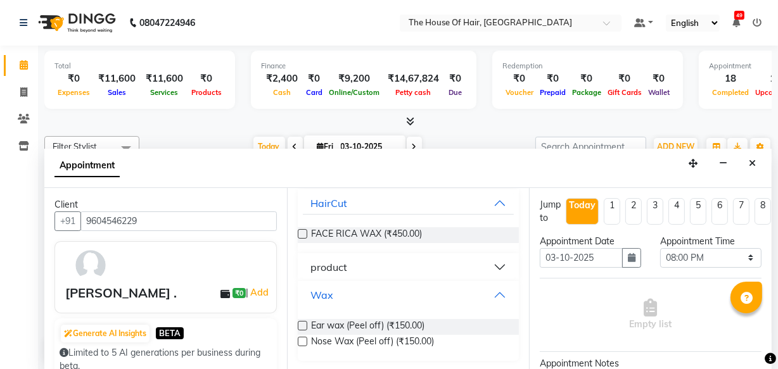
click at [319, 295] on div "Wax" at bounding box center [321, 295] width 23 height 15
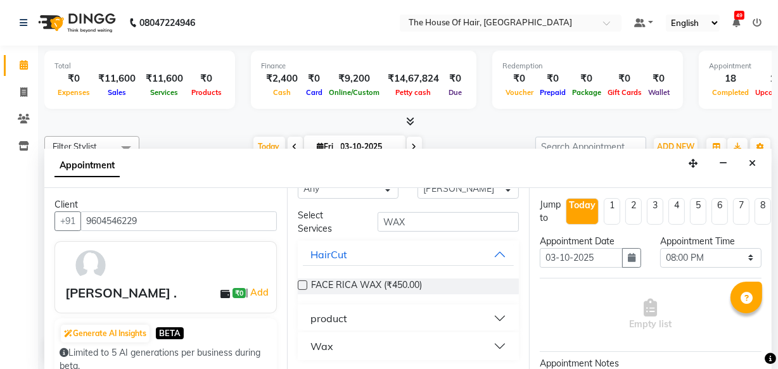
scroll to position [32, 0]
click at [327, 287] on span "FACE RICA WAX (₹450.00)" at bounding box center [366, 287] width 111 height 16
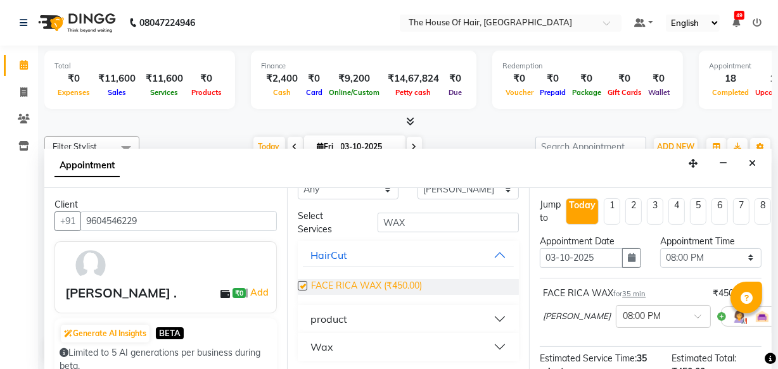
checkbox input "false"
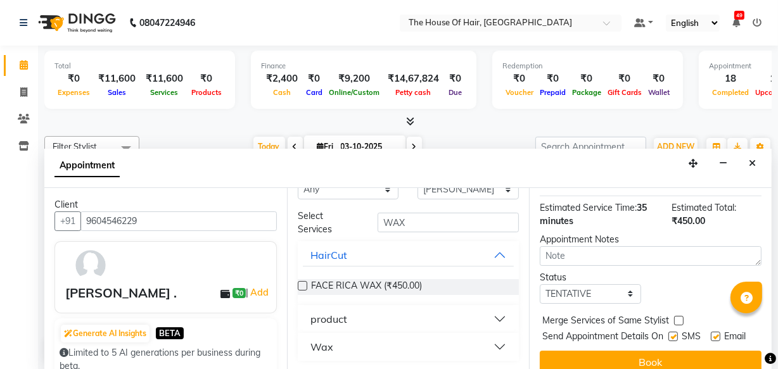
scroll to position [184, 0]
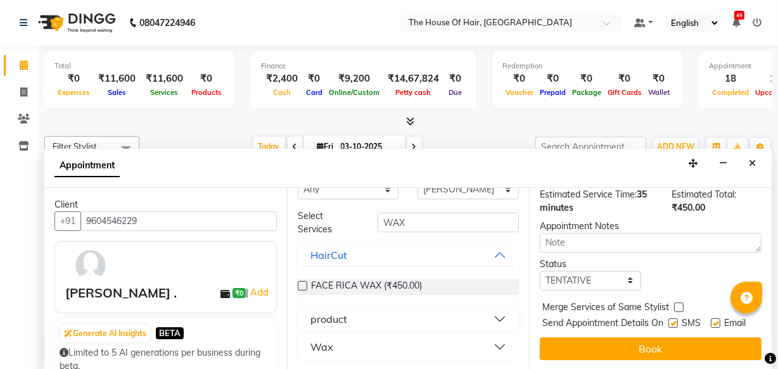
click at [678, 303] on label at bounding box center [678, 307] width 9 height 9
click at [678, 305] on input "checkbox" at bounding box center [678, 309] width 8 height 8
checkbox input "true"
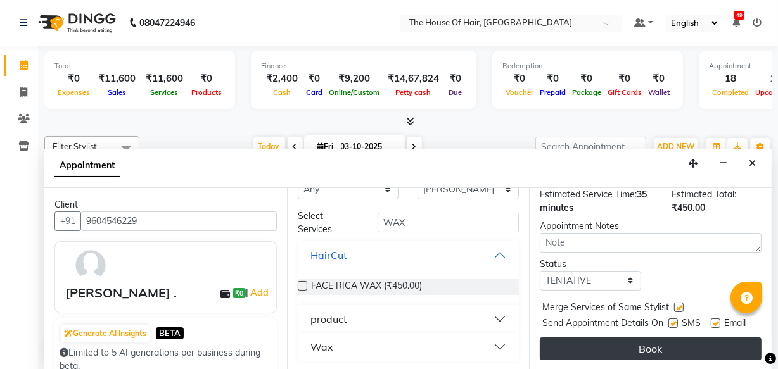
click at [638, 341] on button "Book" at bounding box center [651, 349] width 222 height 23
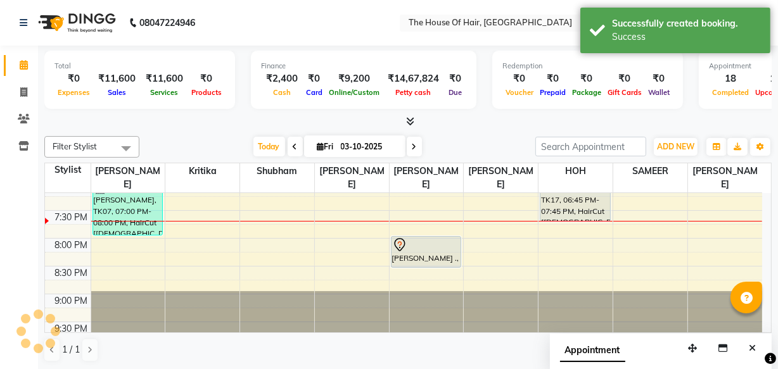
scroll to position [0, 0]
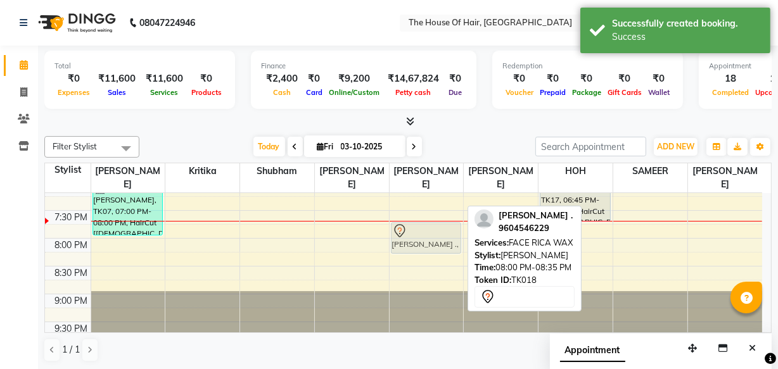
drag, startPoint x: 418, startPoint y: 243, endPoint x: 418, endPoint y: 224, distance: 19.0
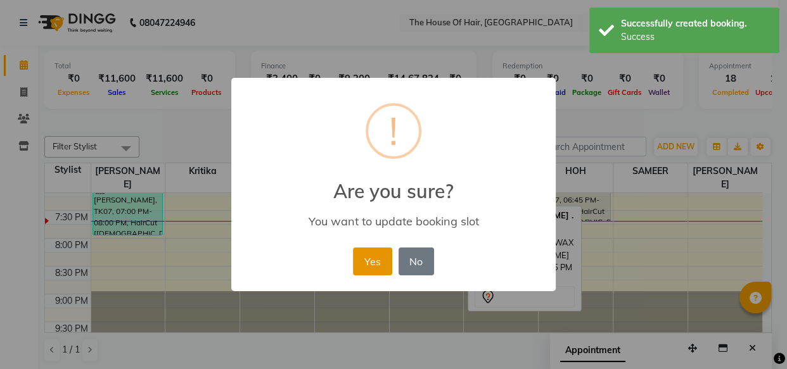
click at [365, 265] on button "Yes" at bounding box center [372, 262] width 39 height 28
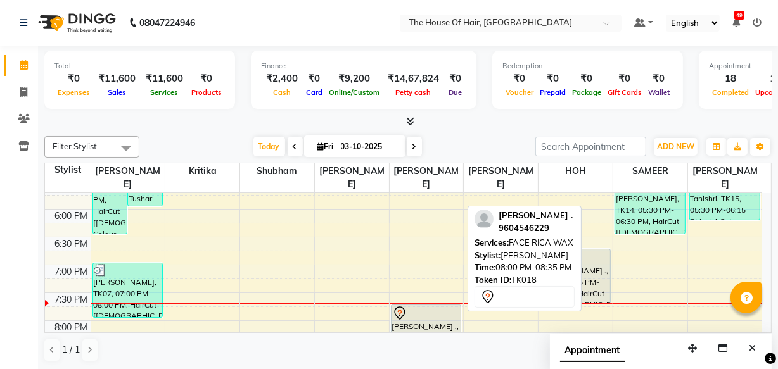
scroll to position [541, 0]
click at [20, 310] on div "Calendar Invoice Clients Inventory Completed InProgress Upcoming Dropped Tentat…" at bounding box center [85, 193] width 171 height 315
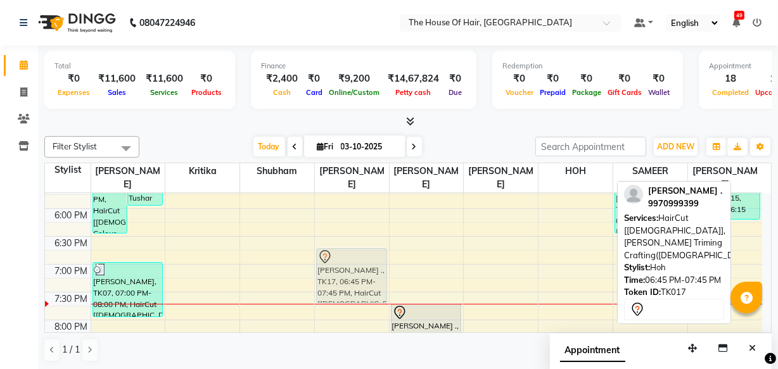
drag, startPoint x: 576, startPoint y: 274, endPoint x: 343, endPoint y: 273, distance: 233.1
click at [343, 273] on tr "Sreyas, TK13, 04:30 PM-06:30 PM, HairCut [Male],Global Colour (Male),Beard Trim…" at bounding box center [403, 42] width 717 height 780
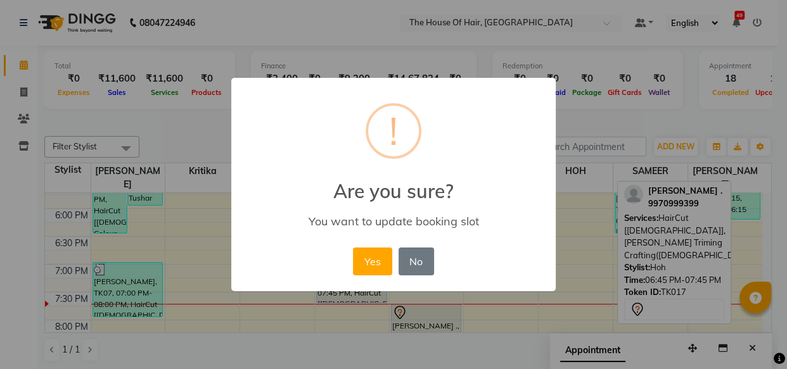
click at [351, 251] on div "Yes No No" at bounding box center [393, 261] width 87 height 34
click at [368, 259] on button "Yes" at bounding box center [372, 262] width 39 height 28
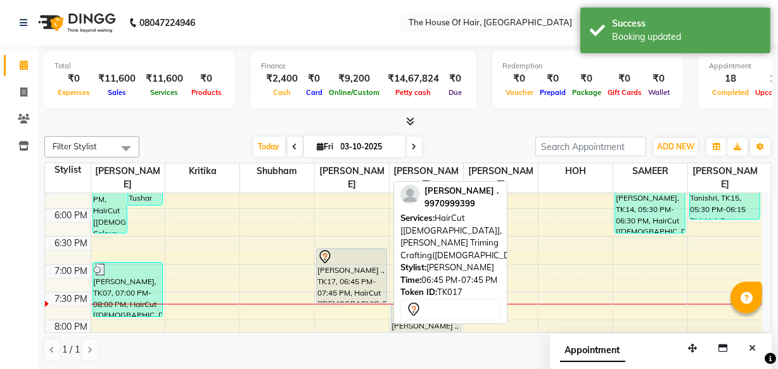
click at [351, 284] on div "Ravi ., TK17, 06:45 PM-07:45 PM, HairCut [Male],Beard Triming Crafting(Male)" at bounding box center [352, 276] width 70 height 54
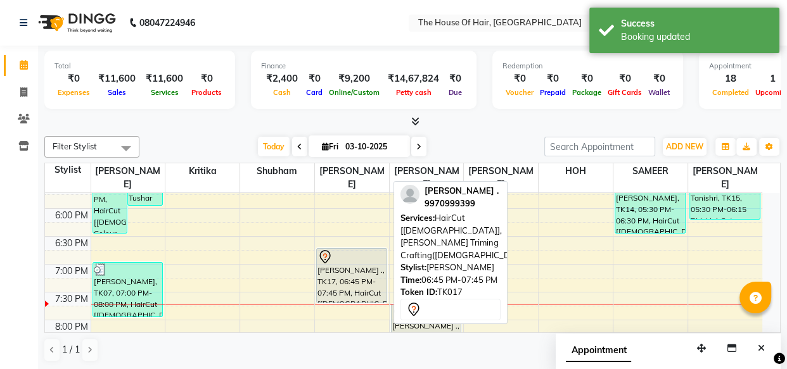
select select "7"
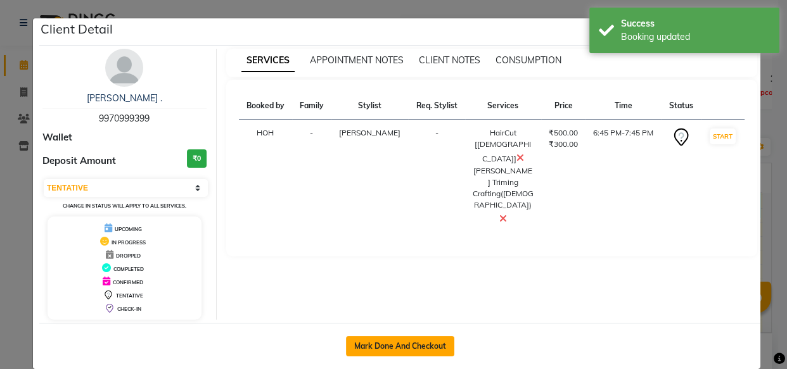
click at [424, 350] on button "Mark Done And Checkout" at bounding box center [400, 346] width 108 height 20
select select "service"
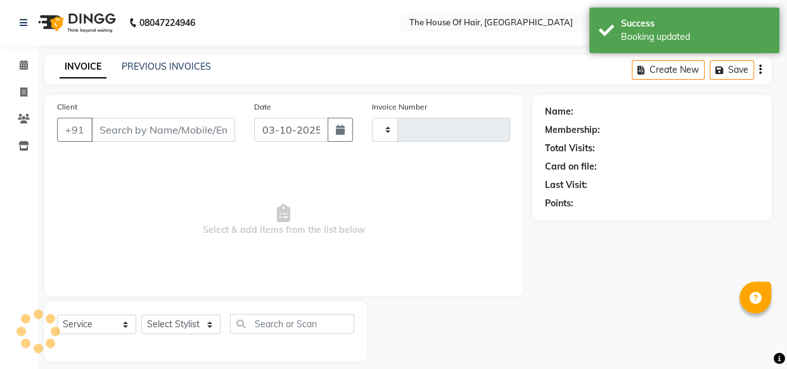
type input "2189"
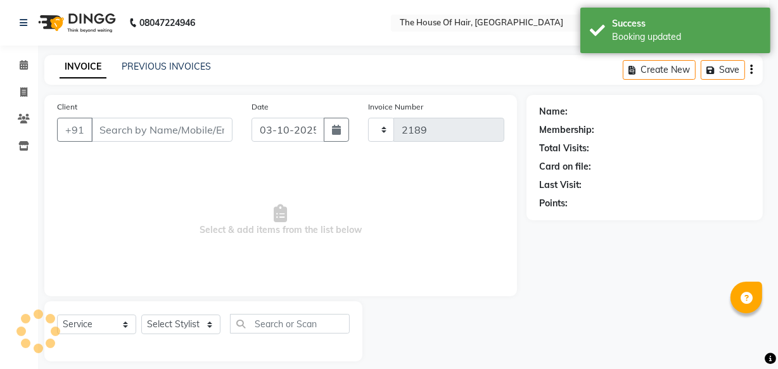
select select "5992"
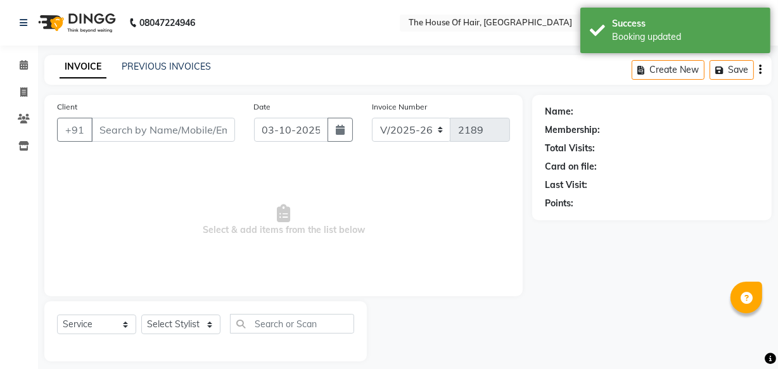
type input "9970999399"
select select "57808"
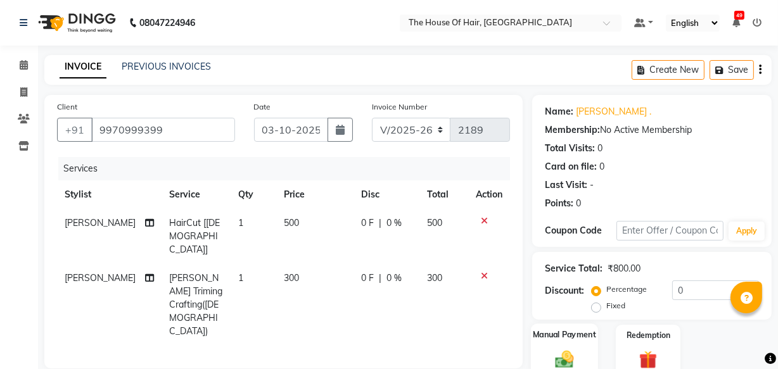
scroll to position [142, 0]
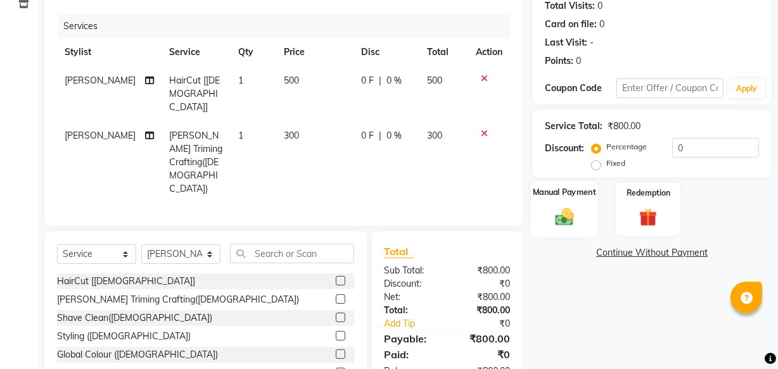
click at [576, 224] on img at bounding box center [564, 217] width 30 height 22
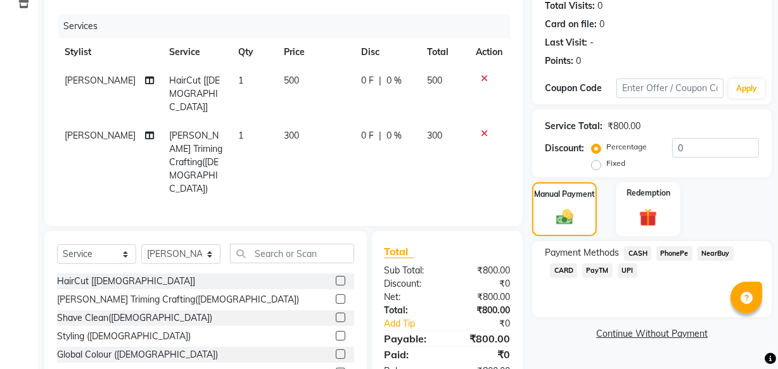
click at [627, 266] on span "UPI" at bounding box center [627, 270] width 20 height 15
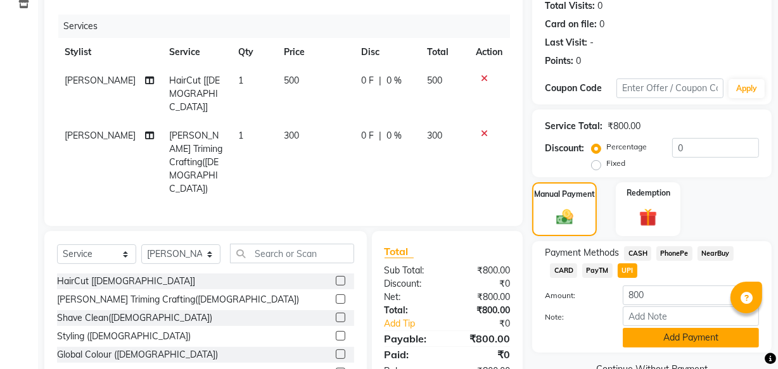
scroll to position [179, 0]
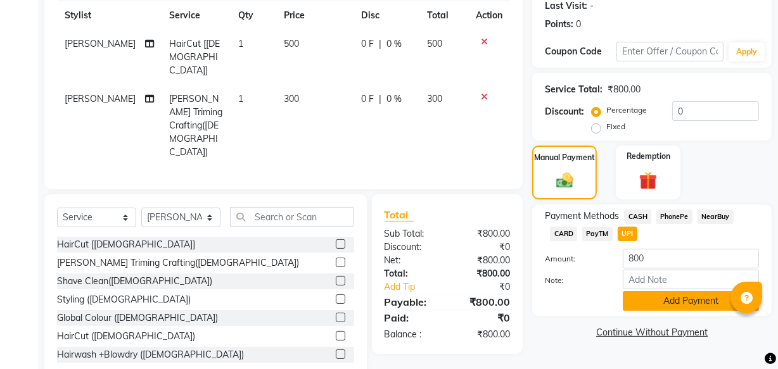
click at [654, 307] on button "Add Payment" at bounding box center [691, 301] width 136 height 20
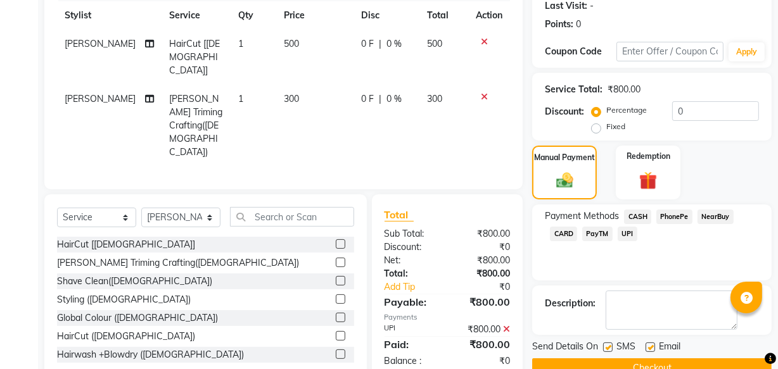
scroll to position [206, 0]
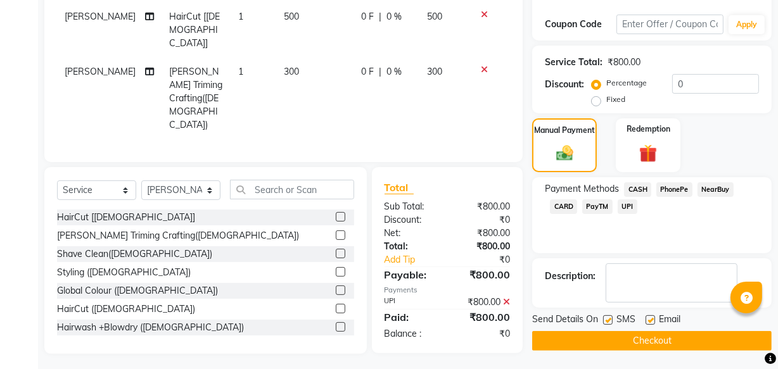
click at [585, 342] on button "Checkout" at bounding box center [651, 341] width 239 height 20
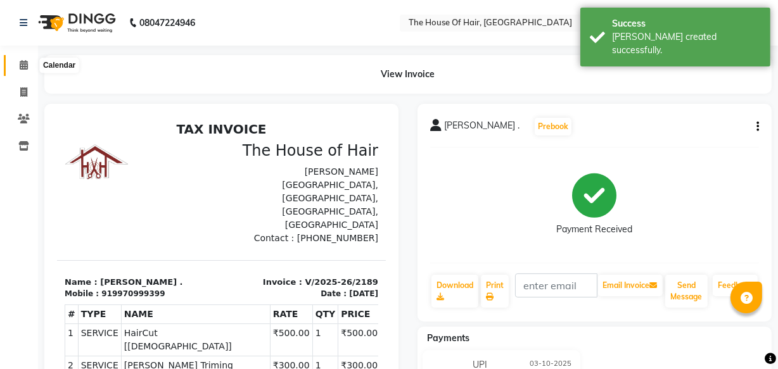
click at [23, 71] on span at bounding box center [24, 65] width 22 height 15
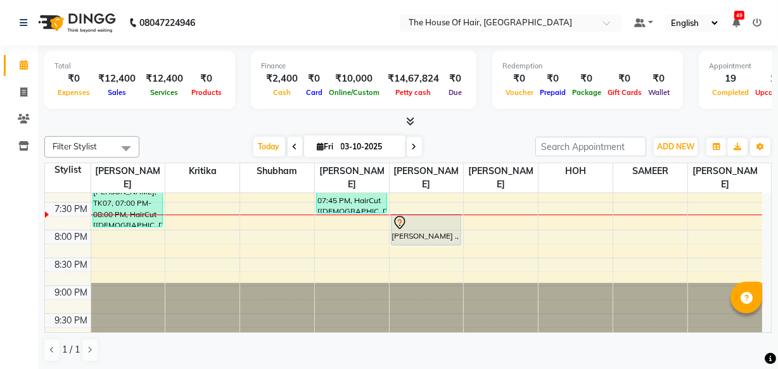
scroll to position [631, 0]
click at [0, 272] on div "Calendar Invoice Clients Inventory Completed InProgress Upcoming Dropped Tentat…" at bounding box center [85, 193] width 171 height 315
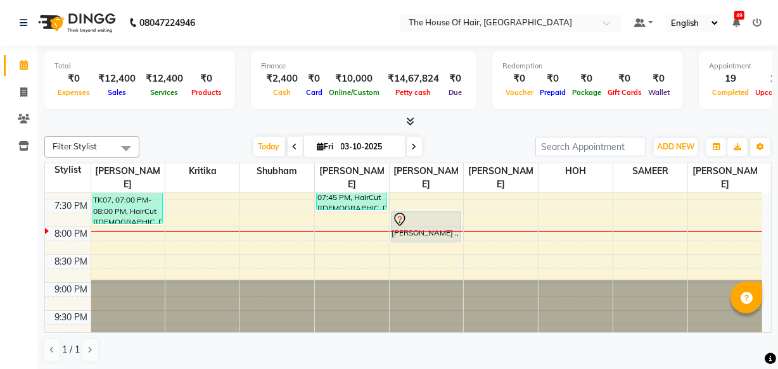
scroll to position [637, 0]
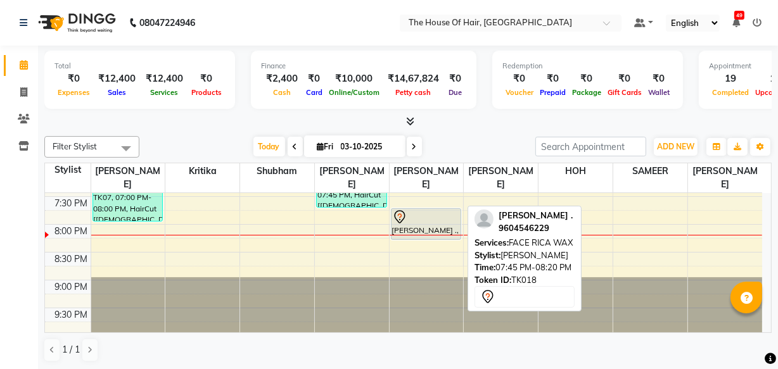
click at [425, 229] on div "SHURTI ., TK18, 07:45 PM-08:20 PM, FACE RICA WAX" at bounding box center [426, 224] width 70 height 30
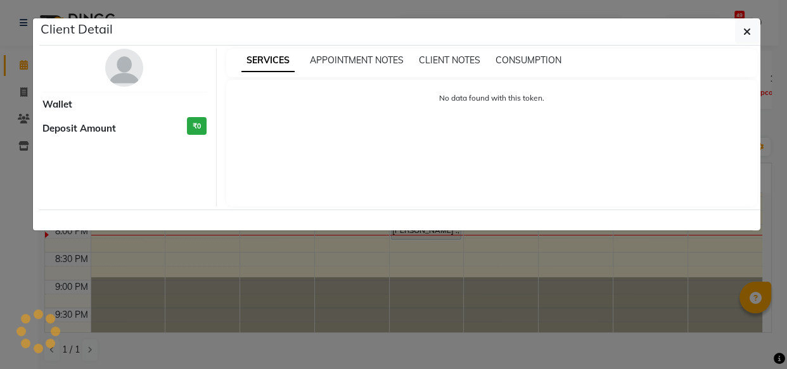
select select "7"
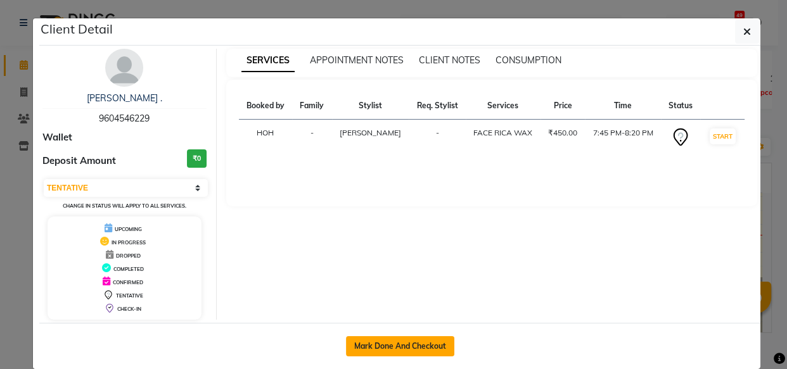
click at [388, 343] on button "Mark Done And Checkout" at bounding box center [400, 346] width 108 height 20
select select "service"
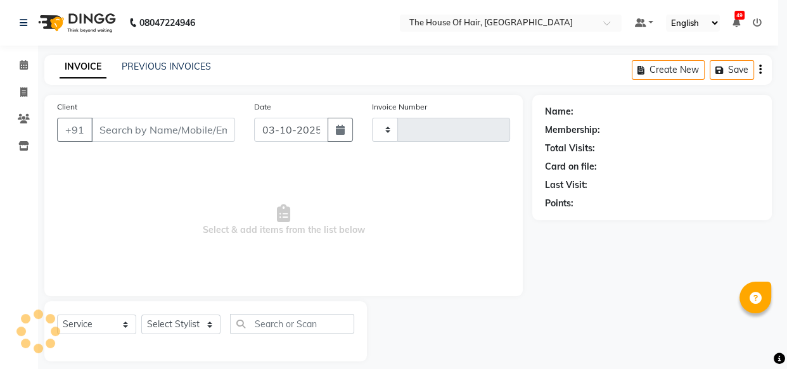
type input "2190"
select select "5992"
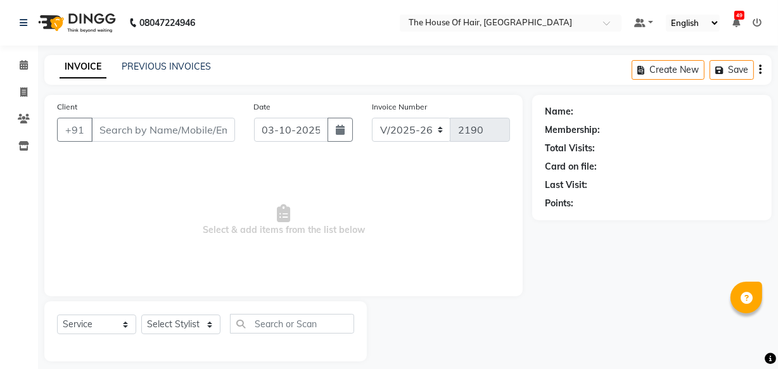
type input "9604546229"
select select "64183"
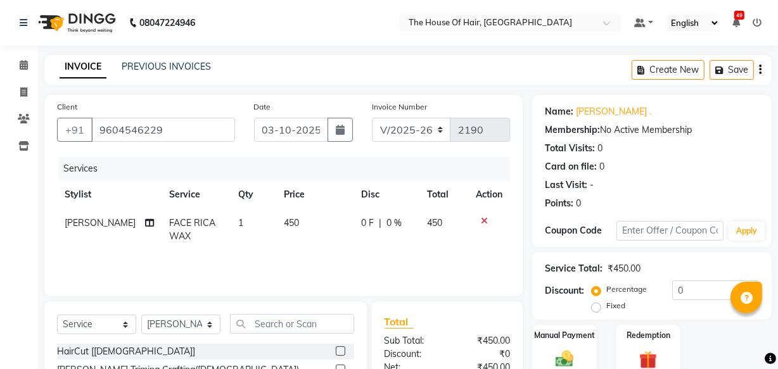
click at [284, 227] on span "450" at bounding box center [291, 222] width 15 height 11
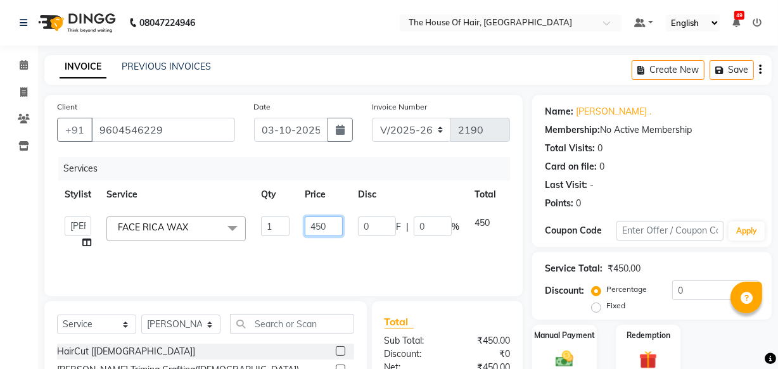
click at [329, 227] on input "450" at bounding box center [324, 227] width 38 height 20
type input "4"
type input "850"
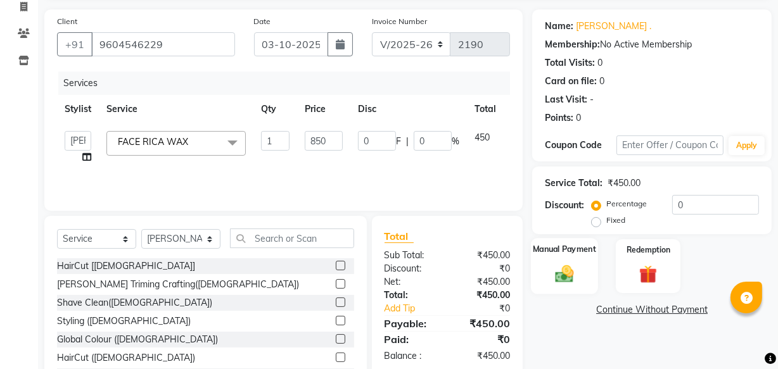
click at [559, 263] on img at bounding box center [564, 274] width 30 height 22
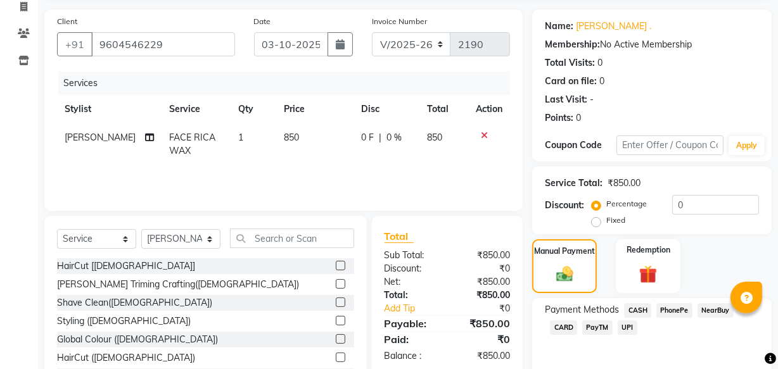
click at [563, 329] on span "CARD" at bounding box center [563, 327] width 27 height 15
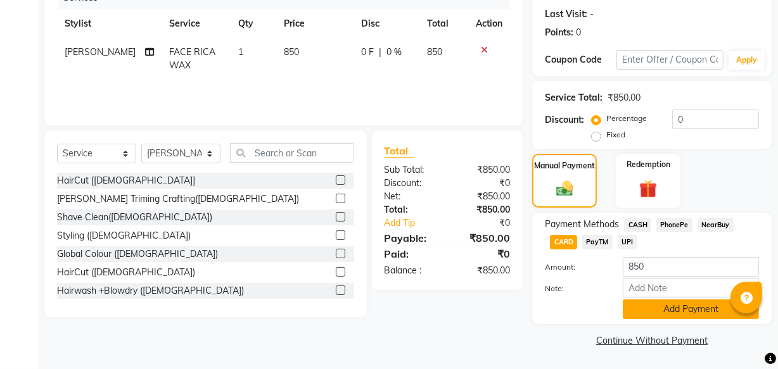
click at [643, 302] on button "Add Payment" at bounding box center [691, 310] width 136 height 20
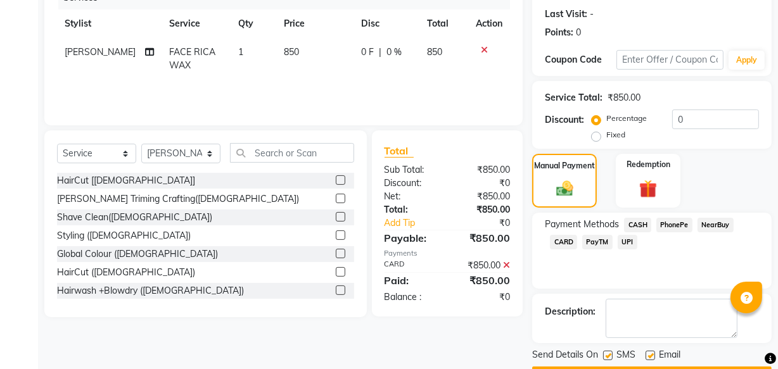
scroll to position [206, 0]
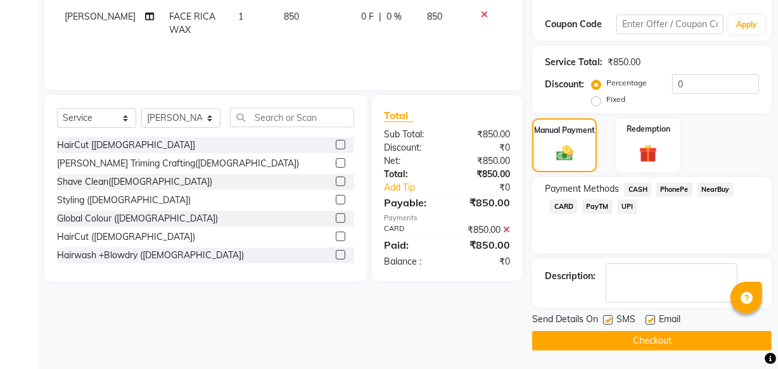
click at [578, 341] on button "Checkout" at bounding box center [651, 341] width 239 height 20
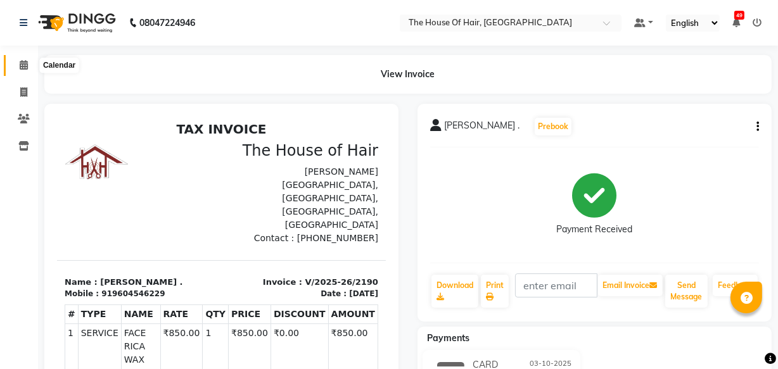
click at [23, 70] on span at bounding box center [24, 65] width 22 height 15
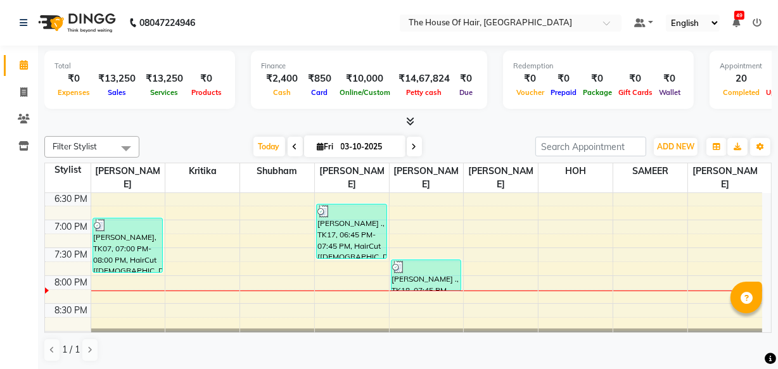
scroll to position [576, 0]
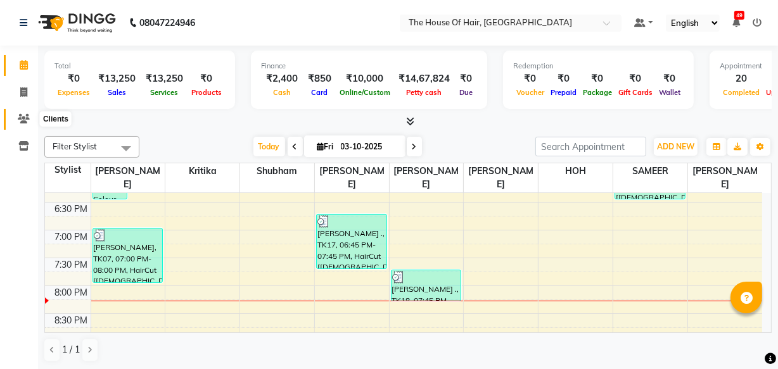
click at [25, 122] on icon at bounding box center [24, 118] width 12 height 9
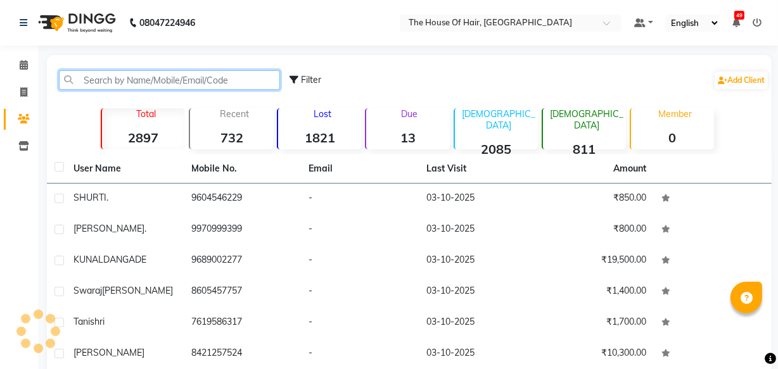
click at [80, 80] on input "text" at bounding box center [169, 80] width 221 height 20
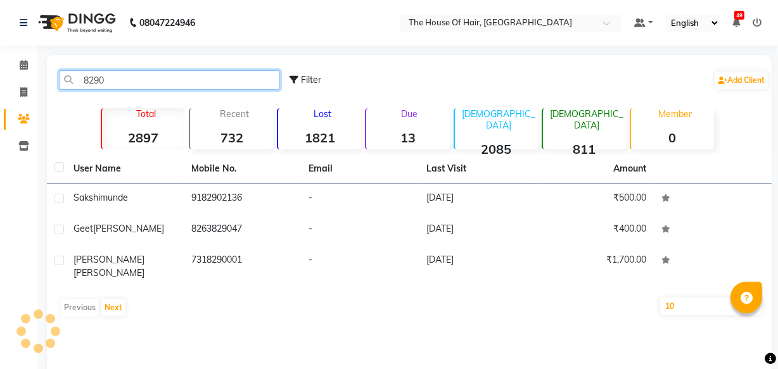
click at [113, 82] on input "8290" at bounding box center [169, 80] width 221 height 20
type input "8"
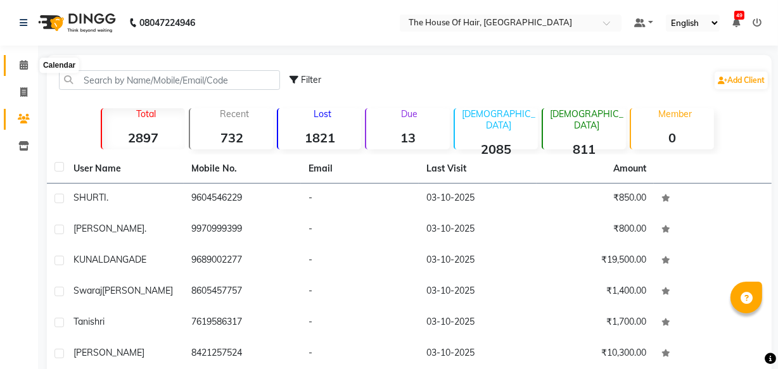
click at [17, 63] on span at bounding box center [24, 65] width 22 height 15
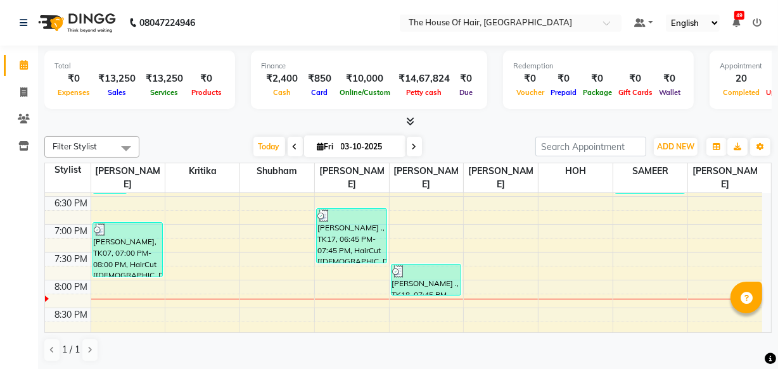
scroll to position [583, 0]
click at [547, 300] on div "8:00 AM 8:30 AM 9:00 AM 9:30 AM 10:00 AM 10:30 AM 11:00 AM 11:30 AM 12:00 PM 12…" at bounding box center [403, 1] width 717 height 780
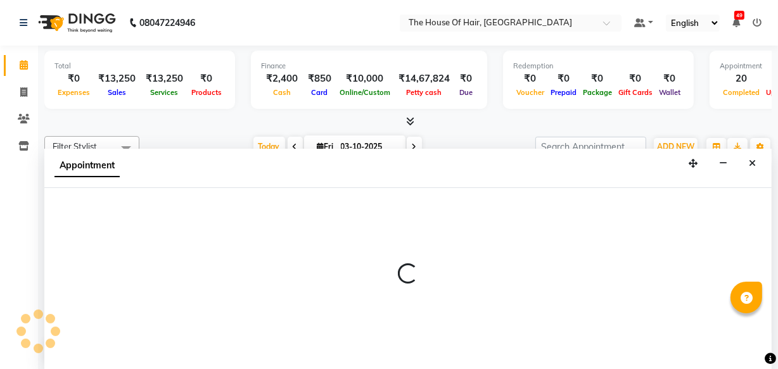
select select "80392"
select select "tentative"
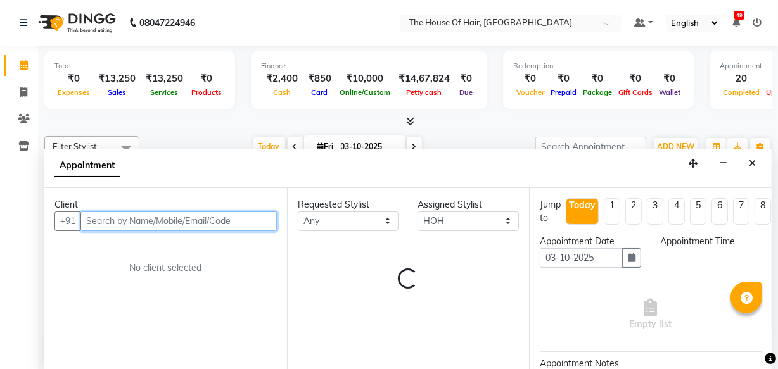
select select "1215"
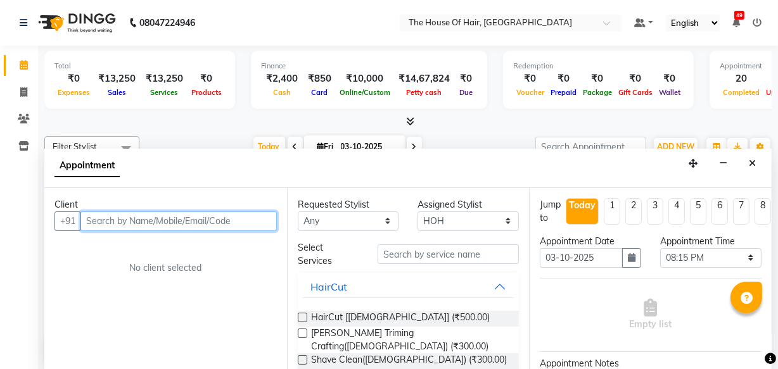
scroll to position [0, 0]
click at [87, 223] on input "text" at bounding box center [178, 222] width 196 height 20
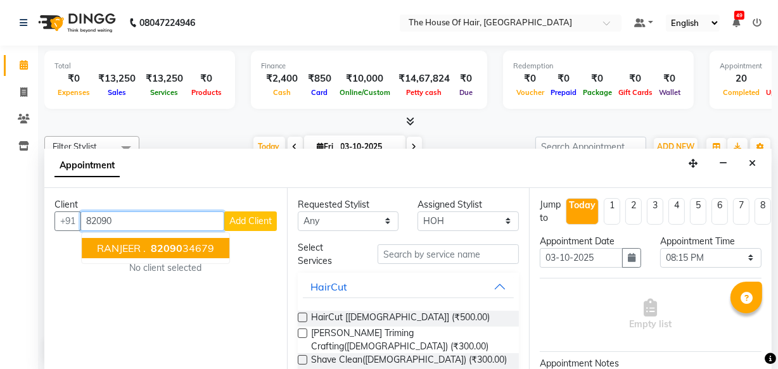
click at [136, 248] on span "RANJEER ." at bounding box center [121, 248] width 49 height 13
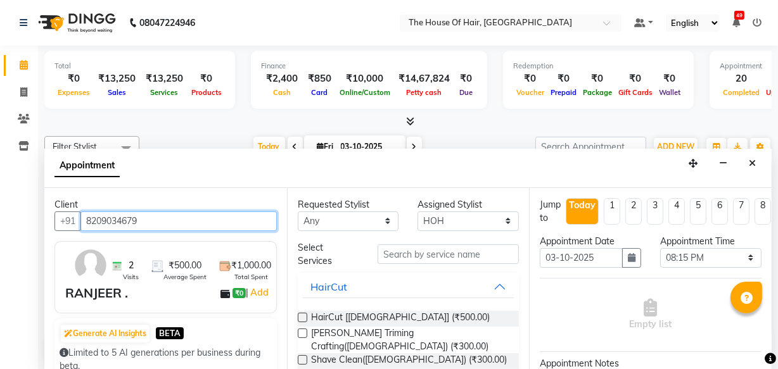
type input "8209034679"
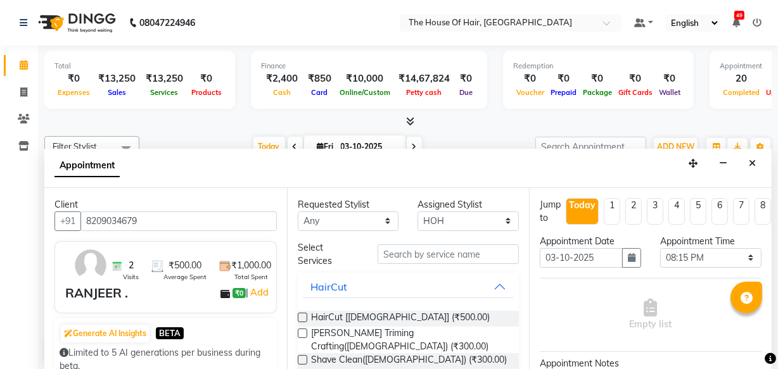
click at [305, 313] on label at bounding box center [302, 317] width 9 height 9
click at [305, 315] on input "checkbox" at bounding box center [302, 319] width 8 height 8
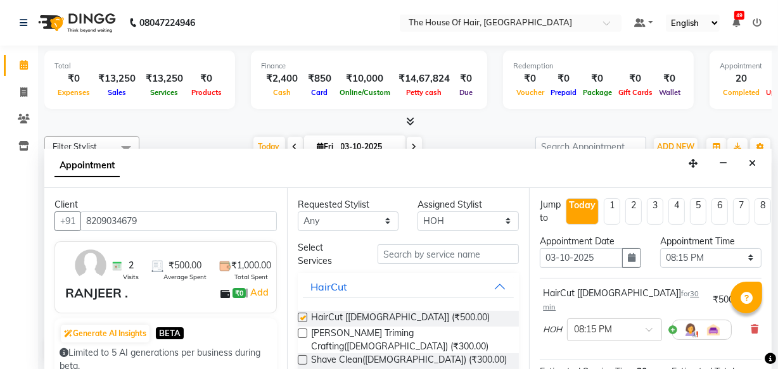
checkbox input "false"
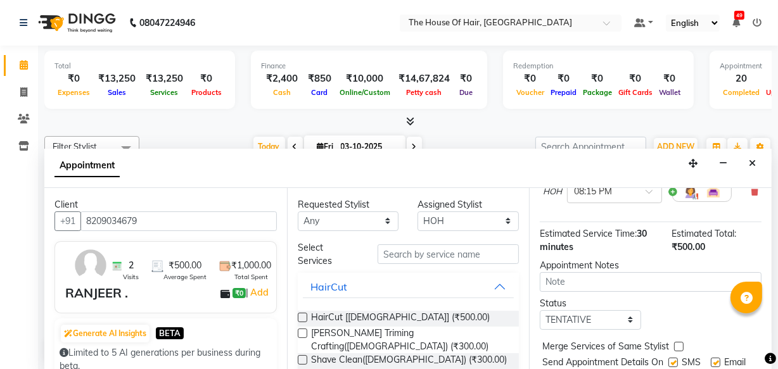
scroll to position [183, 0]
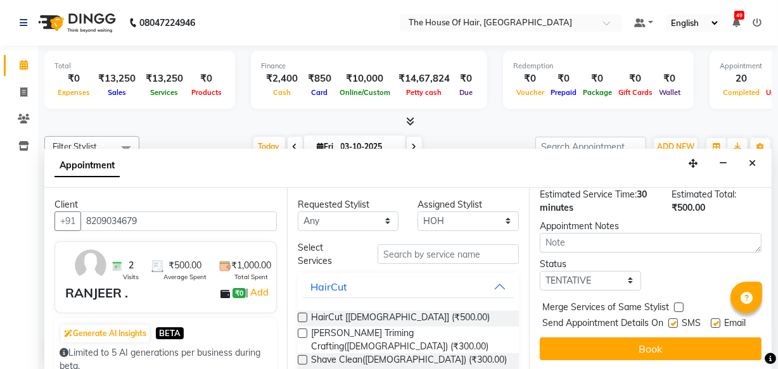
click at [678, 303] on label at bounding box center [678, 307] width 9 height 9
click at [678, 305] on input "checkbox" at bounding box center [678, 309] width 8 height 8
checkbox input "true"
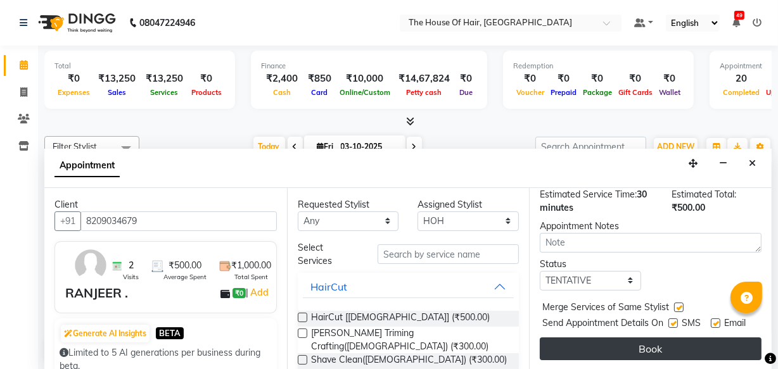
click at [692, 339] on button "Book" at bounding box center [651, 349] width 222 height 23
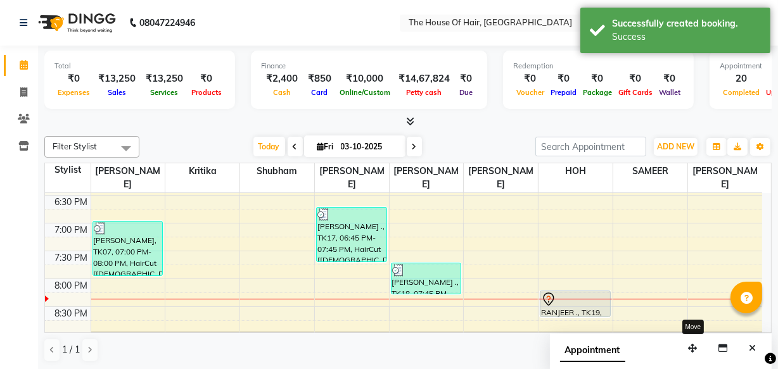
scroll to position [0, 0]
click at [18, 113] on span at bounding box center [24, 119] width 22 height 15
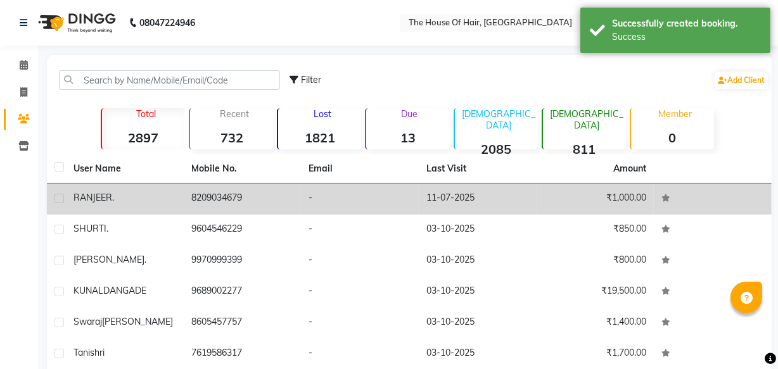
click at [131, 193] on div "RANJEER ." at bounding box center [124, 197] width 103 height 13
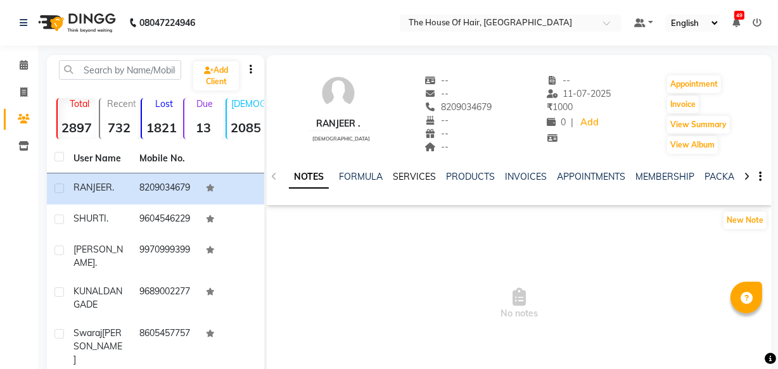
click at [420, 177] on link "SERVICES" at bounding box center [414, 176] width 43 height 11
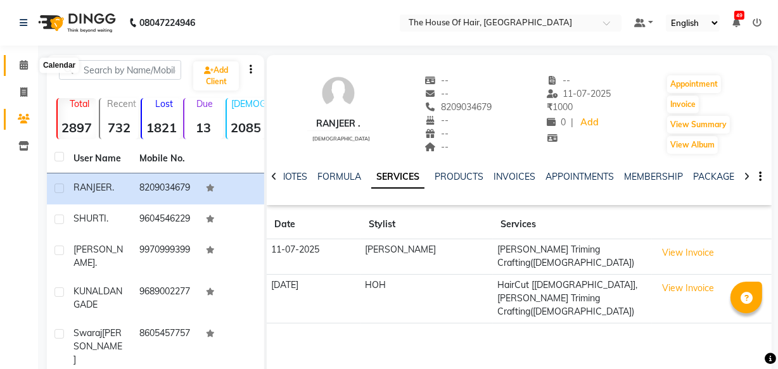
click at [22, 59] on span at bounding box center [24, 65] width 22 height 15
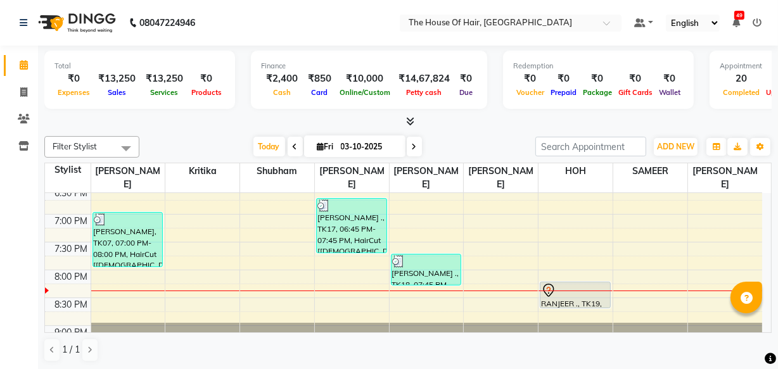
scroll to position [591, 0]
click at [369, 155] on input "03-10-2025" at bounding box center [368, 146] width 63 height 19
select select "10"
select select "2025"
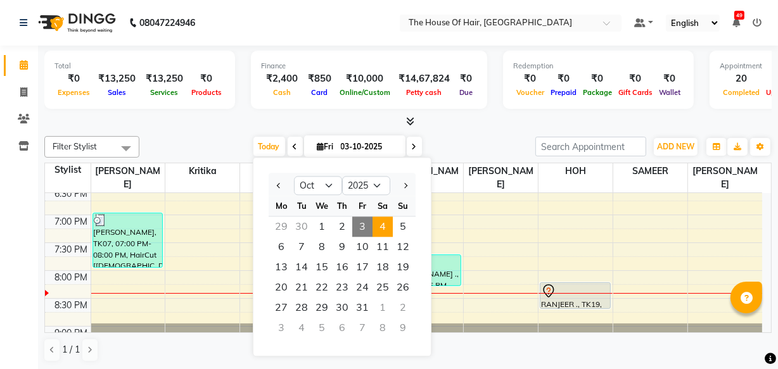
click at [380, 225] on span "4" at bounding box center [382, 227] width 20 height 20
type input "04-10-2025"
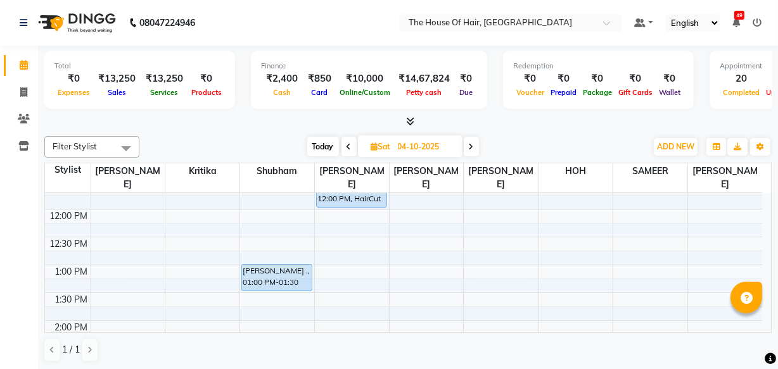
scroll to position [209, 0]
click at [264, 296] on div "8:00 AM 8:30 AM 9:00 AM 9:30 AM 10:00 AM 10:30 AM 11:00 AM 11:30 AM 12:00 PM 12…" at bounding box center [403, 374] width 717 height 780
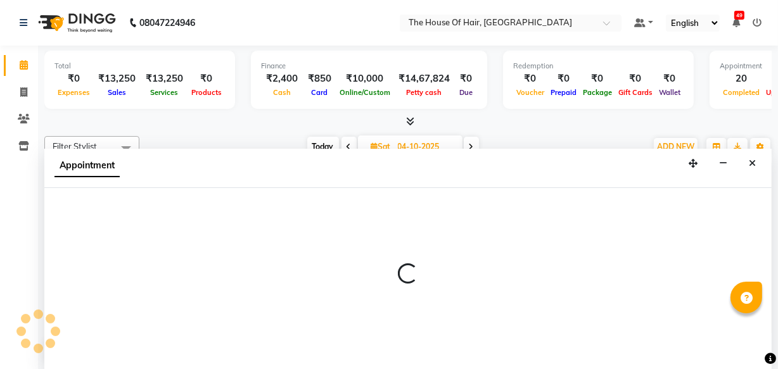
select select "42824"
select select "tentative"
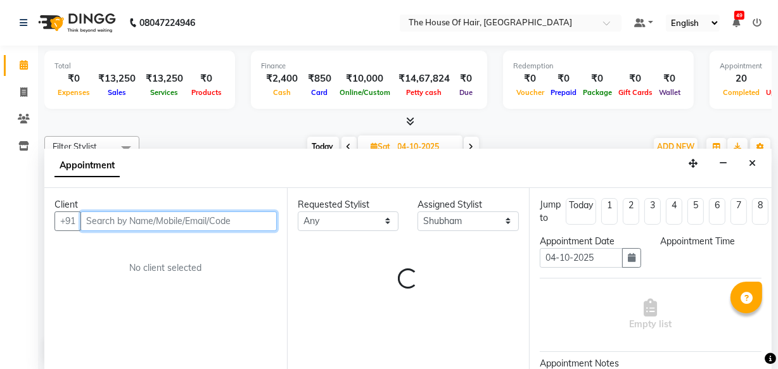
scroll to position [0, 0]
select select "810"
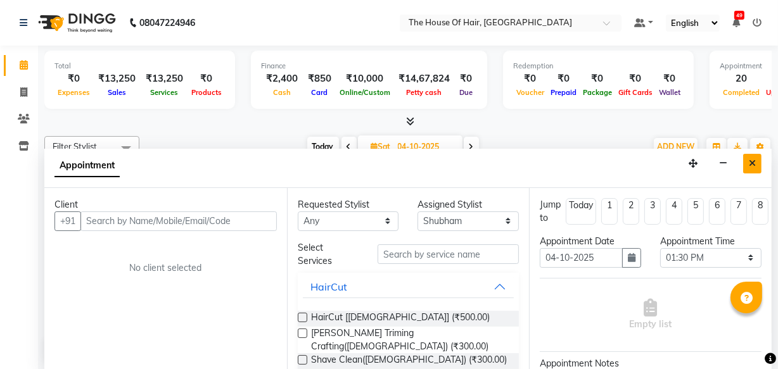
click at [749, 154] on button "Close" at bounding box center [752, 164] width 18 height 20
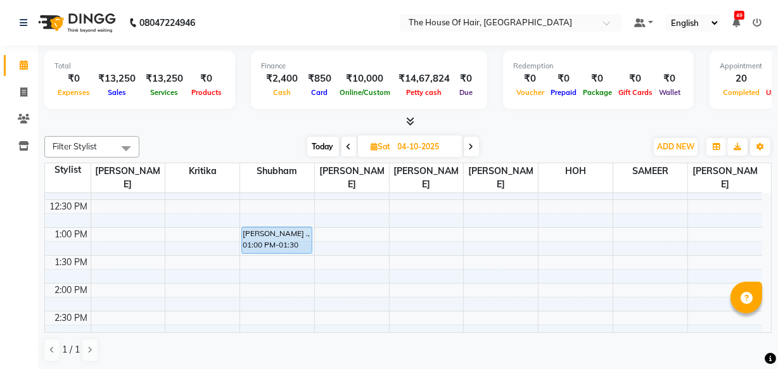
scroll to position [289, 0]
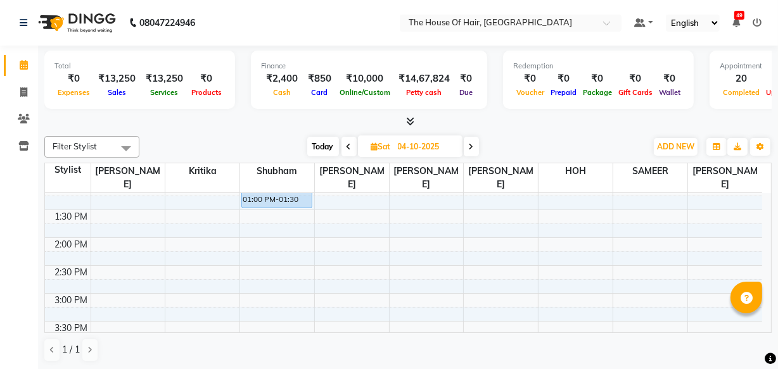
click at [386, 146] on span "Sat" at bounding box center [381, 146] width 26 height 9
select select "10"
select select "2025"
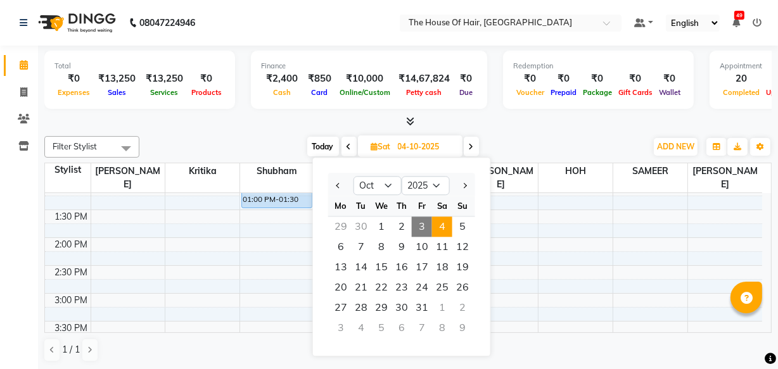
click at [418, 218] on span "3" at bounding box center [422, 227] width 20 height 20
type input "03-10-2025"
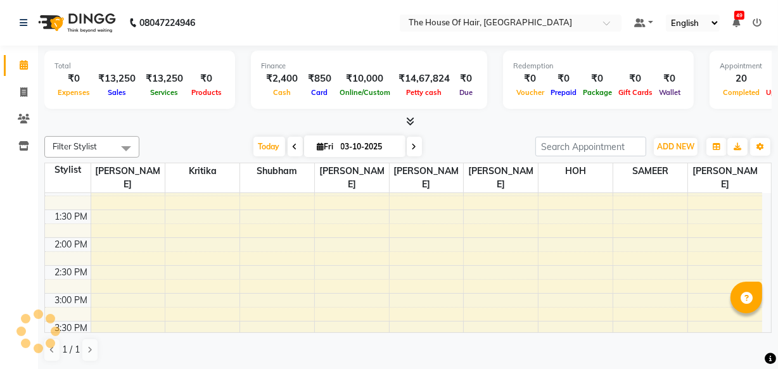
scroll to position [637, 0]
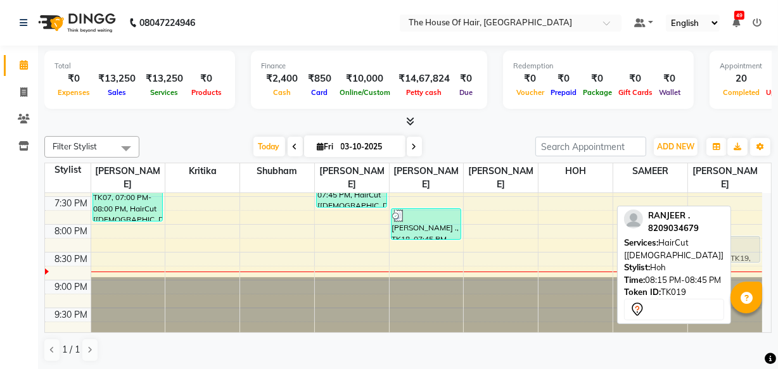
drag, startPoint x: 569, startPoint y: 246, endPoint x: 741, endPoint y: 249, distance: 171.6
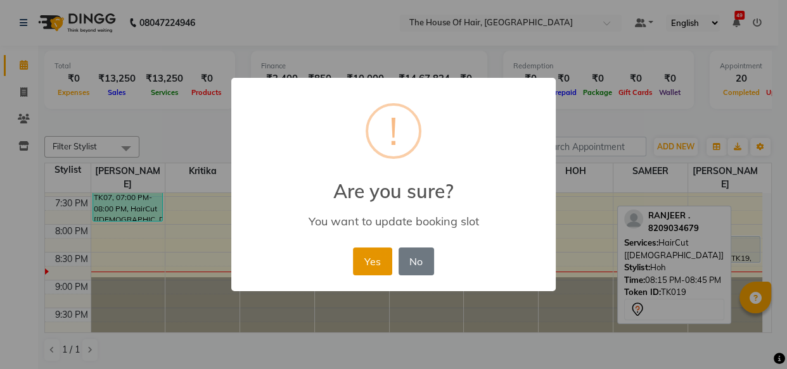
click at [375, 268] on button "Yes" at bounding box center [372, 262] width 39 height 28
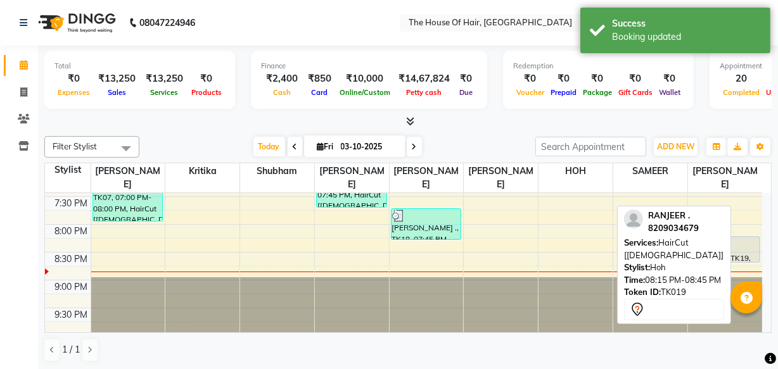
click at [0, 275] on div "Calendar Invoice Clients Inventory Completed InProgress Upcoming Dropped Tentat…" at bounding box center [85, 193] width 171 height 315
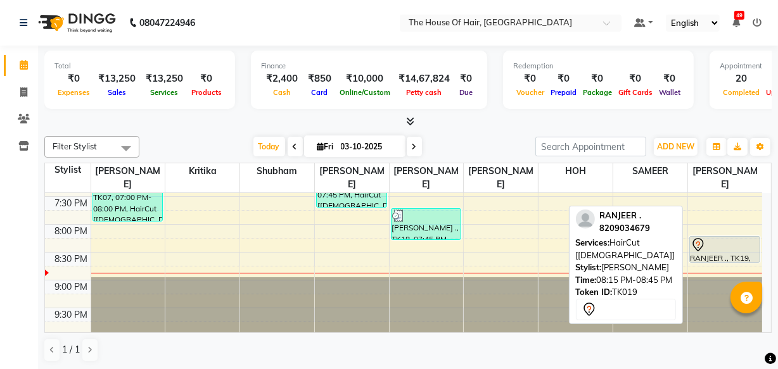
click at [728, 247] on div at bounding box center [724, 244] width 68 height 15
click at [712, 244] on div at bounding box center [724, 244] width 68 height 15
select select "7"
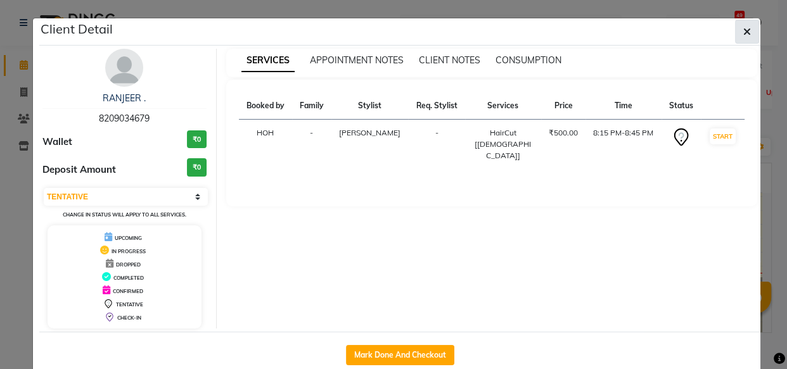
click at [747, 32] on button "button" at bounding box center [747, 32] width 24 height 24
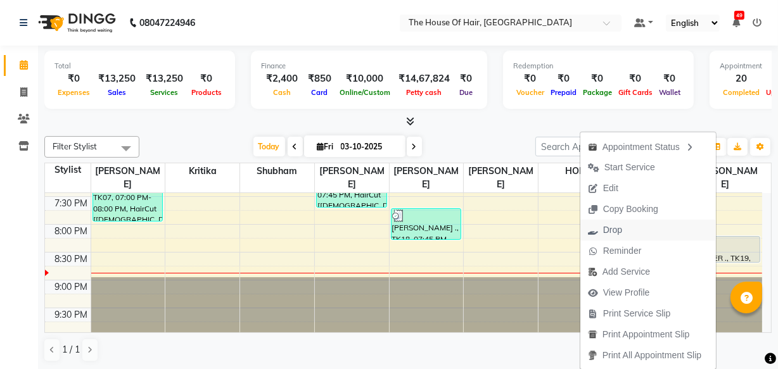
click at [612, 233] on span "Drop" at bounding box center [612, 230] width 19 height 13
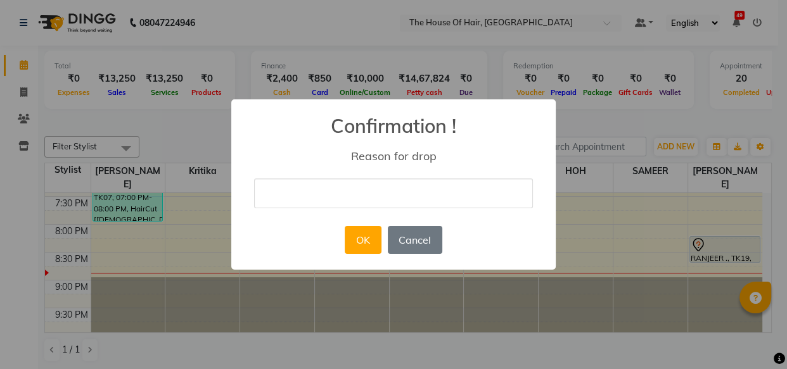
click at [274, 195] on input "text" at bounding box center [393, 194] width 279 height 30
type input "."
click at [370, 247] on button "OK" at bounding box center [363, 240] width 36 height 28
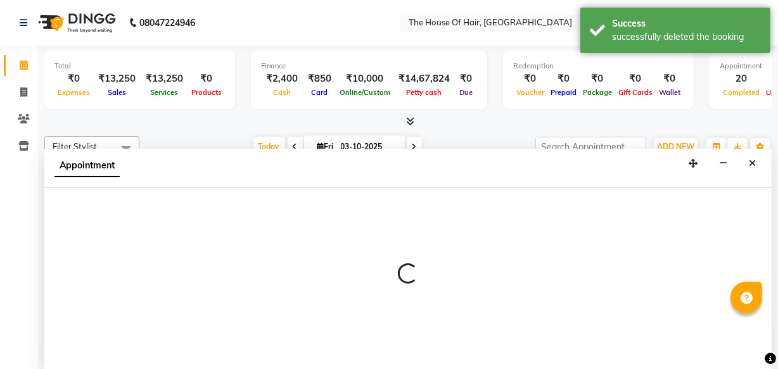
select select "64184"
select select "tentative"
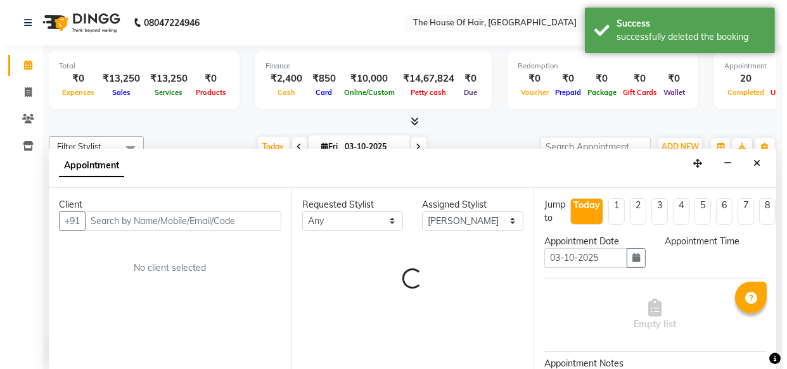
scroll to position [0, 0]
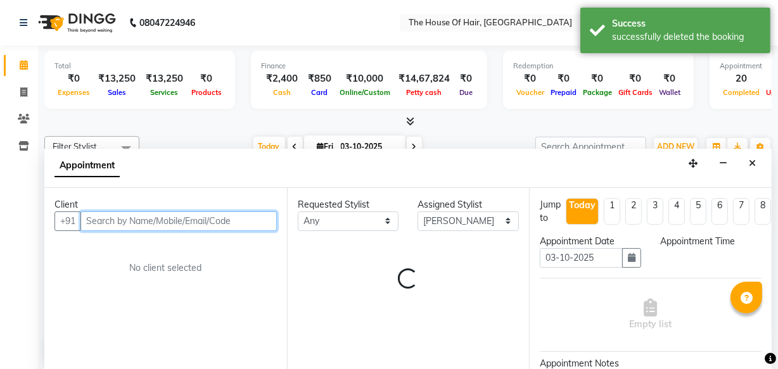
select select "1185"
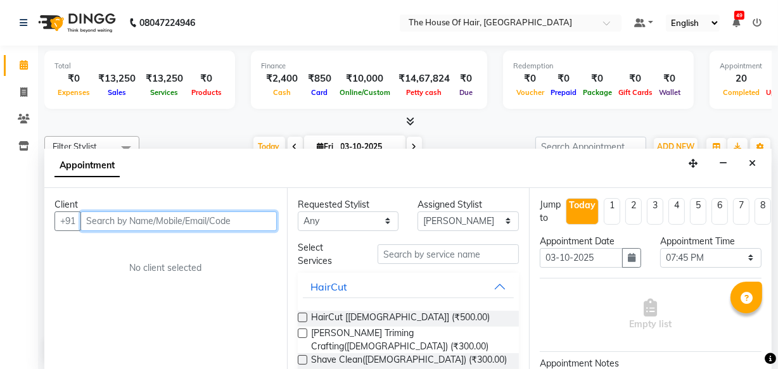
click at [117, 213] on input "text" at bounding box center [178, 222] width 196 height 20
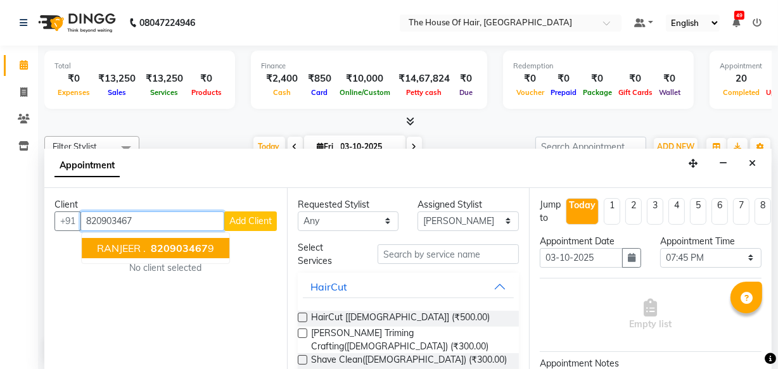
type input "820903467"
click at [243, 222] on span "Add Client" at bounding box center [250, 220] width 42 height 11
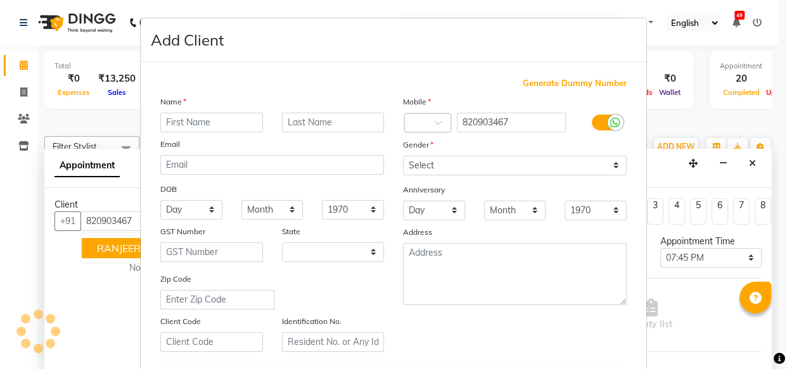
select select "22"
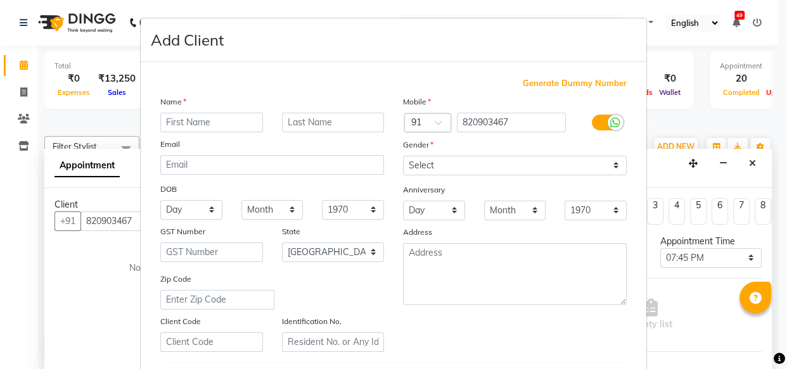
click at [179, 120] on input "text" at bounding box center [211, 123] width 103 height 20
type input "r"
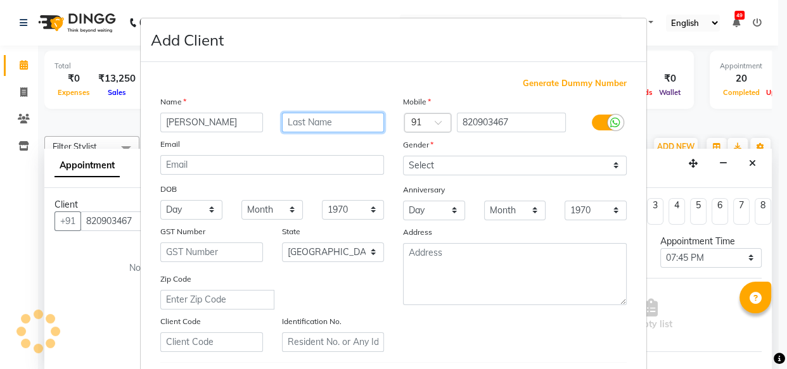
click at [297, 120] on input "text" at bounding box center [333, 123] width 103 height 20
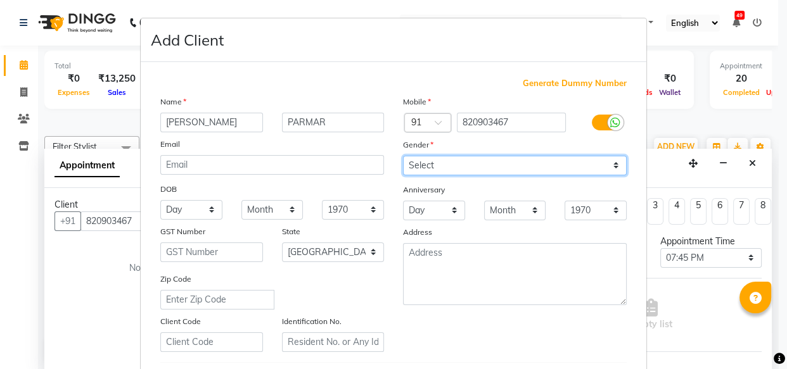
click at [415, 163] on select "Select Male Female Other Prefer Not To Say" at bounding box center [515, 166] width 224 height 20
click at [403, 156] on select "Select Male Female Other Prefer Not To Say" at bounding box center [515, 166] width 224 height 20
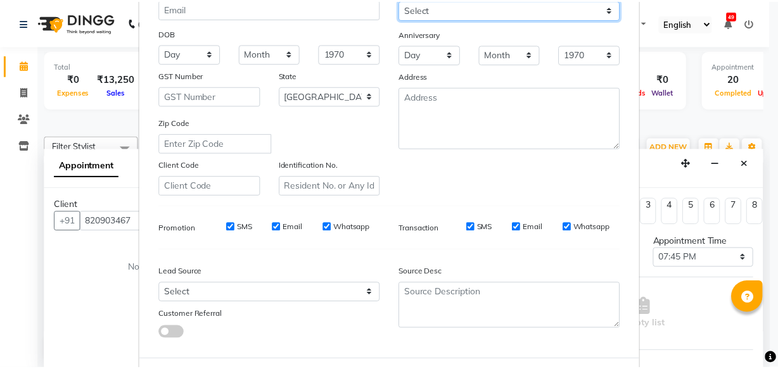
scroll to position [200, 0]
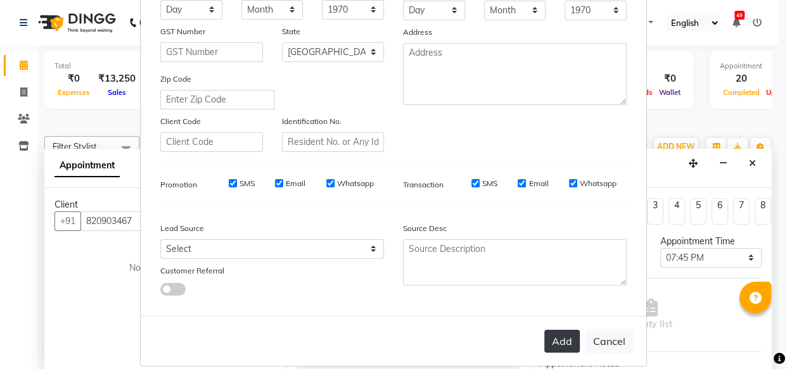
click at [557, 343] on button "Add" at bounding box center [561, 341] width 35 height 23
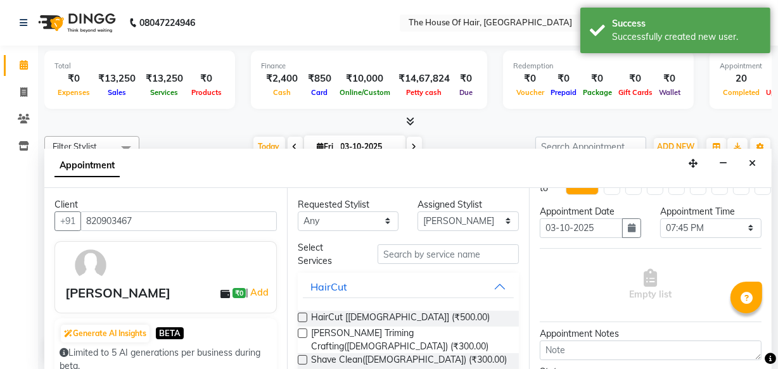
scroll to position [54, 0]
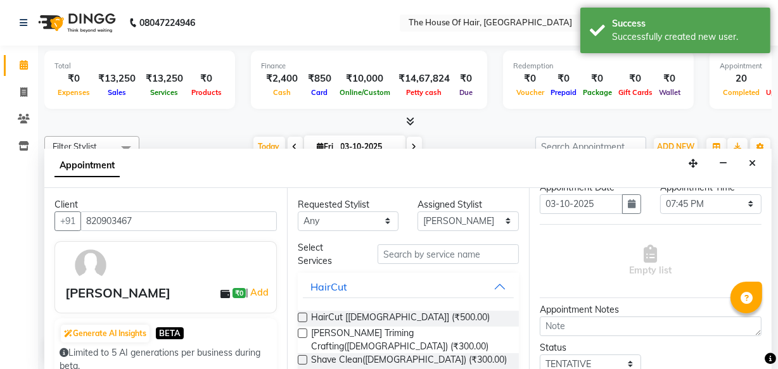
click at [302, 319] on label at bounding box center [302, 317] width 9 height 9
click at [302, 319] on input "checkbox" at bounding box center [302, 319] width 8 height 8
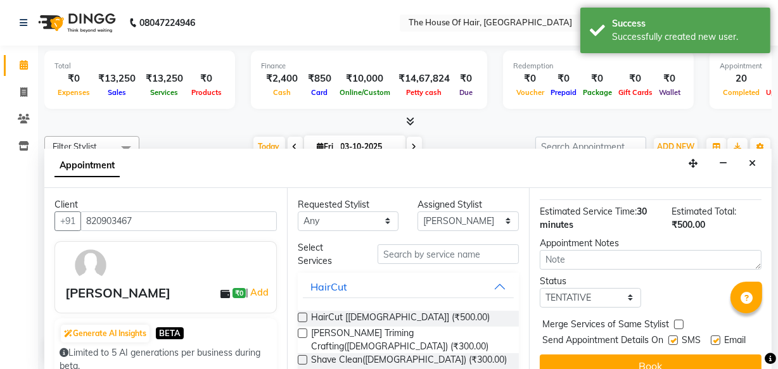
scroll to position [163, 0]
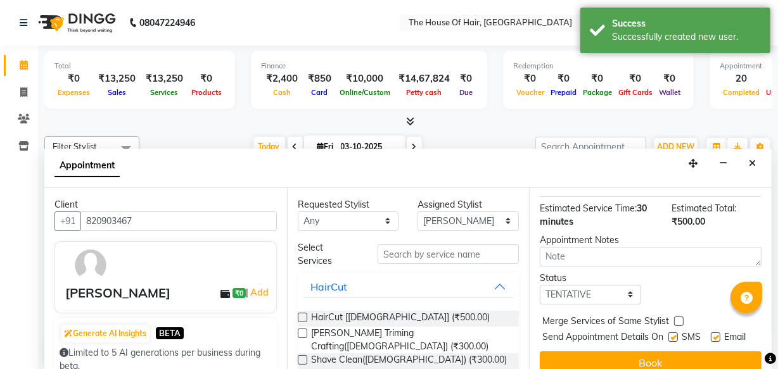
click at [681, 317] on label at bounding box center [678, 321] width 9 height 9
click at [681, 319] on input "checkbox" at bounding box center [678, 323] width 8 height 8
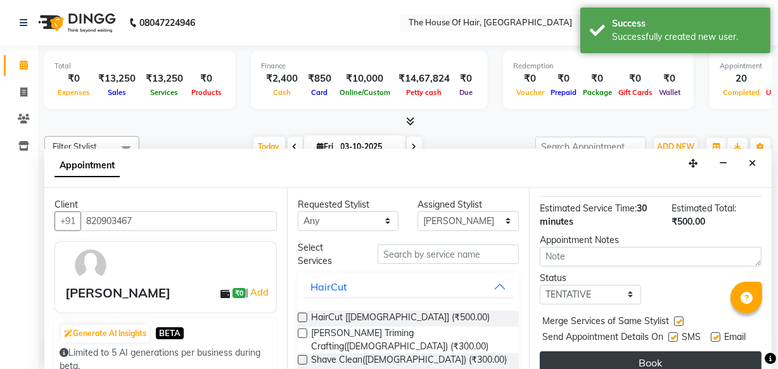
click at [607, 356] on button "Book" at bounding box center [651, 362] width 222 height 23
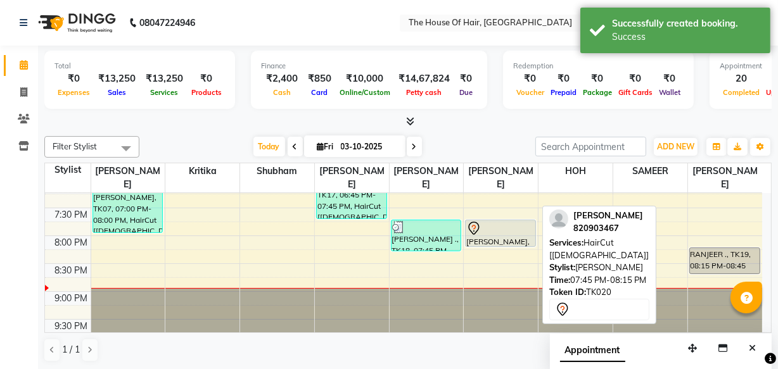
scroll to position [614, 0]
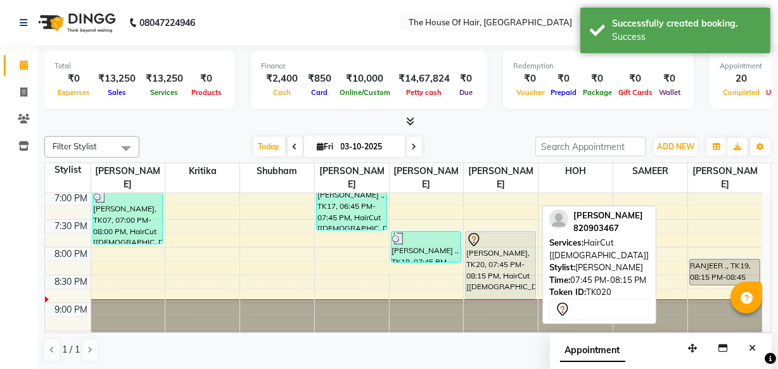
drag, startPoint x: 507, startPoint y: 233, endPoint x: 481, endPoint y: 284, distance: 56.6
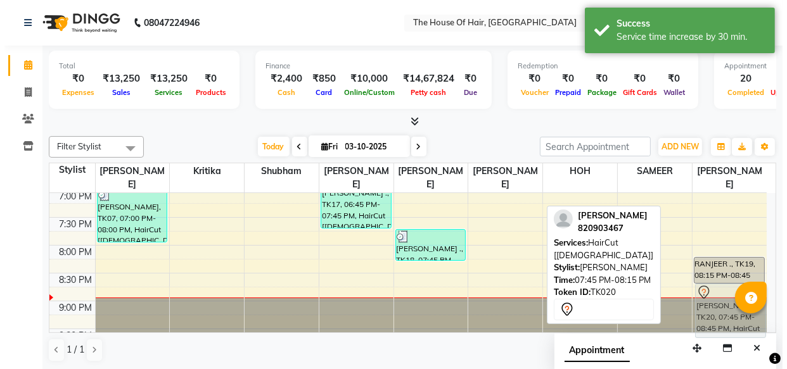
scroll to position [637, 0]
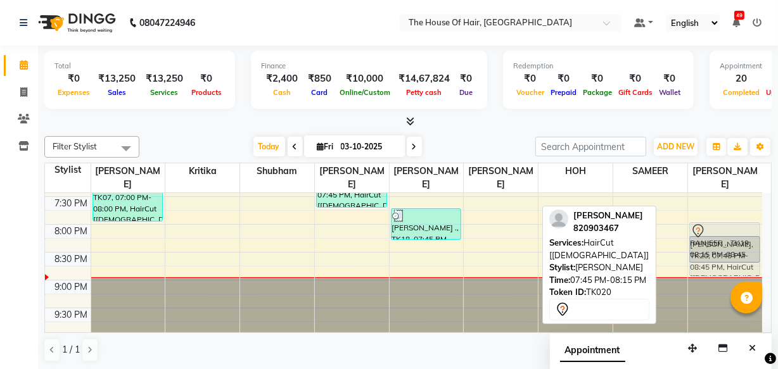
drag, startPoint x: 485, startPoint y: 274, endPoint x: 693, endPoint y: 267, distance: 207.9
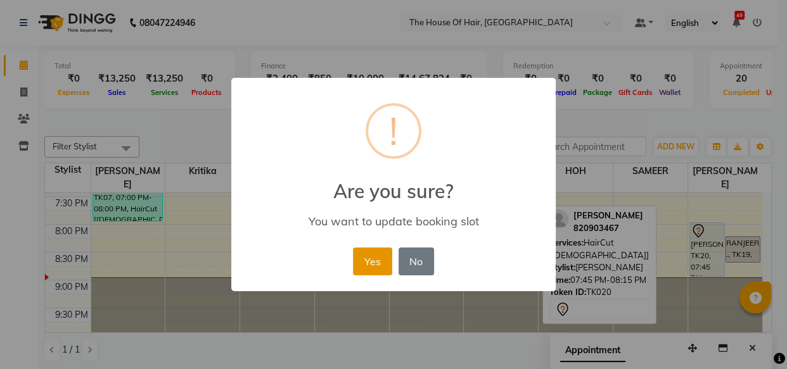
click at [383, 265] on button "Yes" at bounding box center [372, 262] width 39 height 28
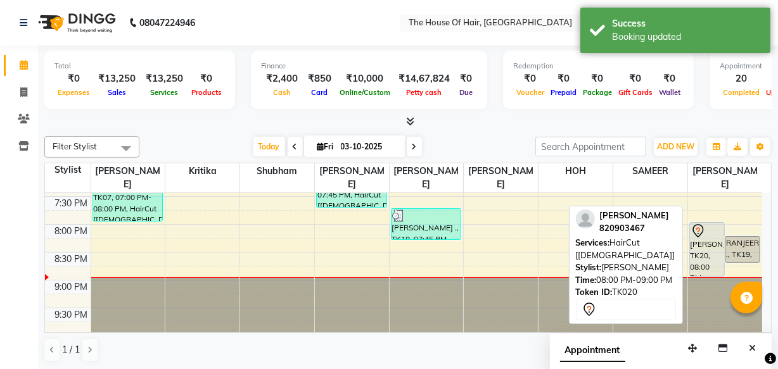
click at [702, 260] on div "RAJEET PARMAR, TK20, 08:00 PM-09:00 PM, HairCut [Male]" at bounding box center [707, 249] width 34 height 53
click at [712, 238] on div "RAJEET PARMAR, TK20, 08:00 PM-09:00 PM, HairCut [Male]" at bounding box center [707, 249] width 34 height 53
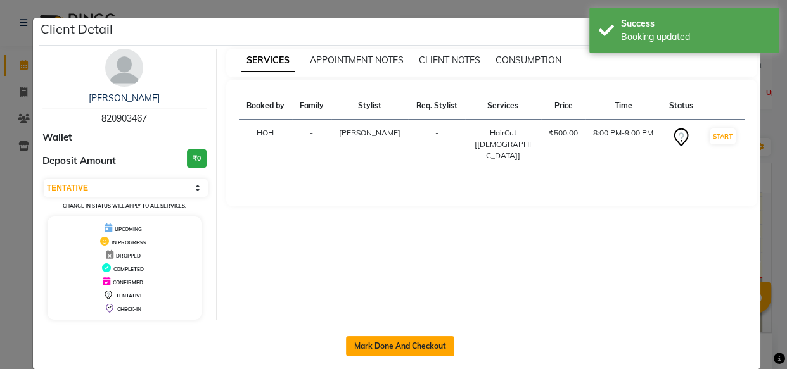
click at [408, 345] on button "Mark Done And Checkout" at bounding box center [400, 346] width 108 height 20
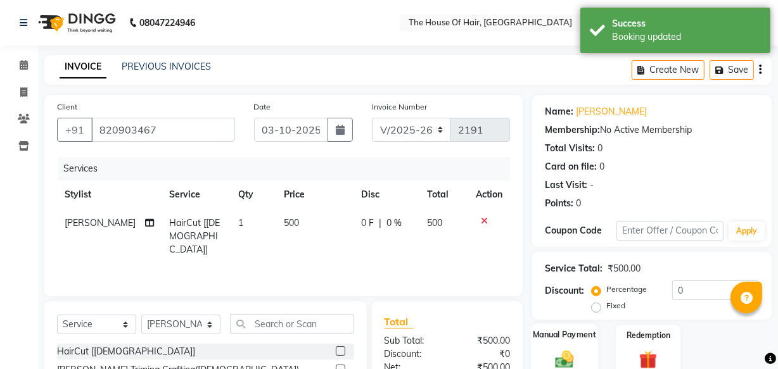
click at [581, 338] on label "Manual Payment" at bounding box center [564, 335] width 63 height 12
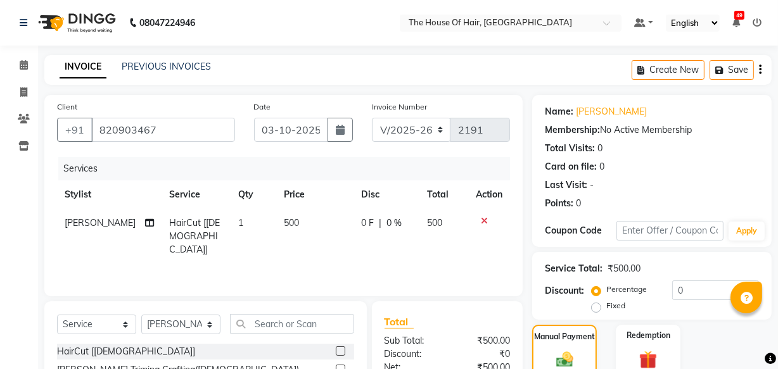
scroll to position [139, 0]
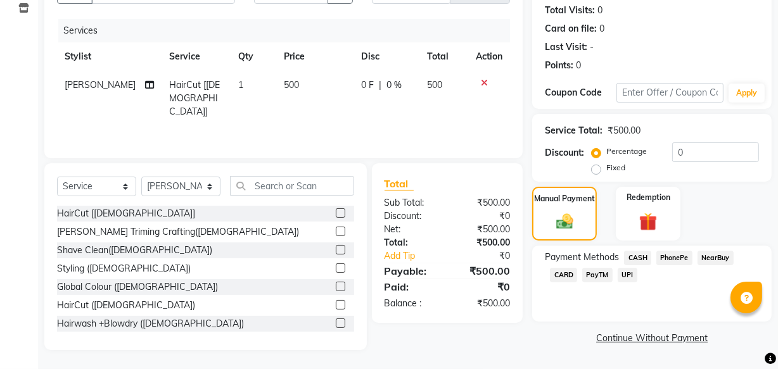
click at [565, 278] on span "CARD" at bounding box center [563, 275] width 27 height 15
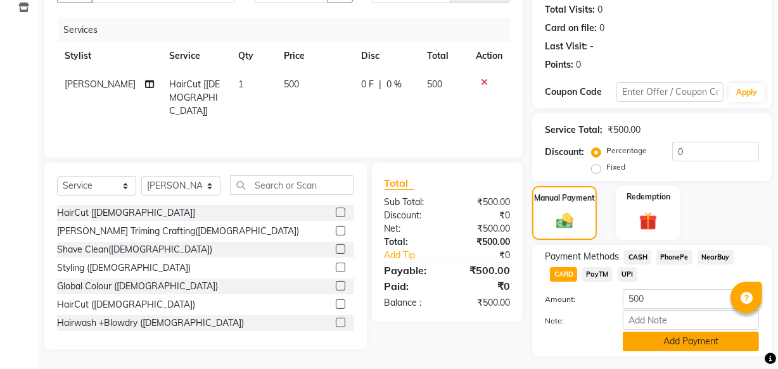
click at [644, 335] on button "Add Payment" at bounding box center [691, 342] width 136 height 20
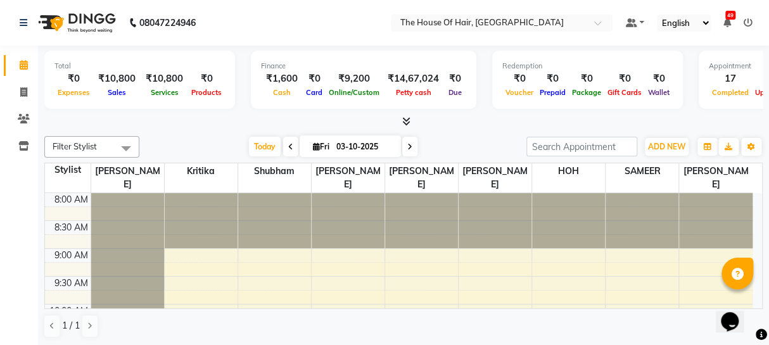
scroll to position [624, 0]
